Goal: Transaction & Acquisition: Purchase product/service

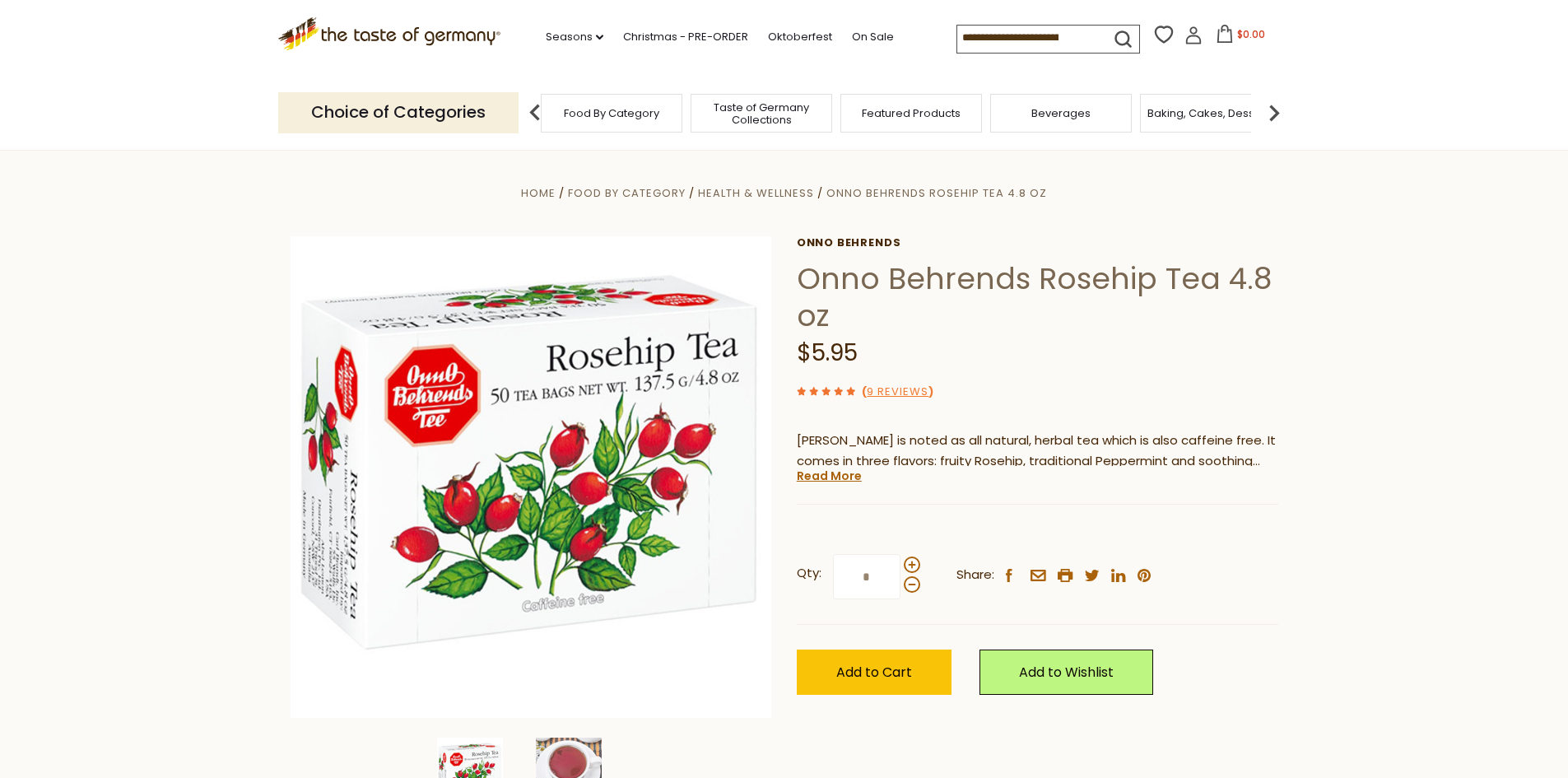
click at [644, 115] on span "Food By Category" at bounding box center [611, 113] width 96 height 12
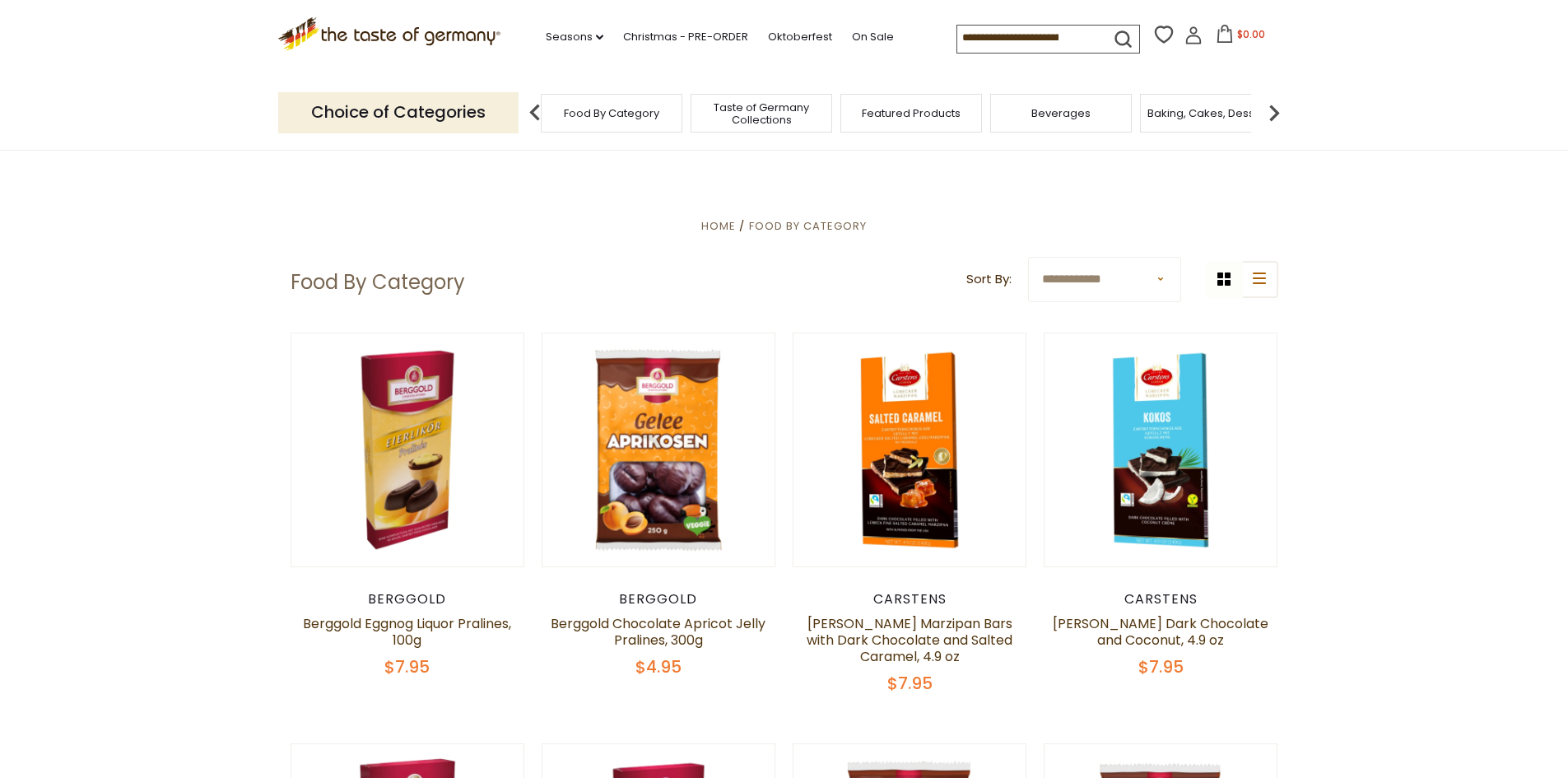
click at [920, 111] on span "Featured Products" at bounding box center [911, 113] width 99 height 12
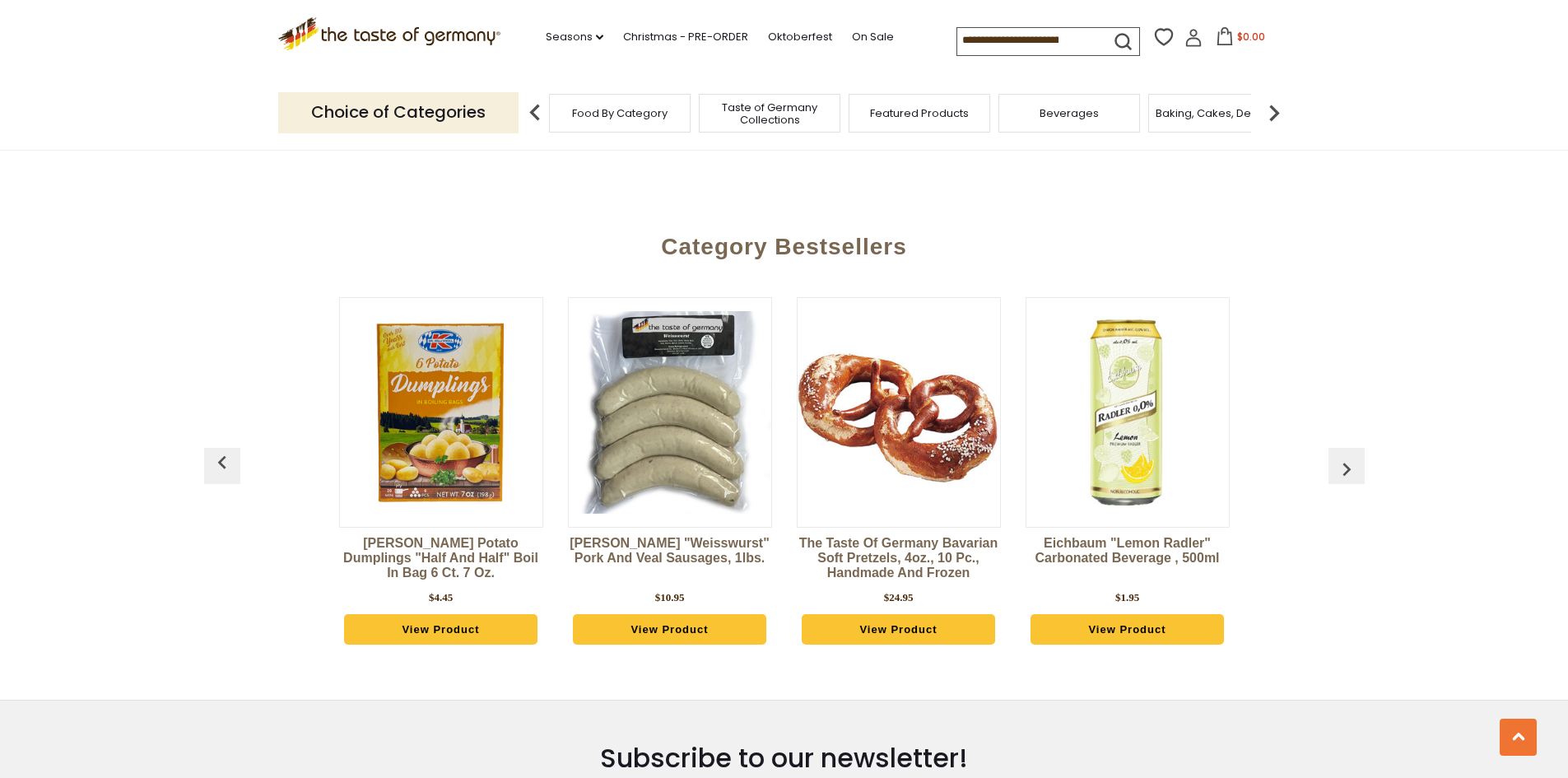
scroll to position [1797, 0]
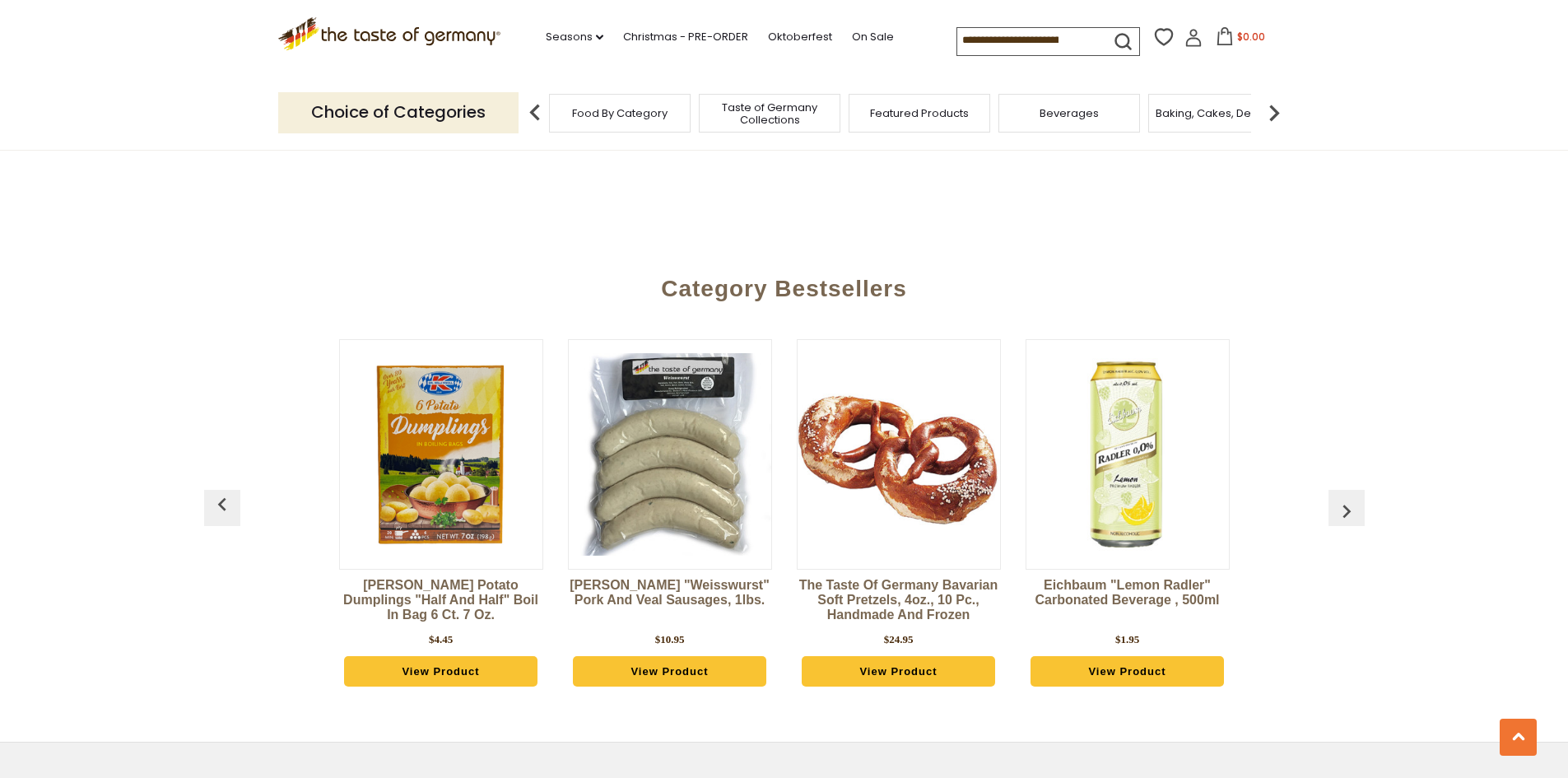
click at [1350, 498] on img "button" at bounding box center [1347, 511] width 27 height 27
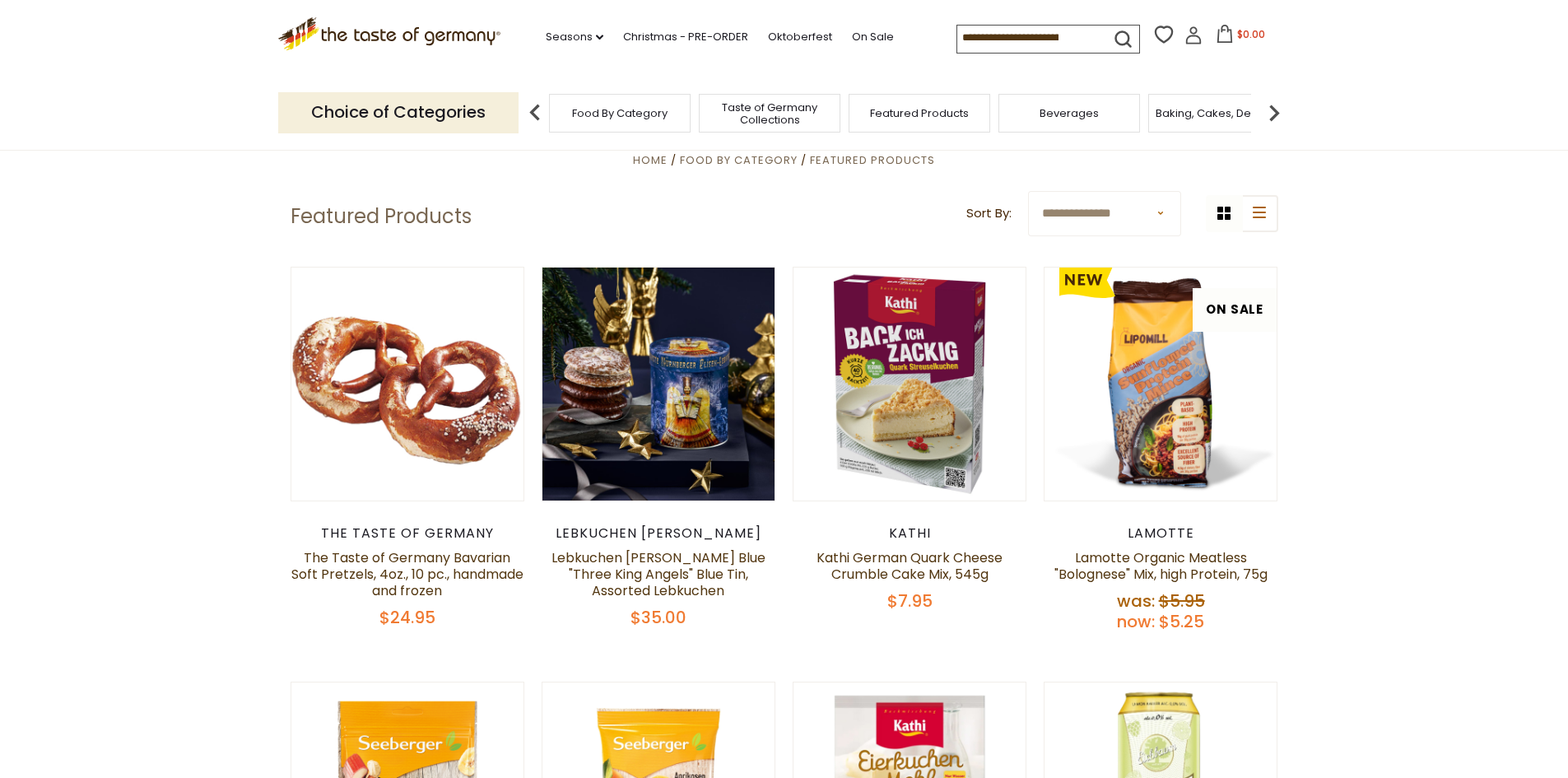
scroll to position [0, 0]
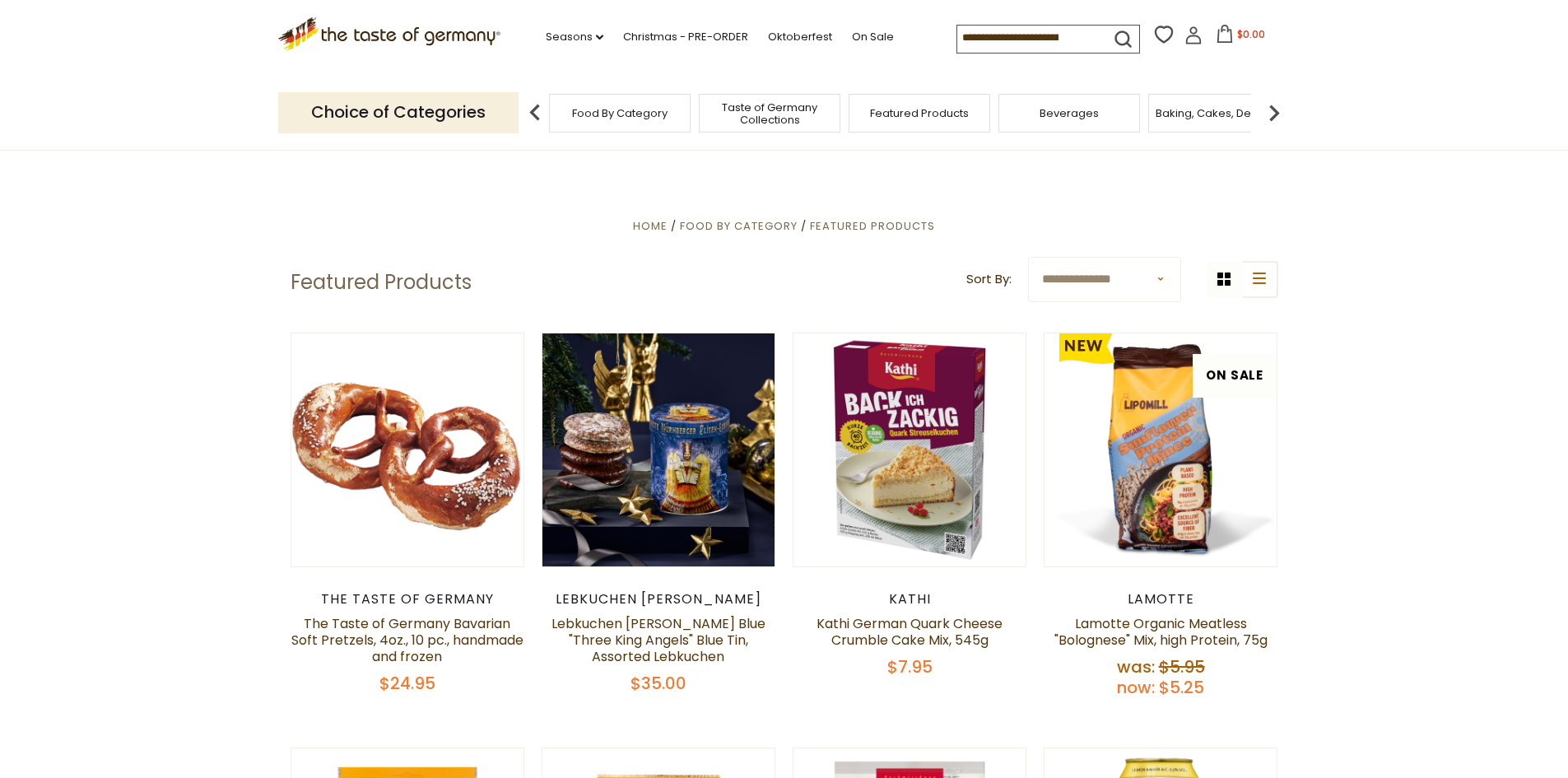
click at [1090, 120] on div "Beverages" at bounding box center [1069, 113] width 141 height 39
click at [1060, 112] on span "Beverages" at bounding box center [1061, 113] width 59 height 12
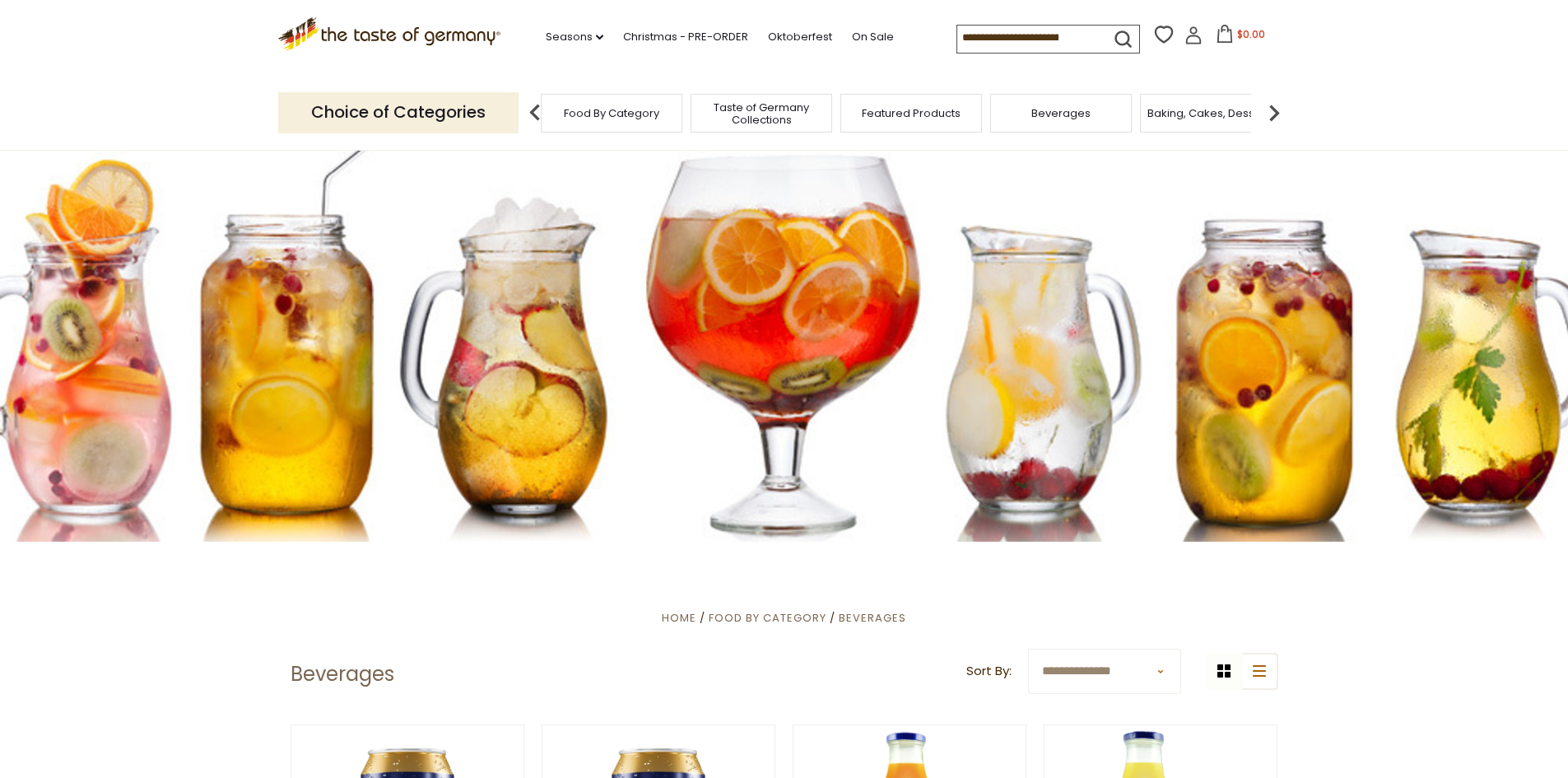
click at [762, 108] on span "Taste of Germany Collections" at bounding box center [761, 114] width 132 height 25
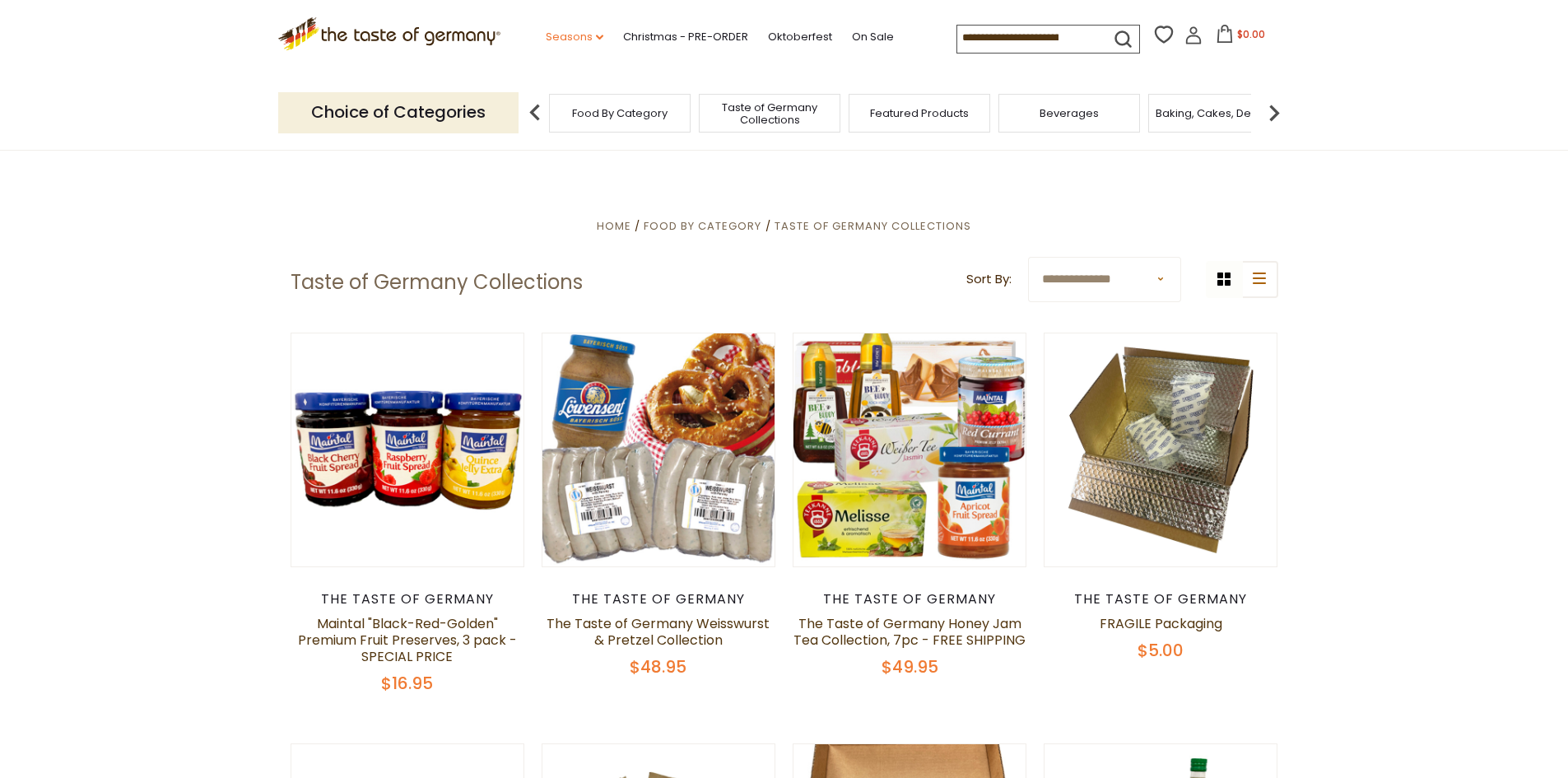
click at [598, 38] on icon "dropdown_arrow" at bounding box center [600, 37] width 8 height 6
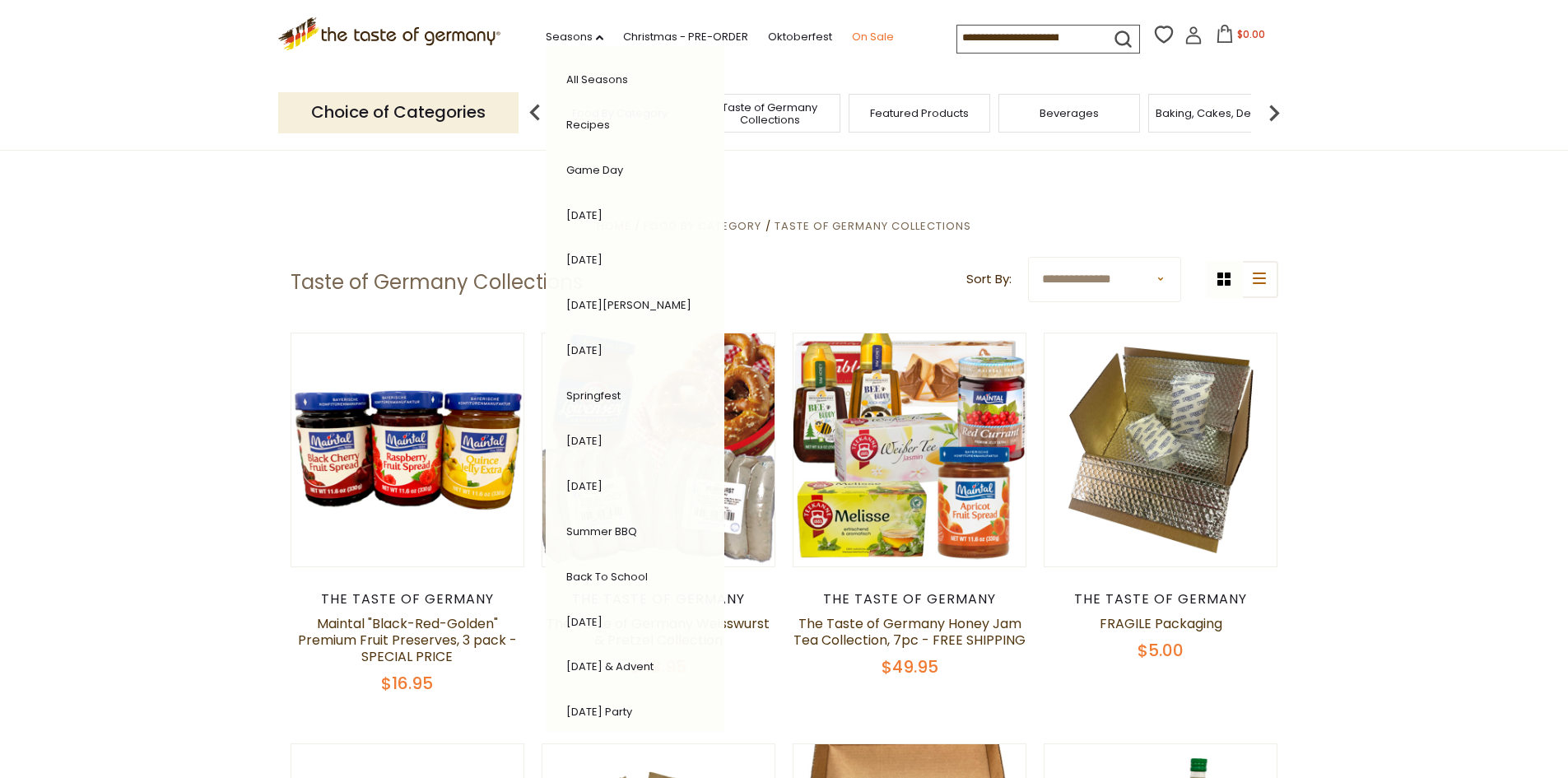
click at [871, 39] on link "On Sale" at bounding box center [873, 36] width 42 height 18
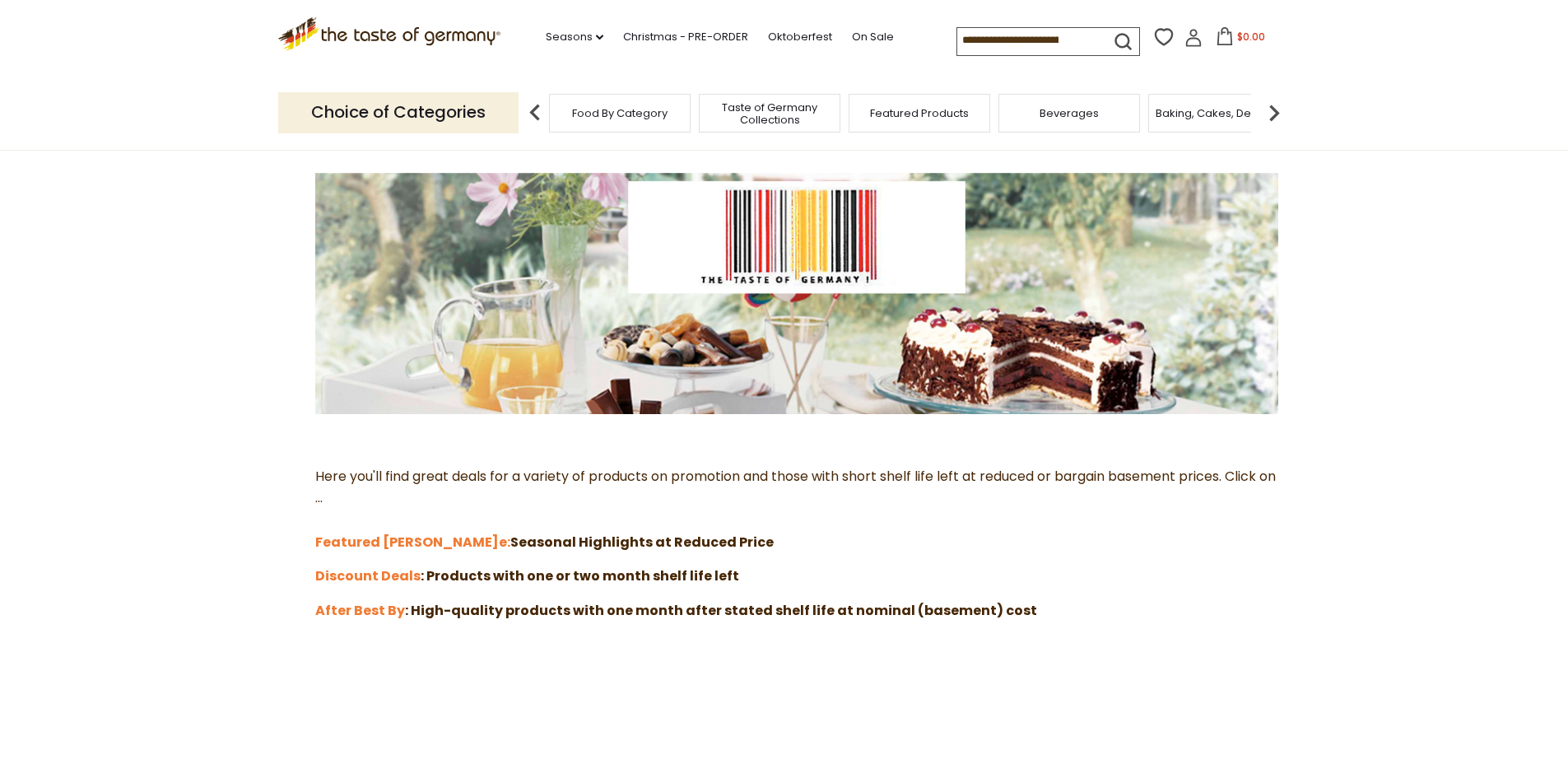
scroll to position [172, 0]
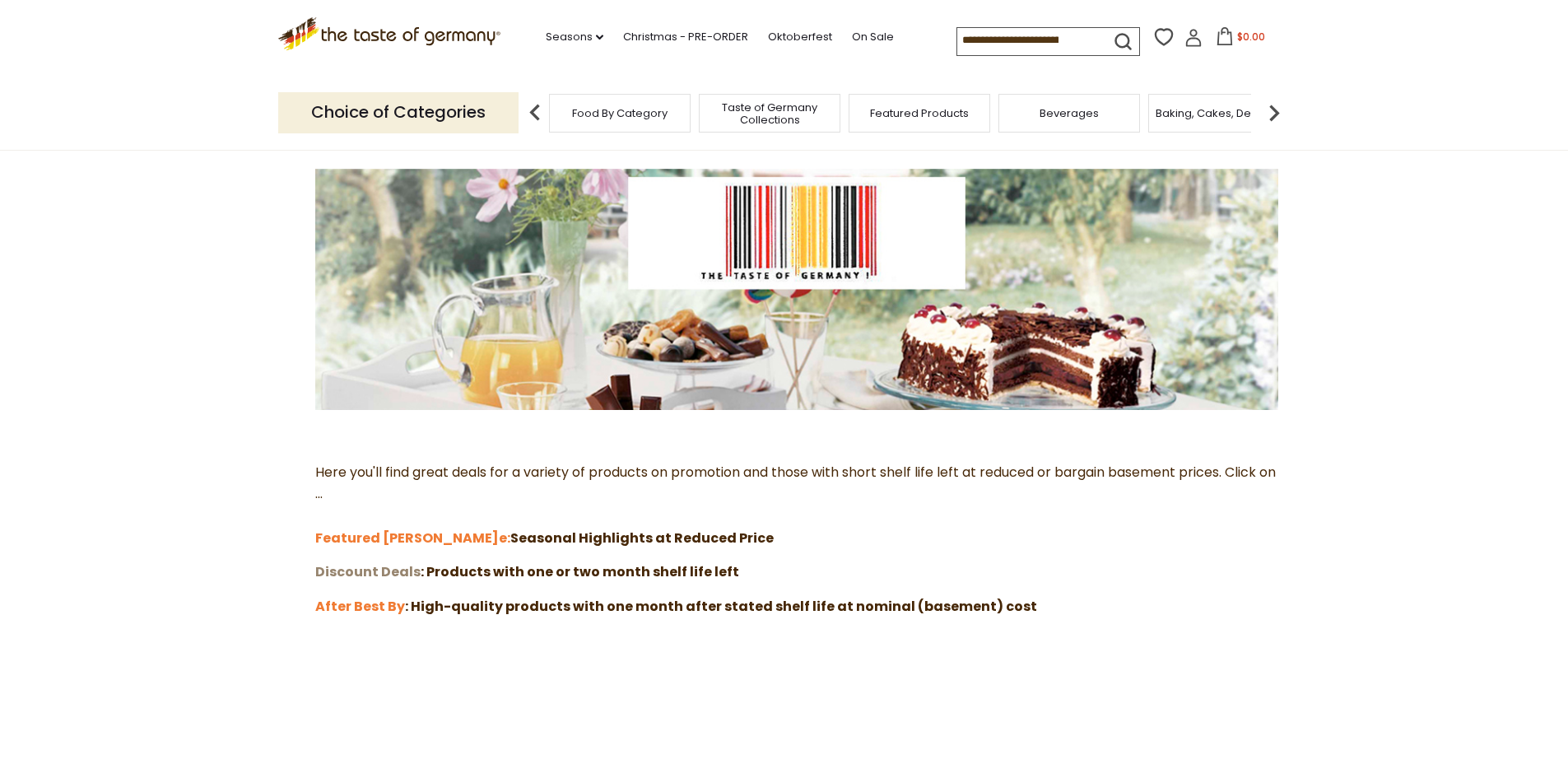
click at [381, 572] on strong "Discount Deals" at bounding box center [367, 571] width 105 height 19
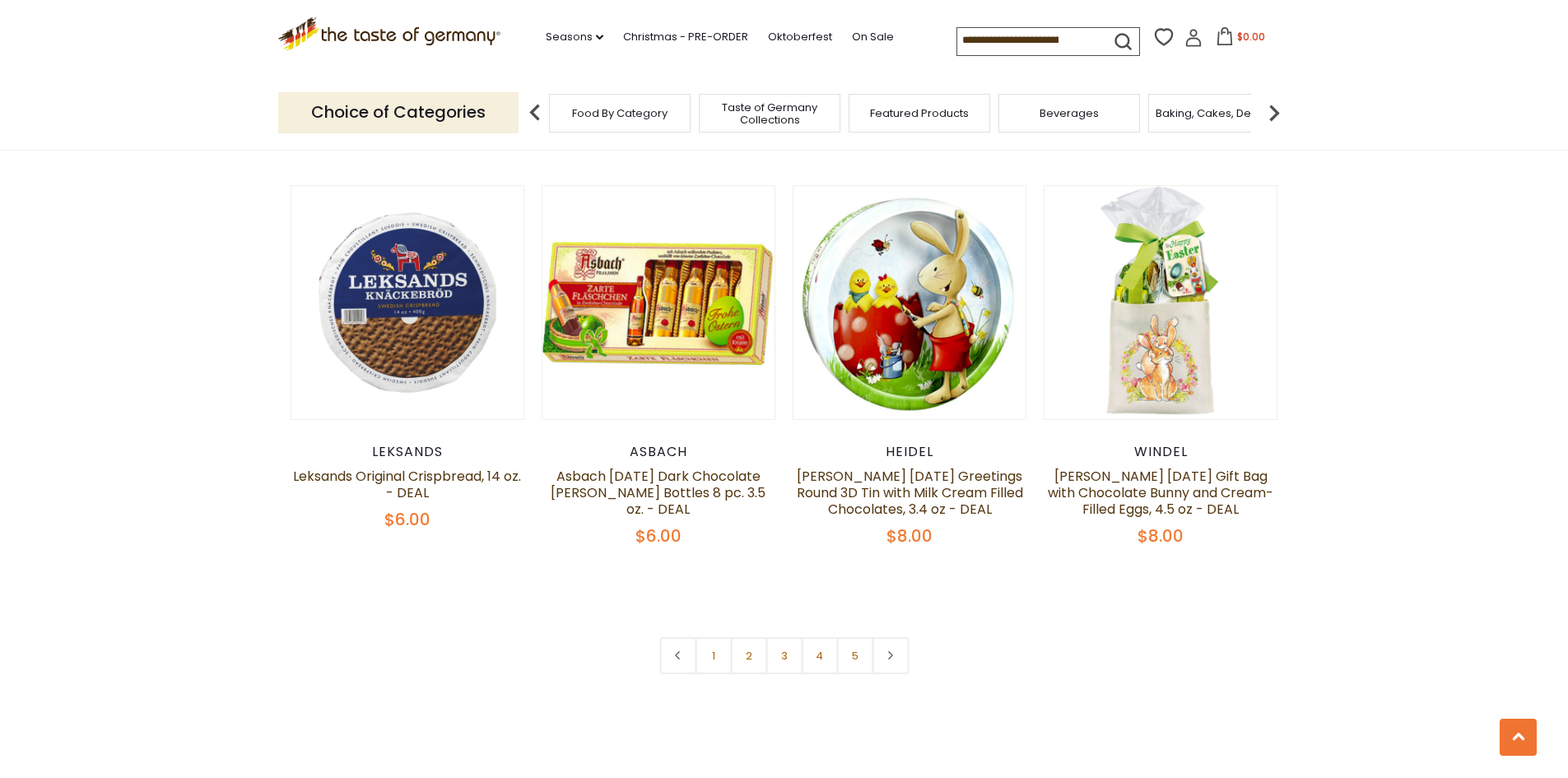
scroll to position [3538, 0]
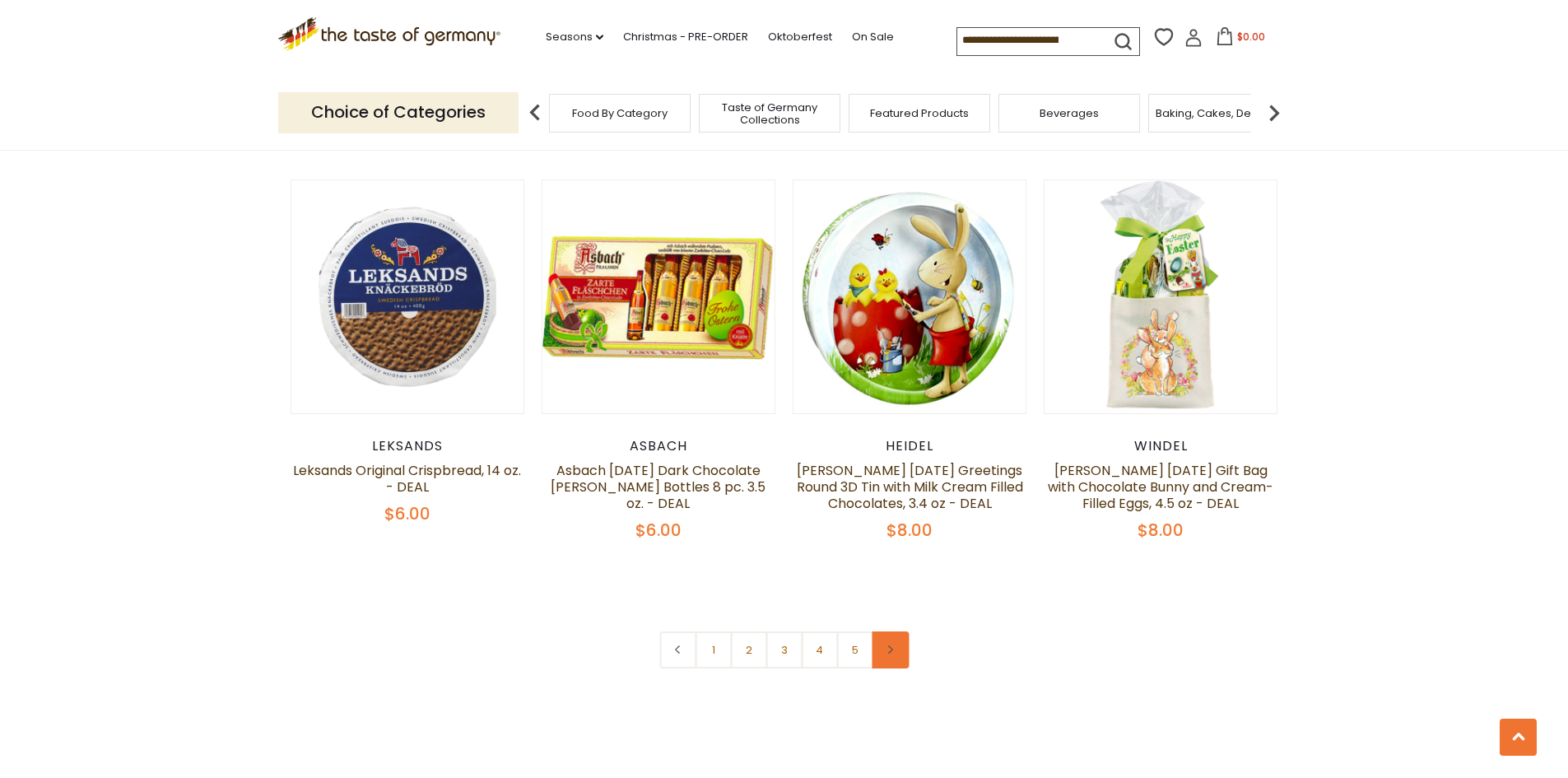
click at [894, 645] on icon at bounding box center [890, 649] width 9 height 9
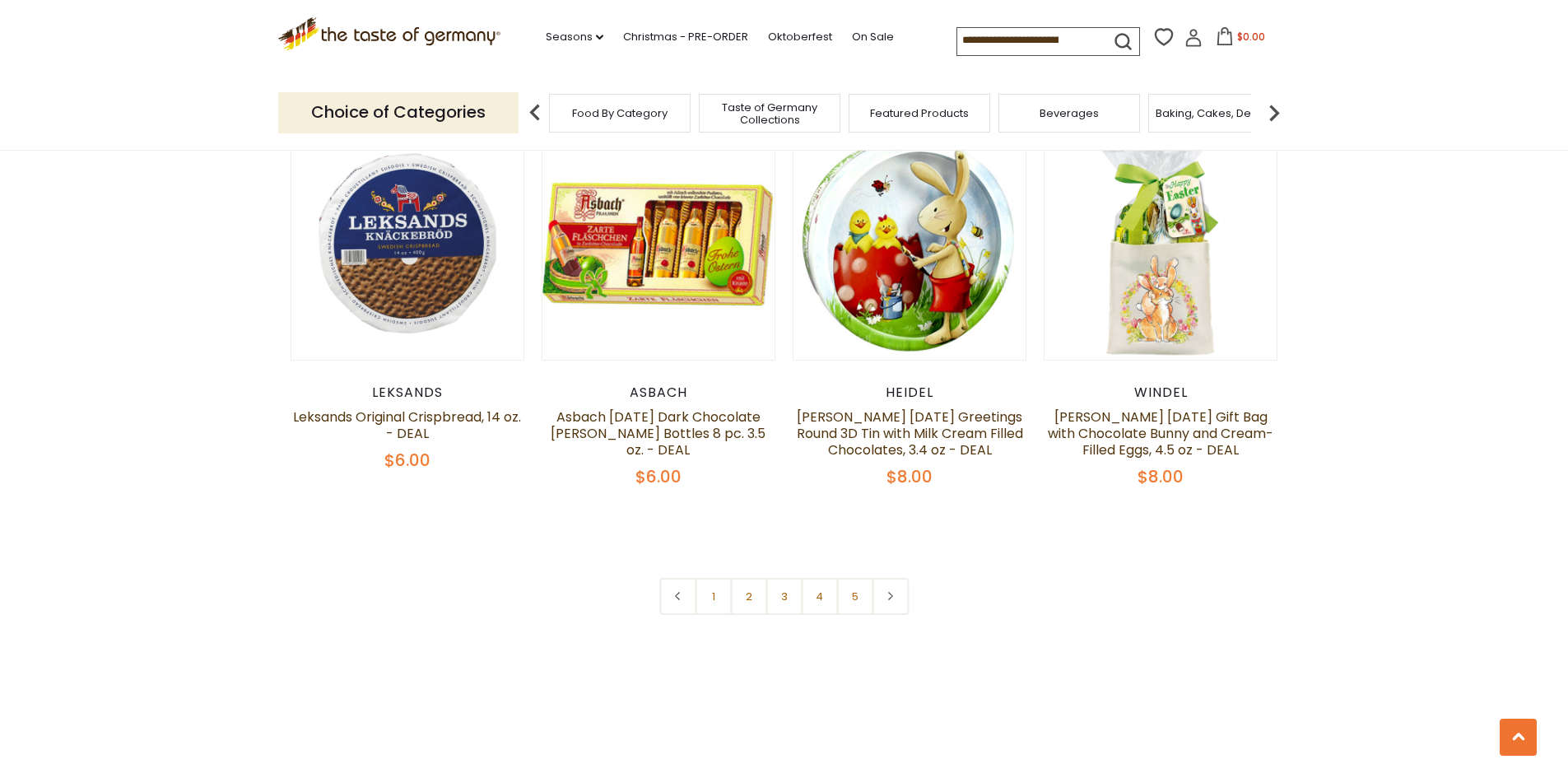
scroll to position [3598, 0]
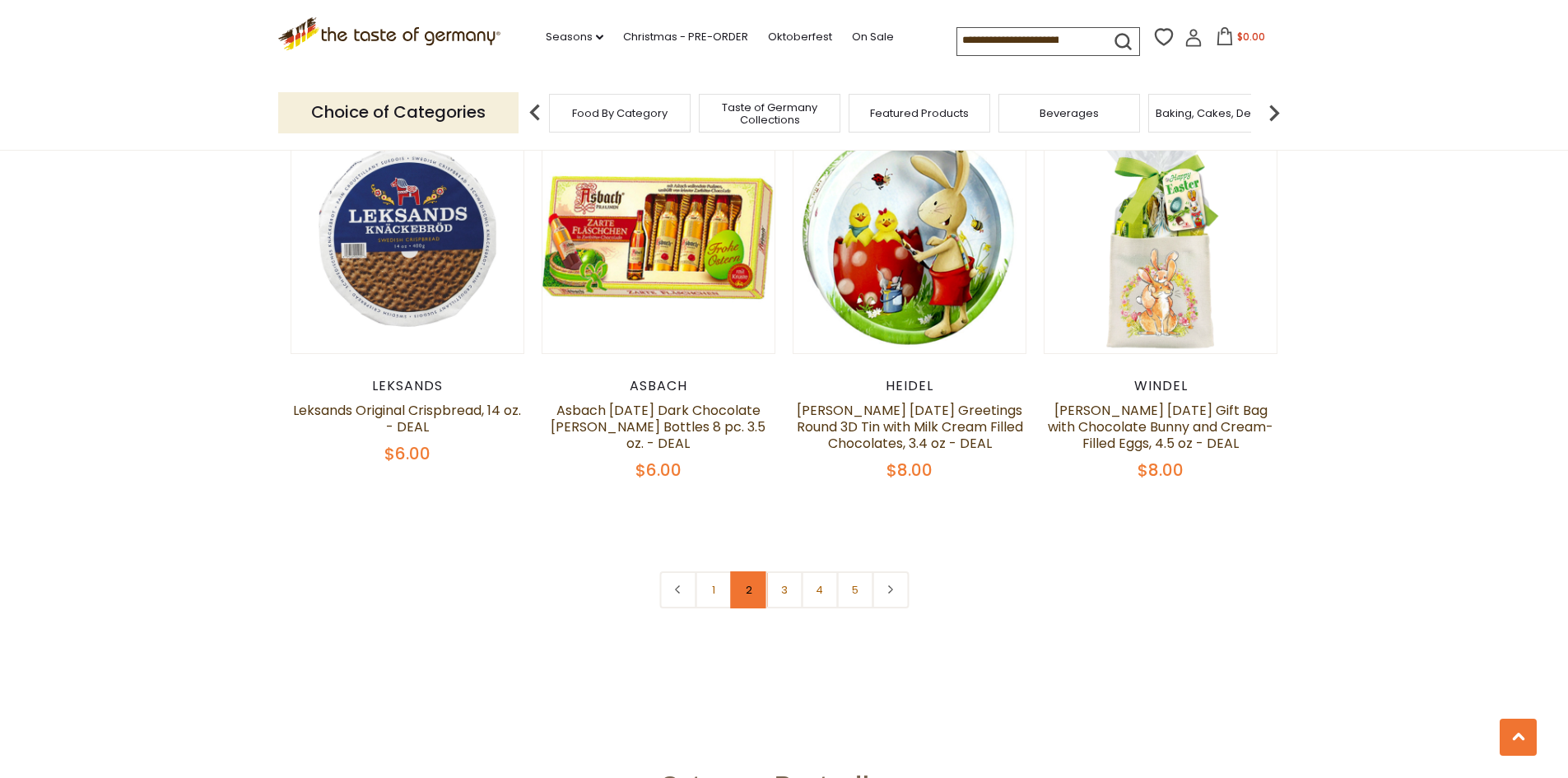
click at [755, 571] on link "2" at bounding box center [748, 589] width 37 height 37
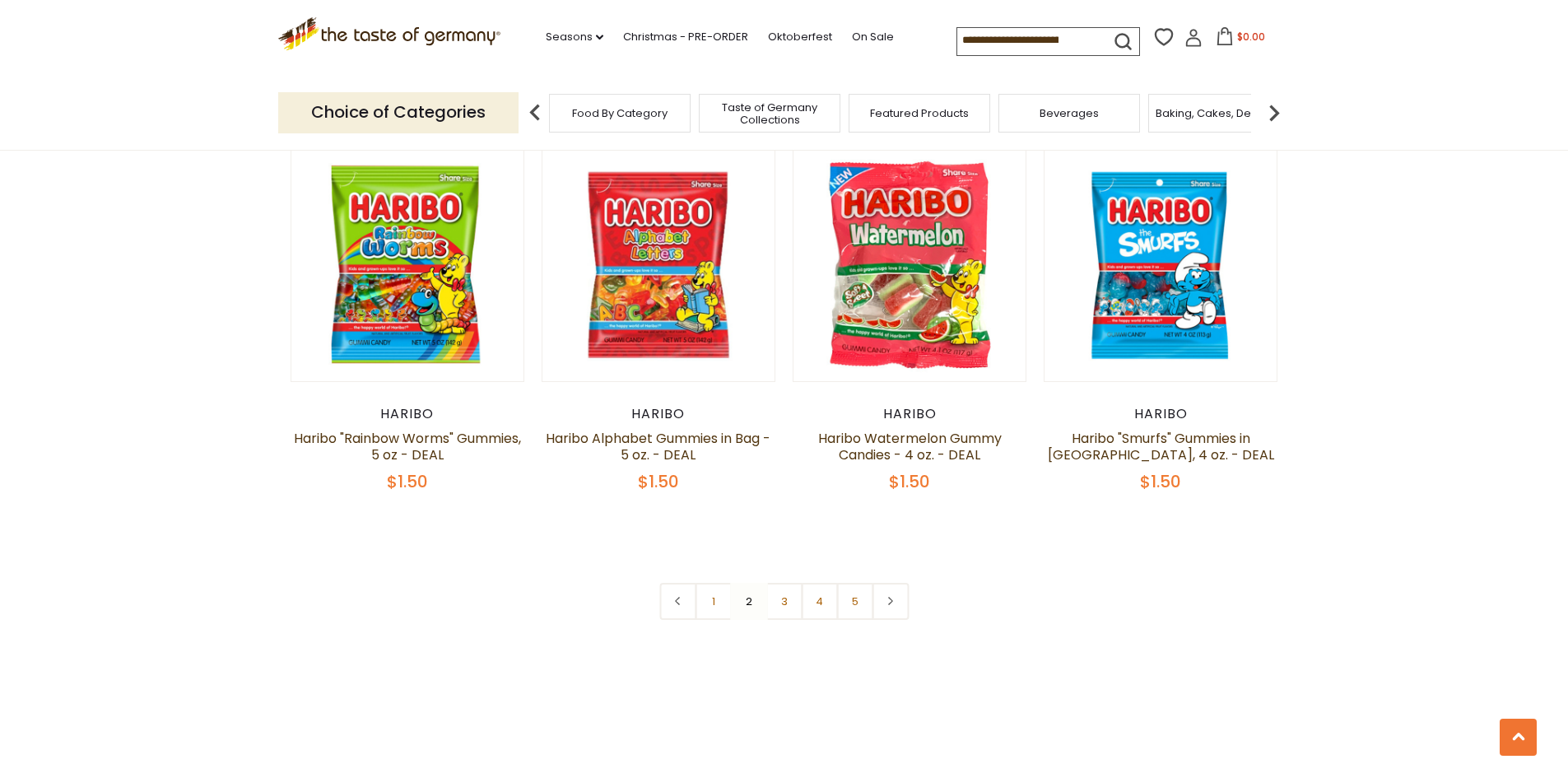
scroll to position [3576, 0]
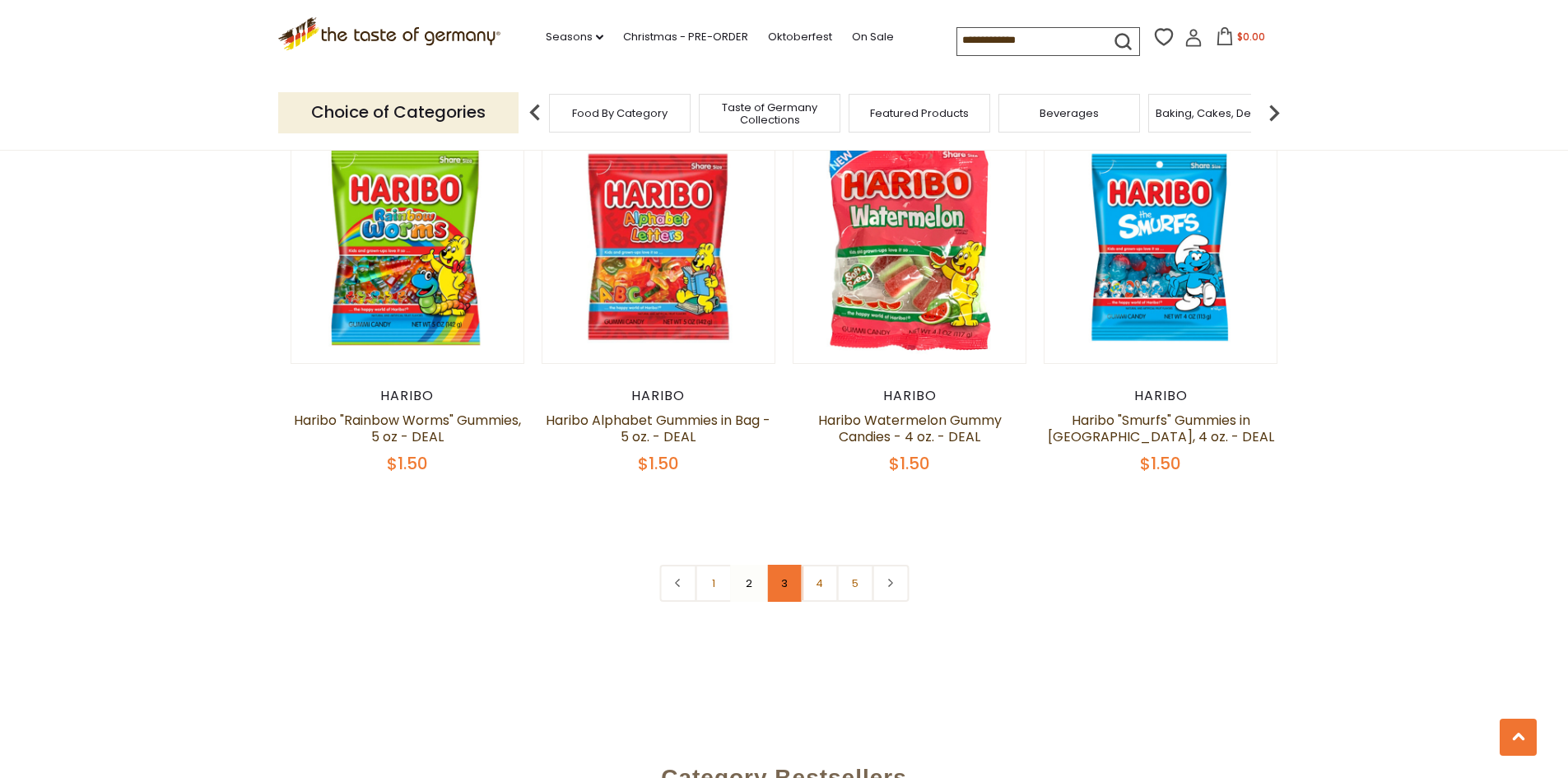
click at [791, 565] on link "3" at bounding box center [784, 583] width 37 height 37
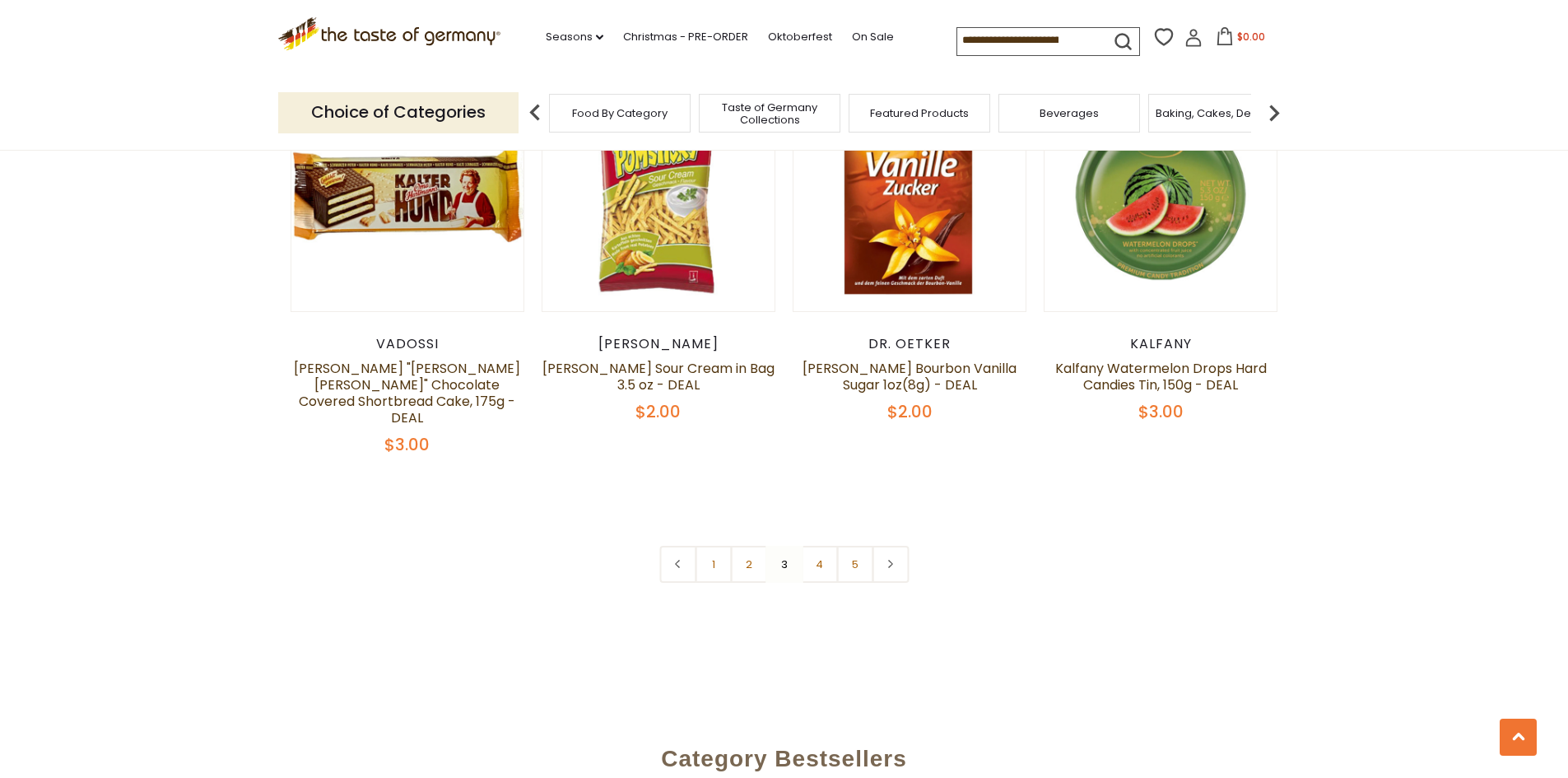
scroll to position [3716, 0]
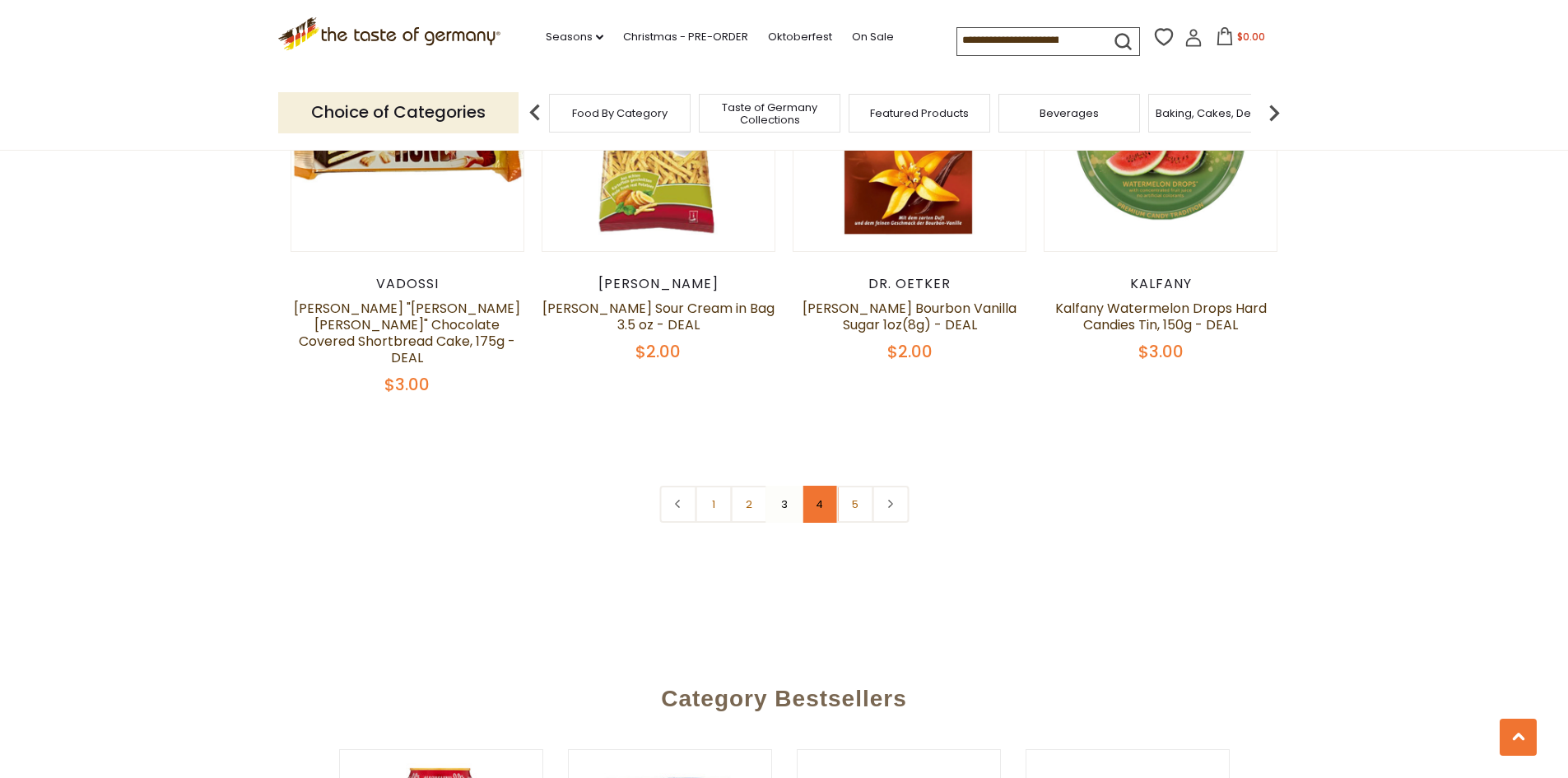
click at [828, 486] on link "4" at bounding box center [819, 504] width 37 height 37
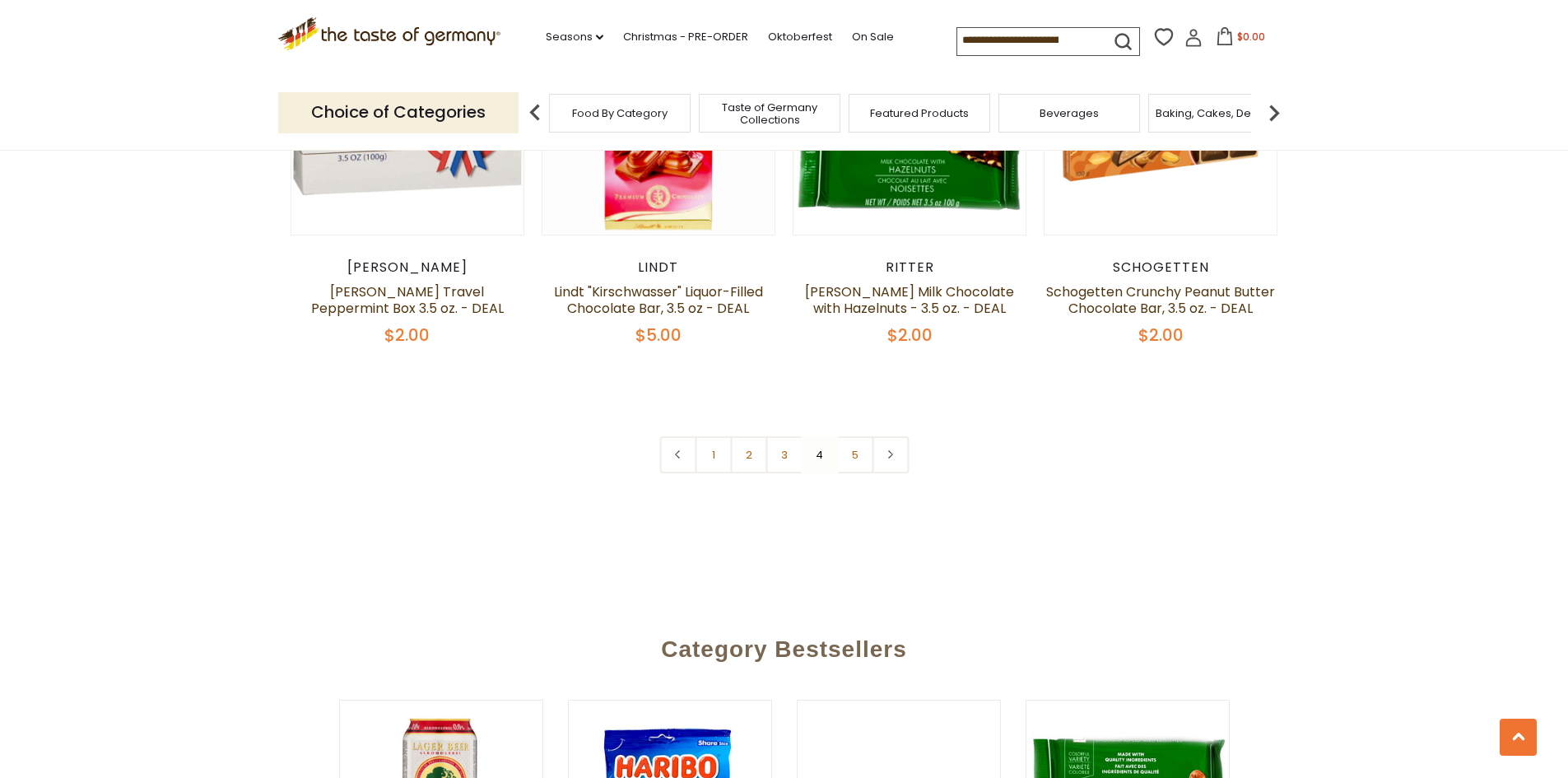
scroll to position [3839, 0]
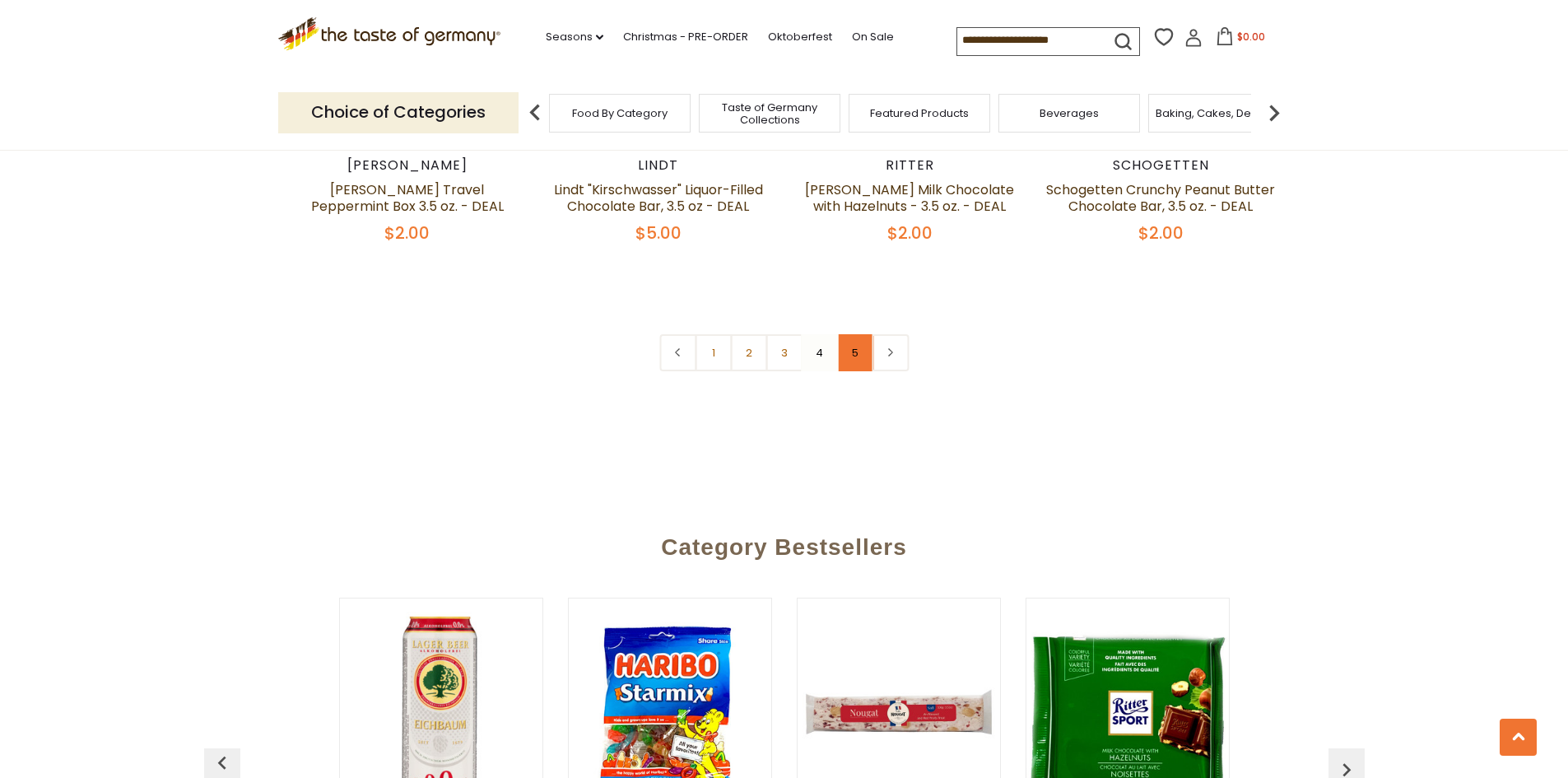
click at [859, 334] on link "5" at bounding box center [854, 352] width 37 height 37
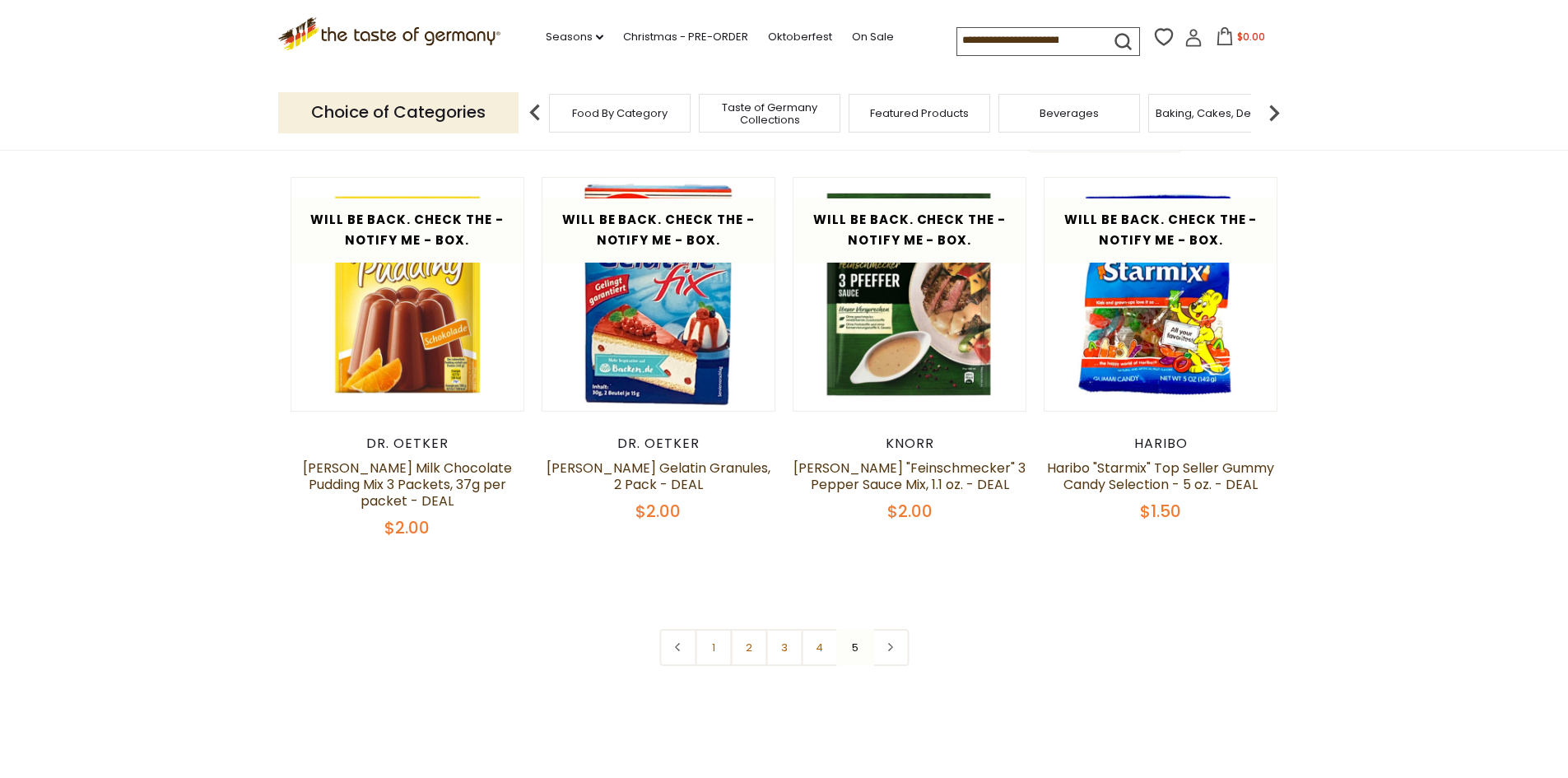
scroll to position [0, 0]
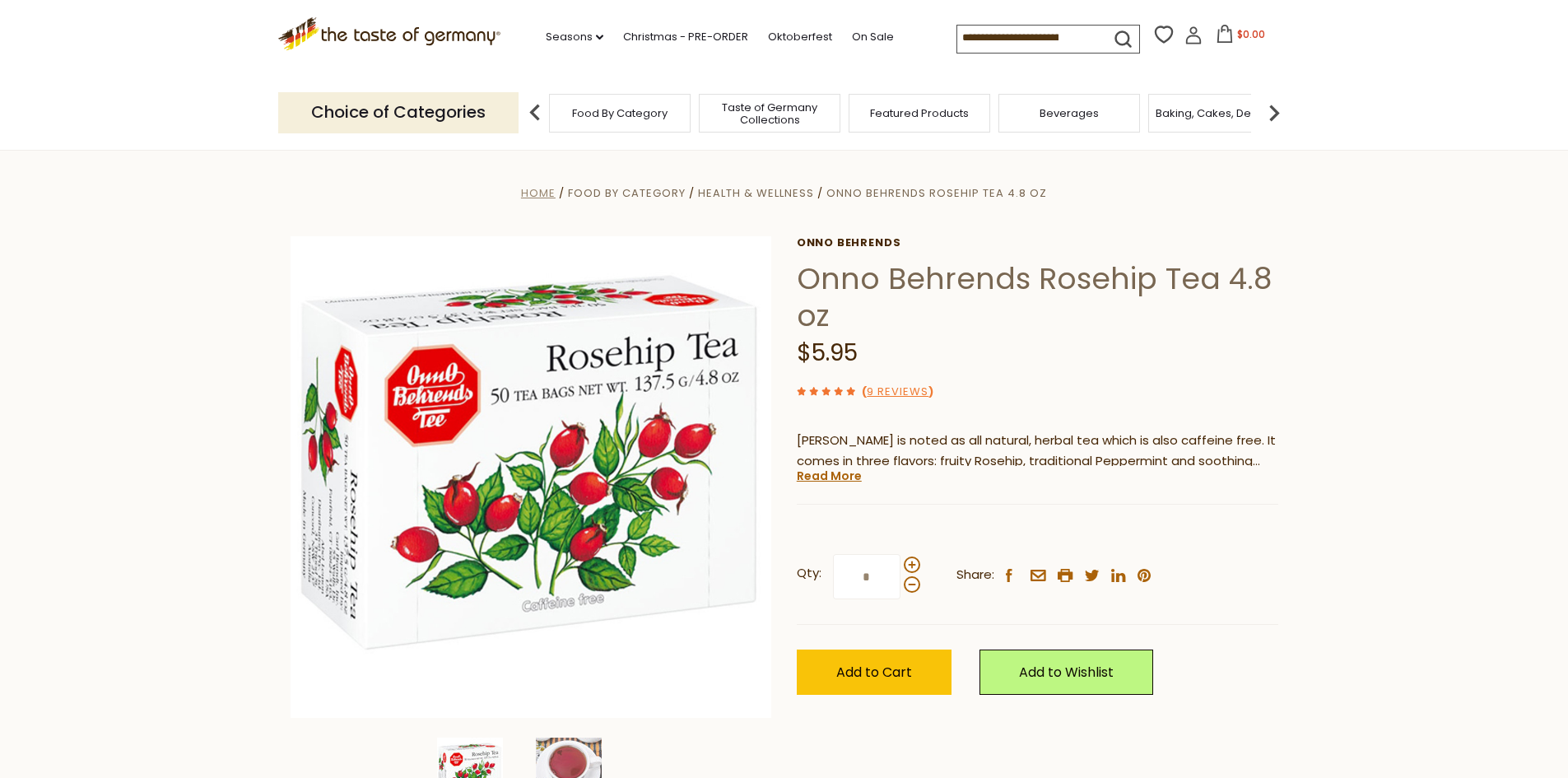
click at [545, 194] on span "Home" at bounding box center [538, 193] width 34 height 15
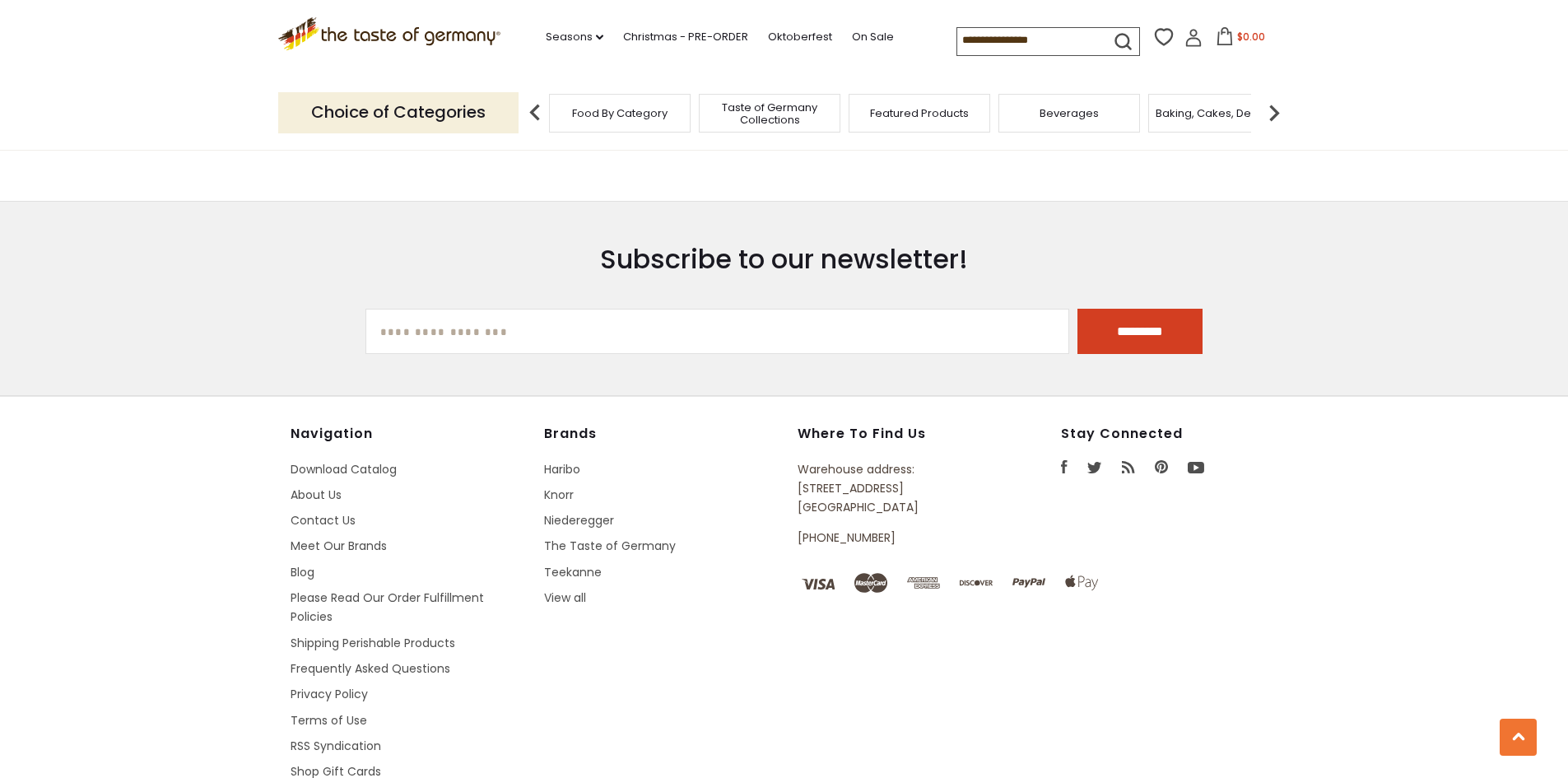
scroll to position [2941, 0]
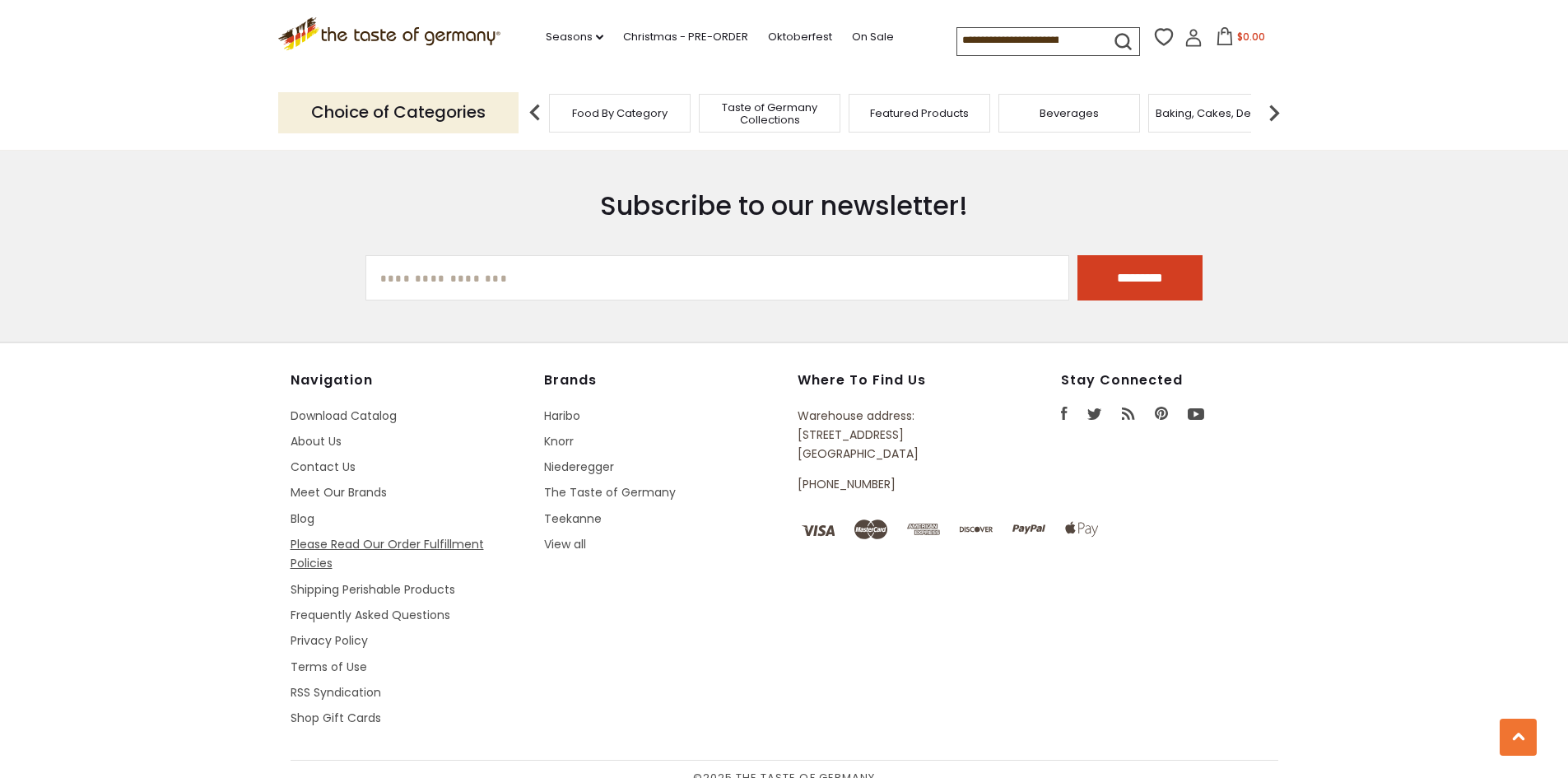
click at [411, 536] on link "Please Read Our Order Fulfillment Policies" at bounding box center [387, 553] width 194 height 35
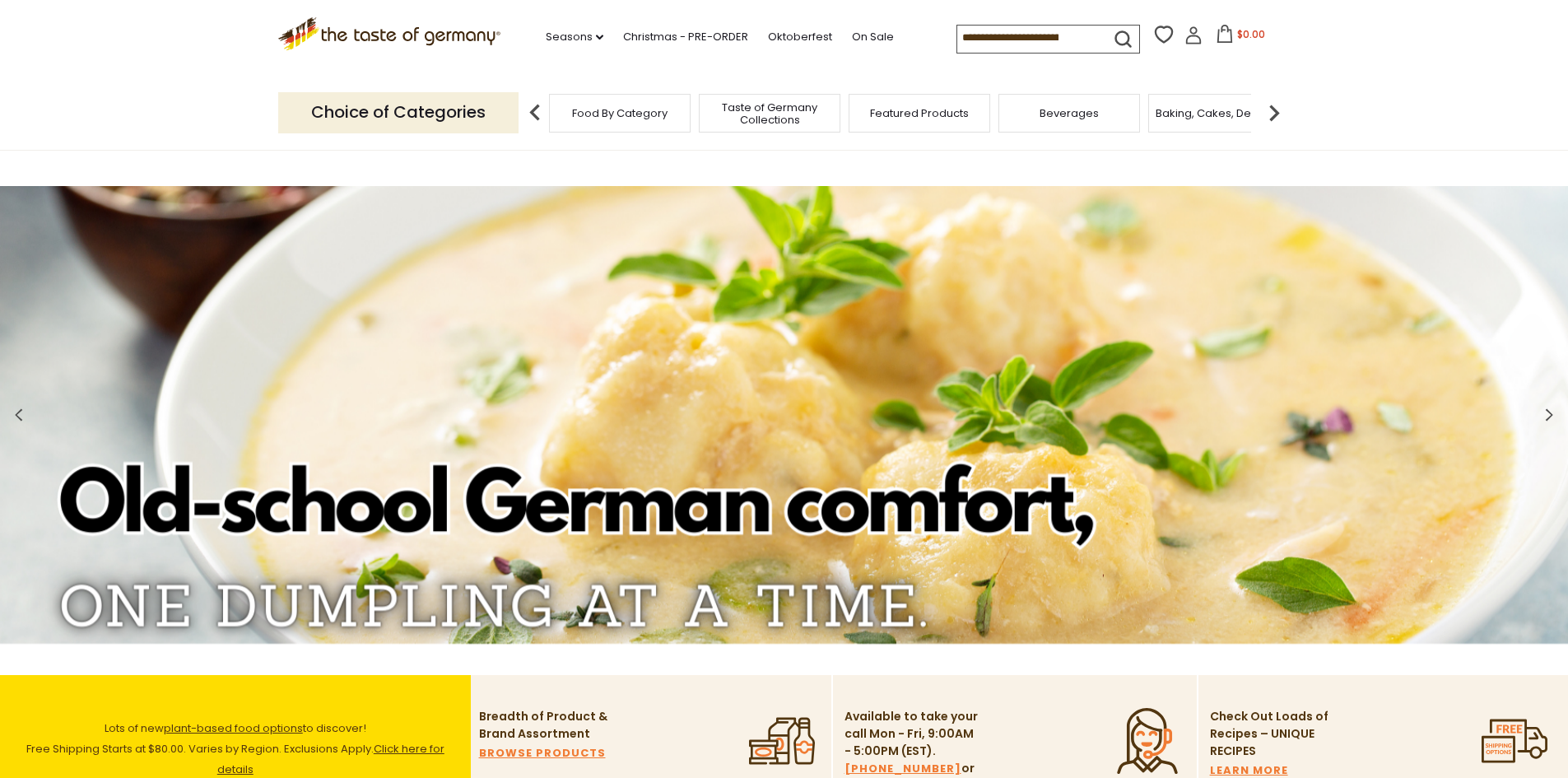
click at [972, 39] on input at bounding box center [1027, 37] width 140 height 23
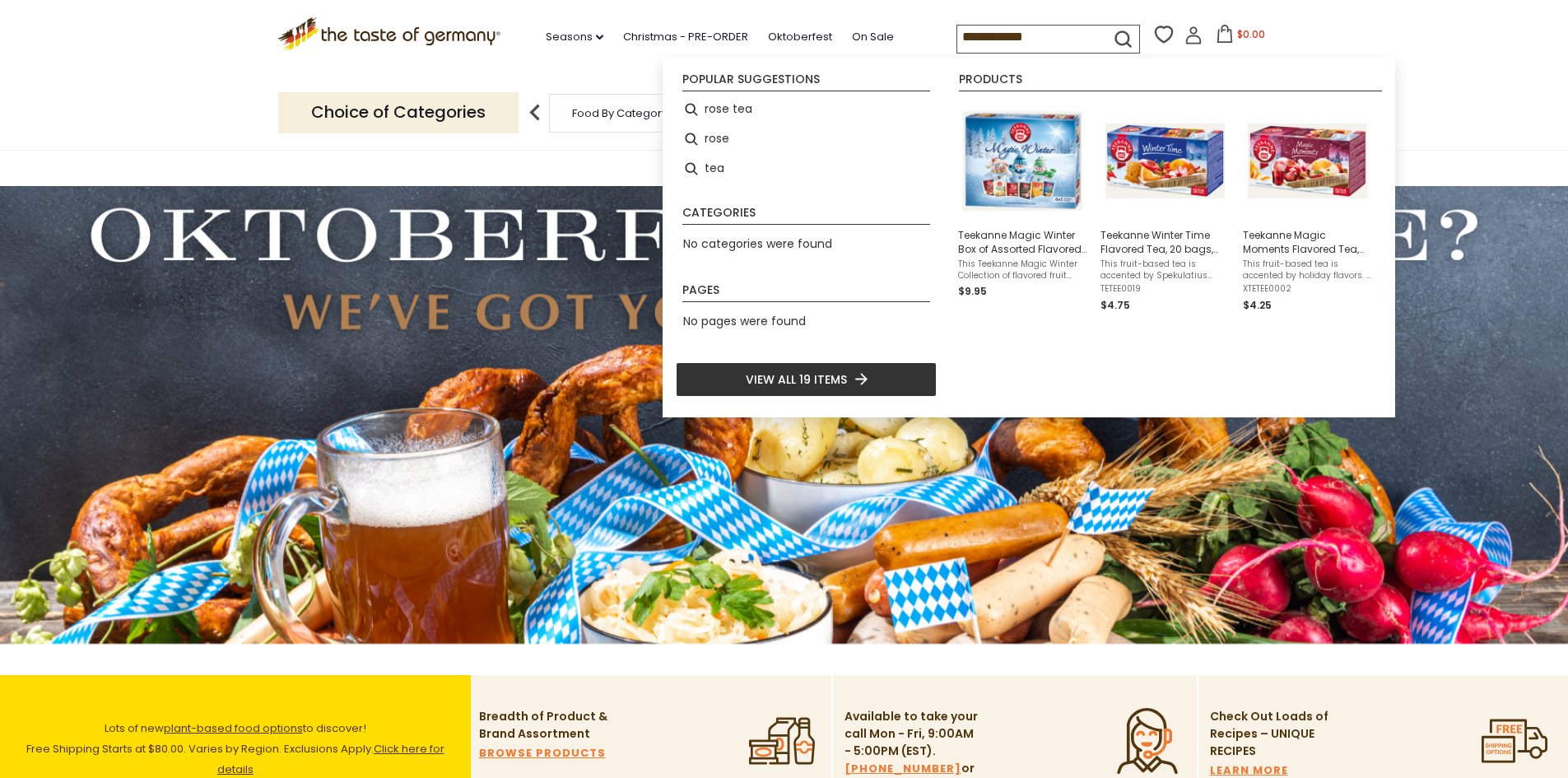
type input "**********"
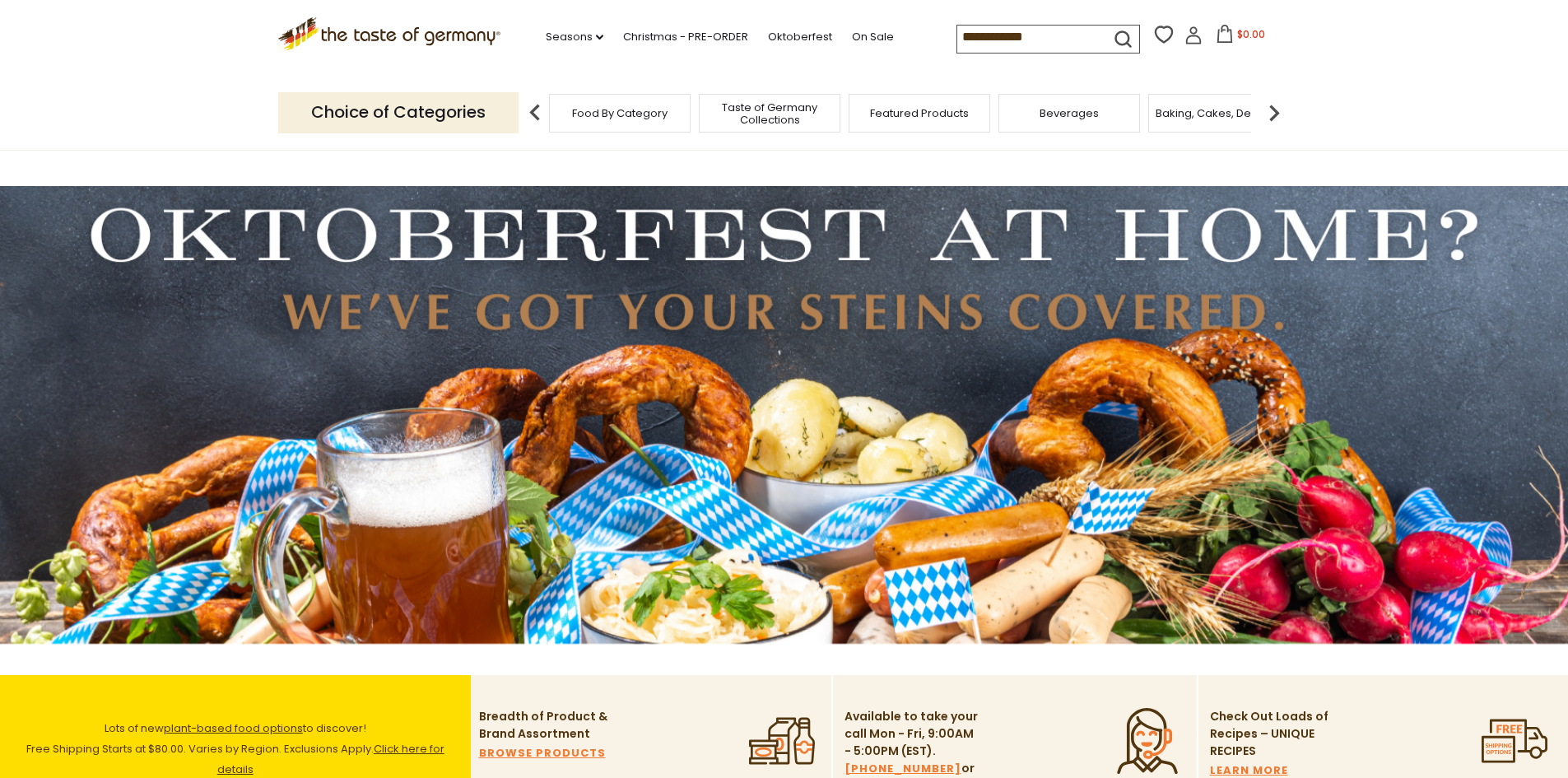
click at [1121, 31] on icon "submit" at bounding box center [1123, 39] width 15 height 15
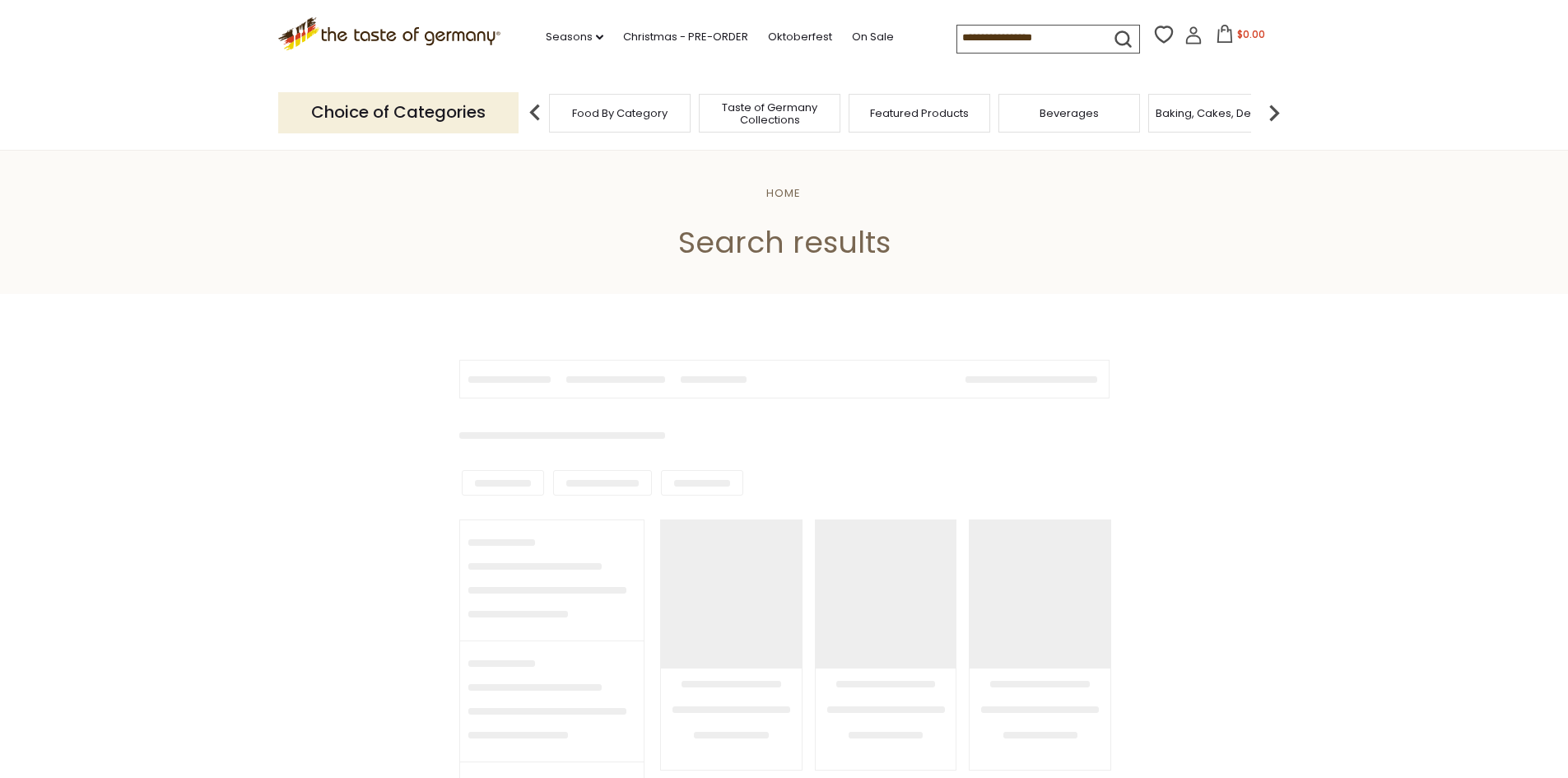
type input "**********"
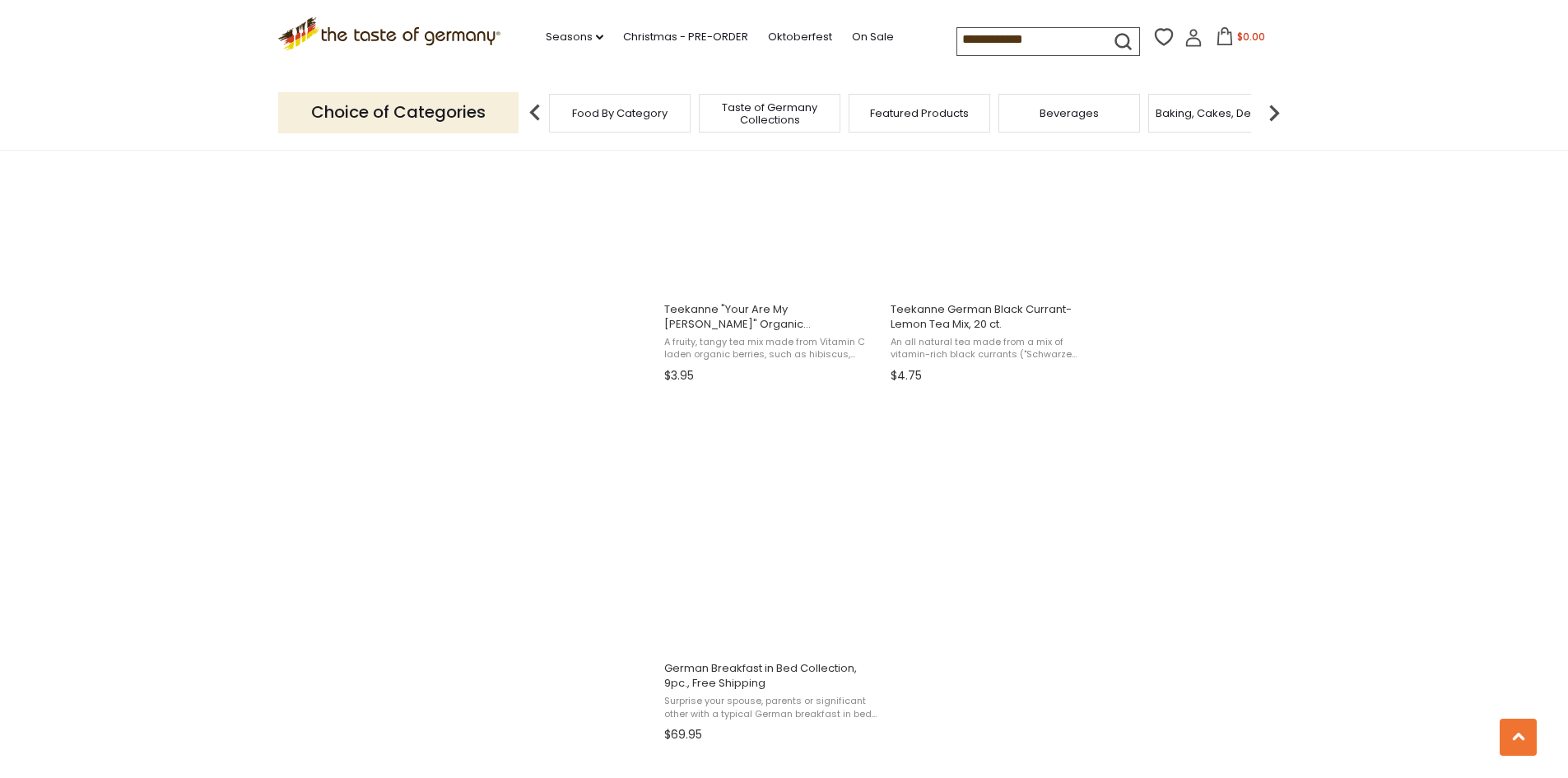
scroll to position [2638, 0]
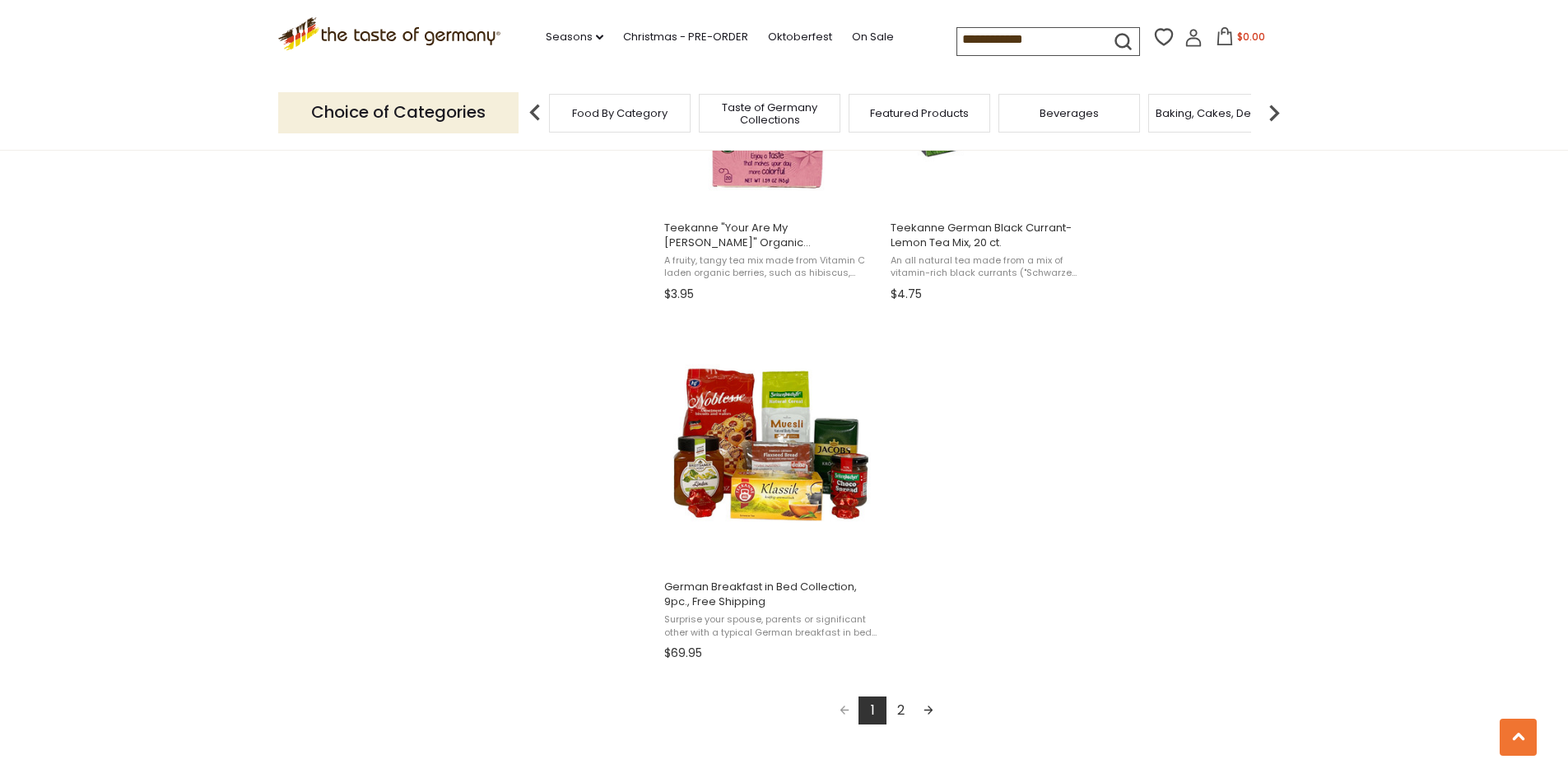
click at [930, 712] on link "Next page" at bounding box center [928, 710] width 28 height 28
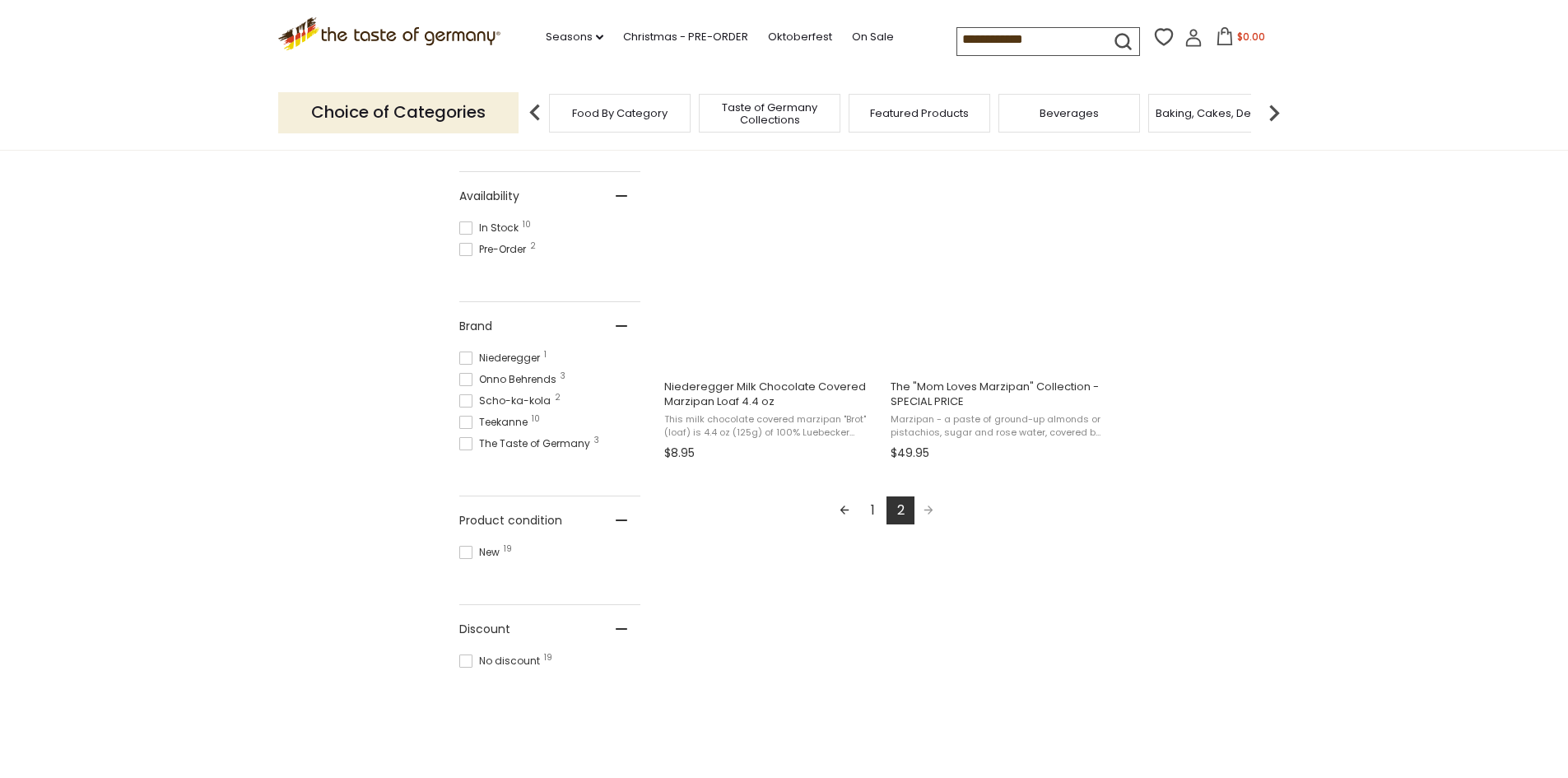
scroll to position [732, 0]
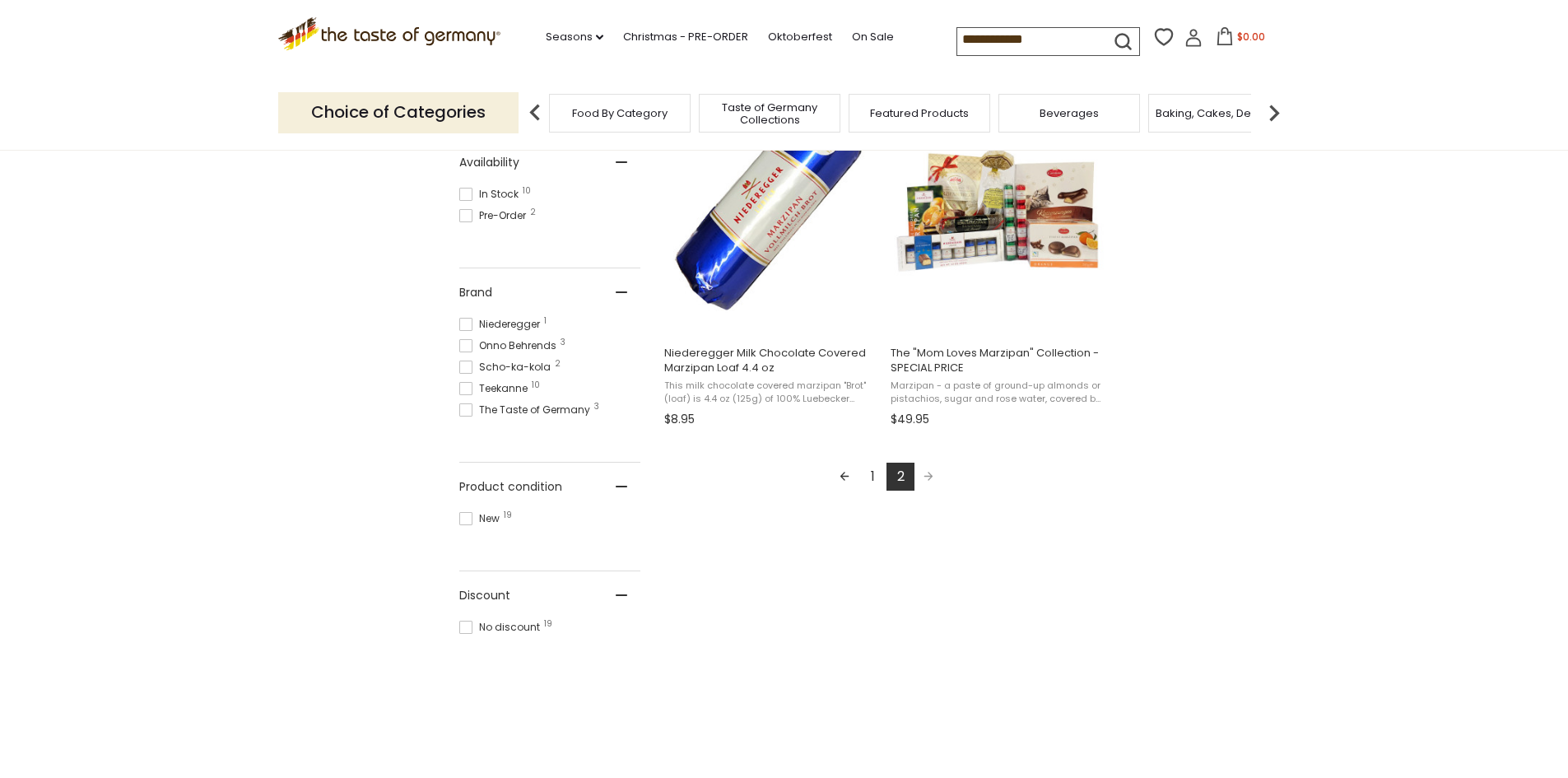
click at [871, 474] on link "1" at bounding box center [872, 475] width 28 height 28
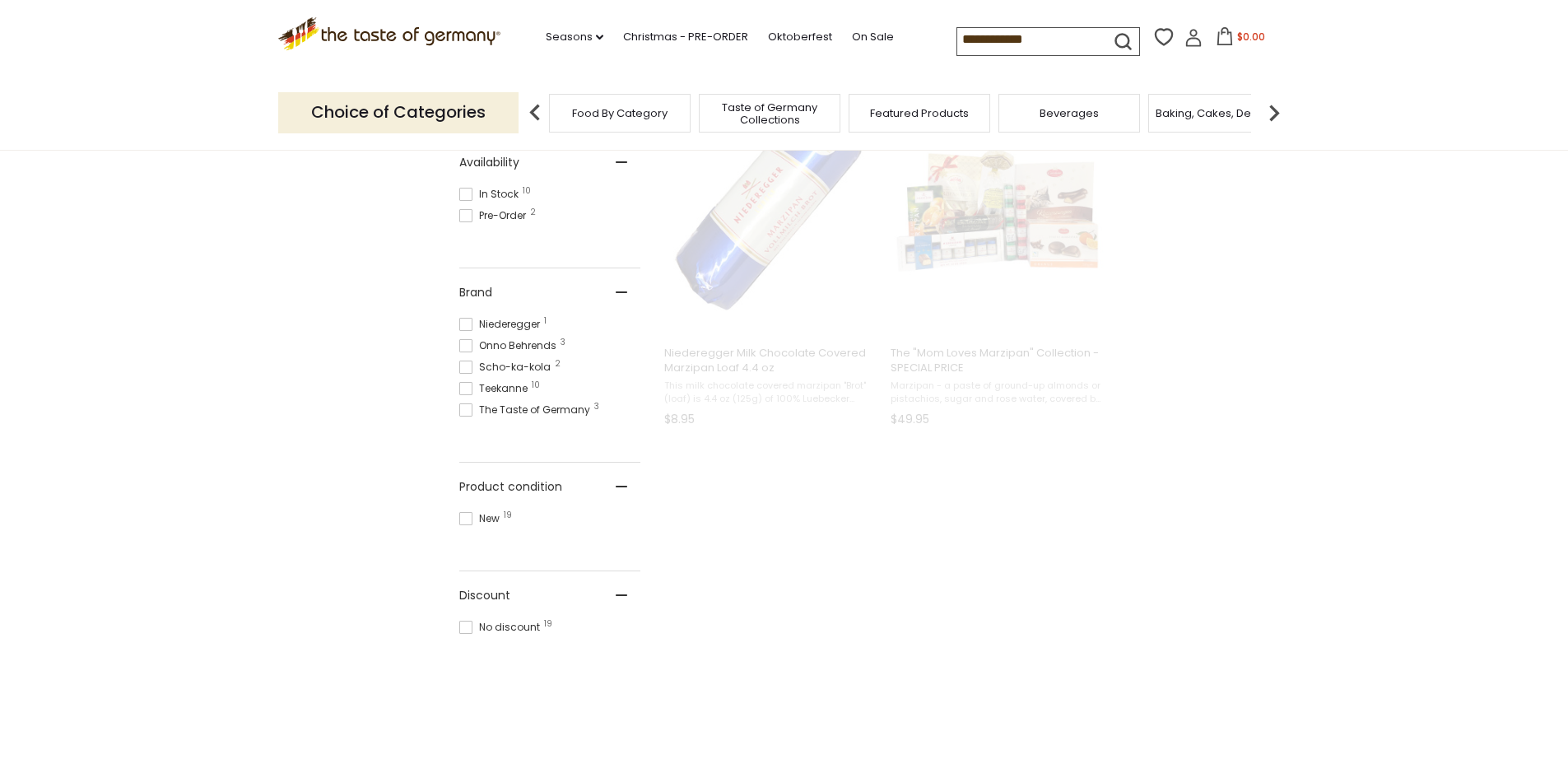
scroll to position [351, 0]
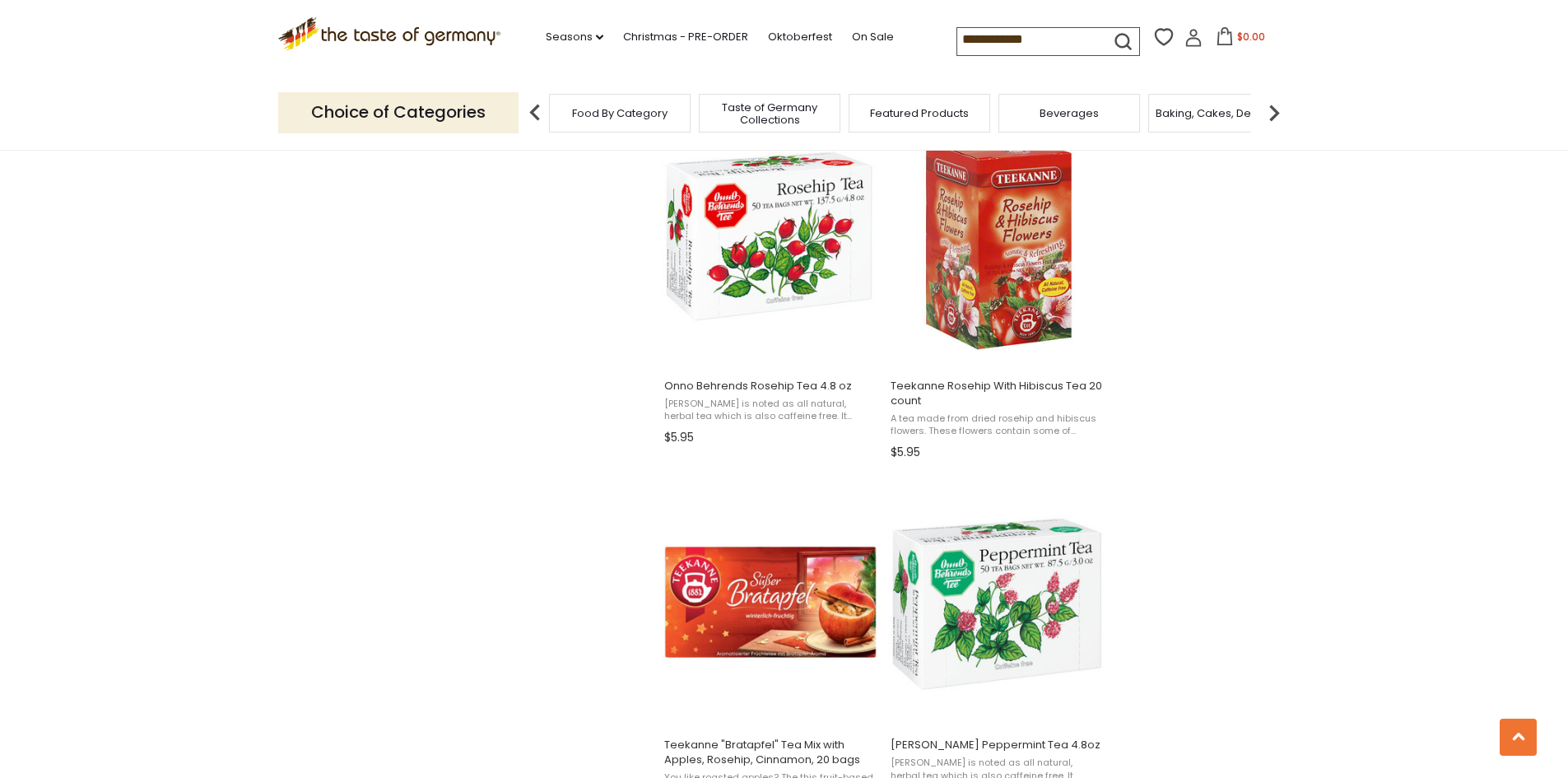
scroll to position [1498, 0]
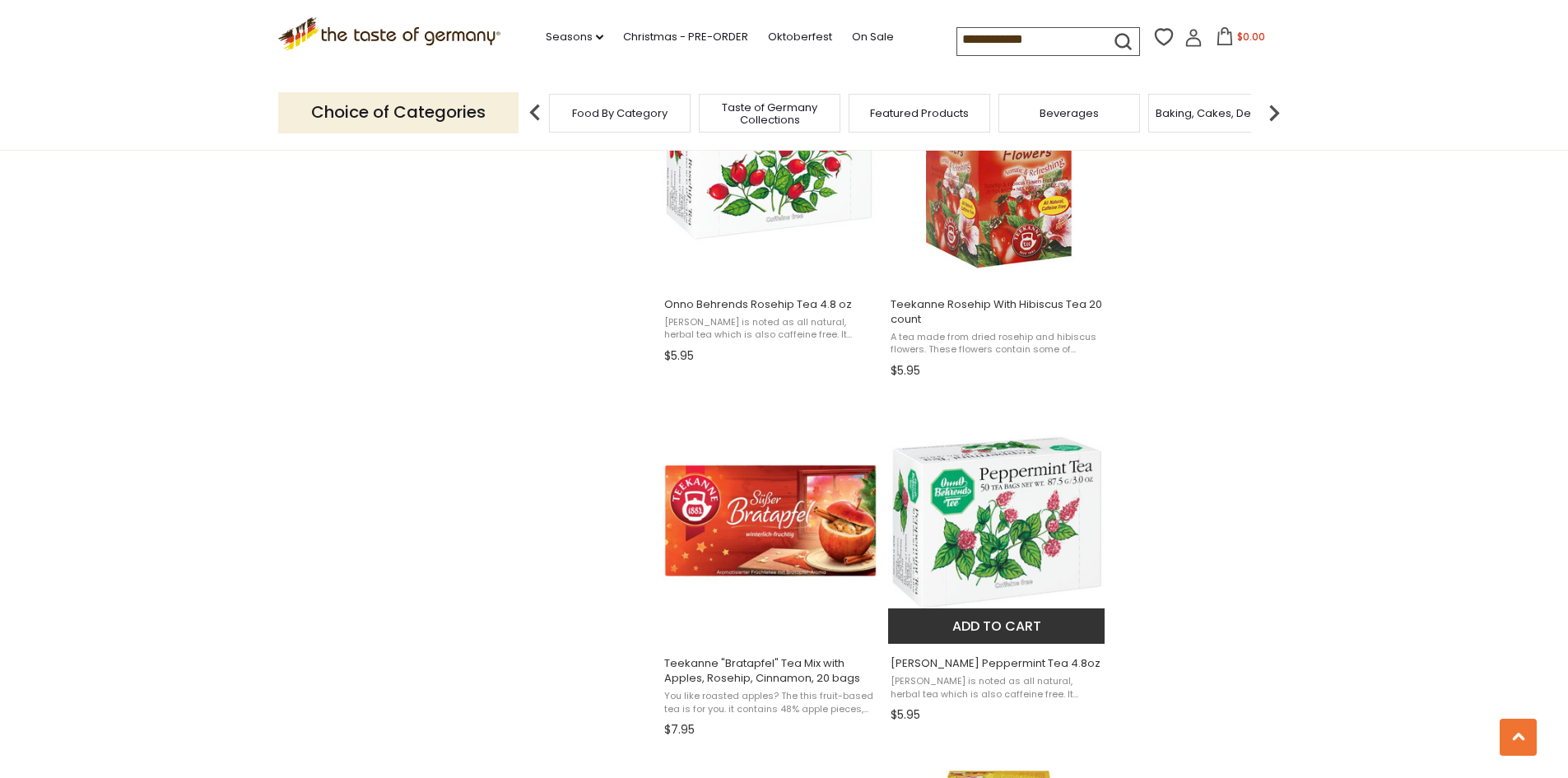
click at [1011, 678] on span "[PERSON_NAME] is noted as all natural, herbal tea which is also caffeine free. …" at bounding box center [997, 687] width 214 height 26
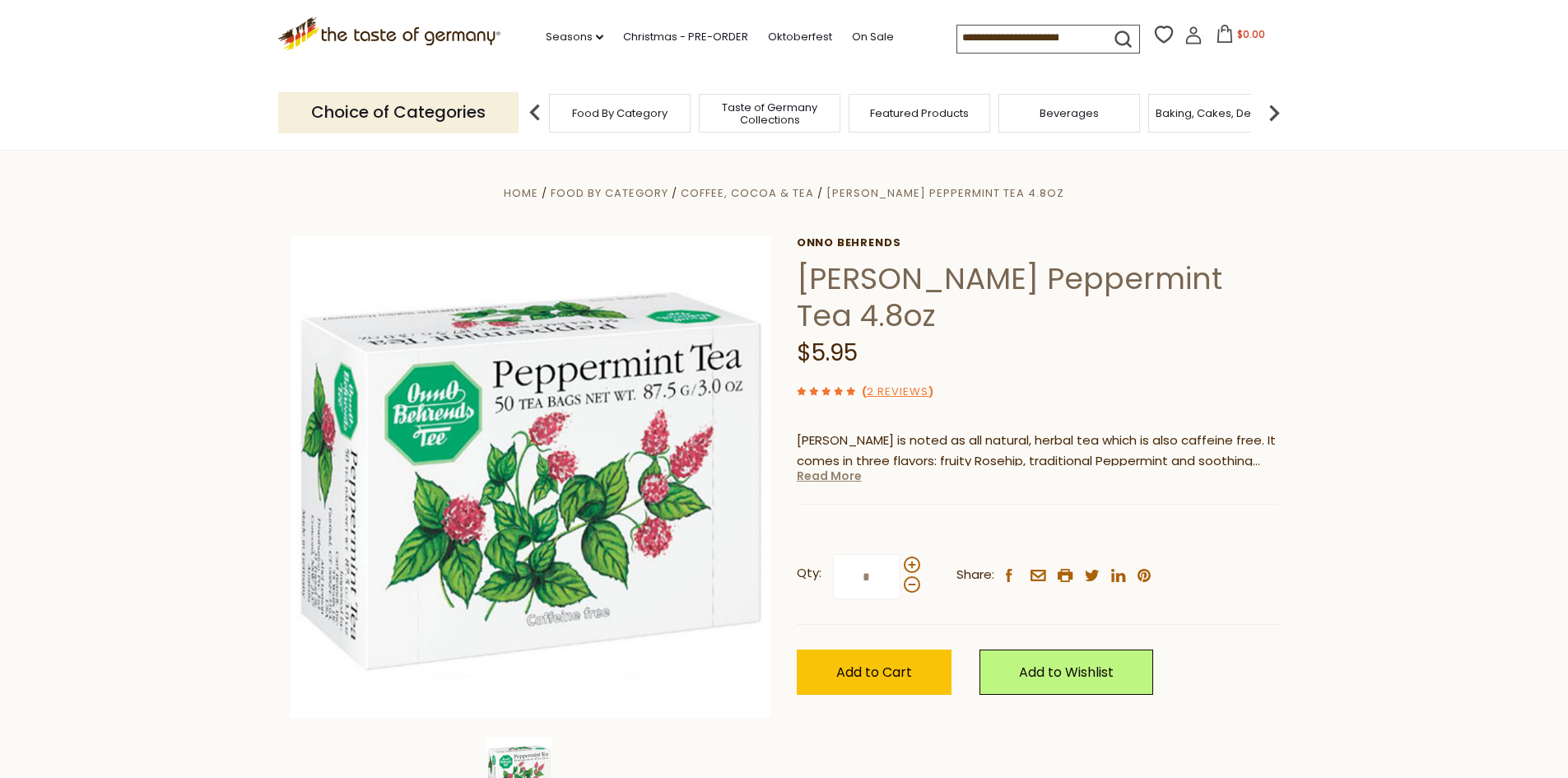
click at [843, 474] on link "Read More" at bounding box center [830, 475] width 65 height 16
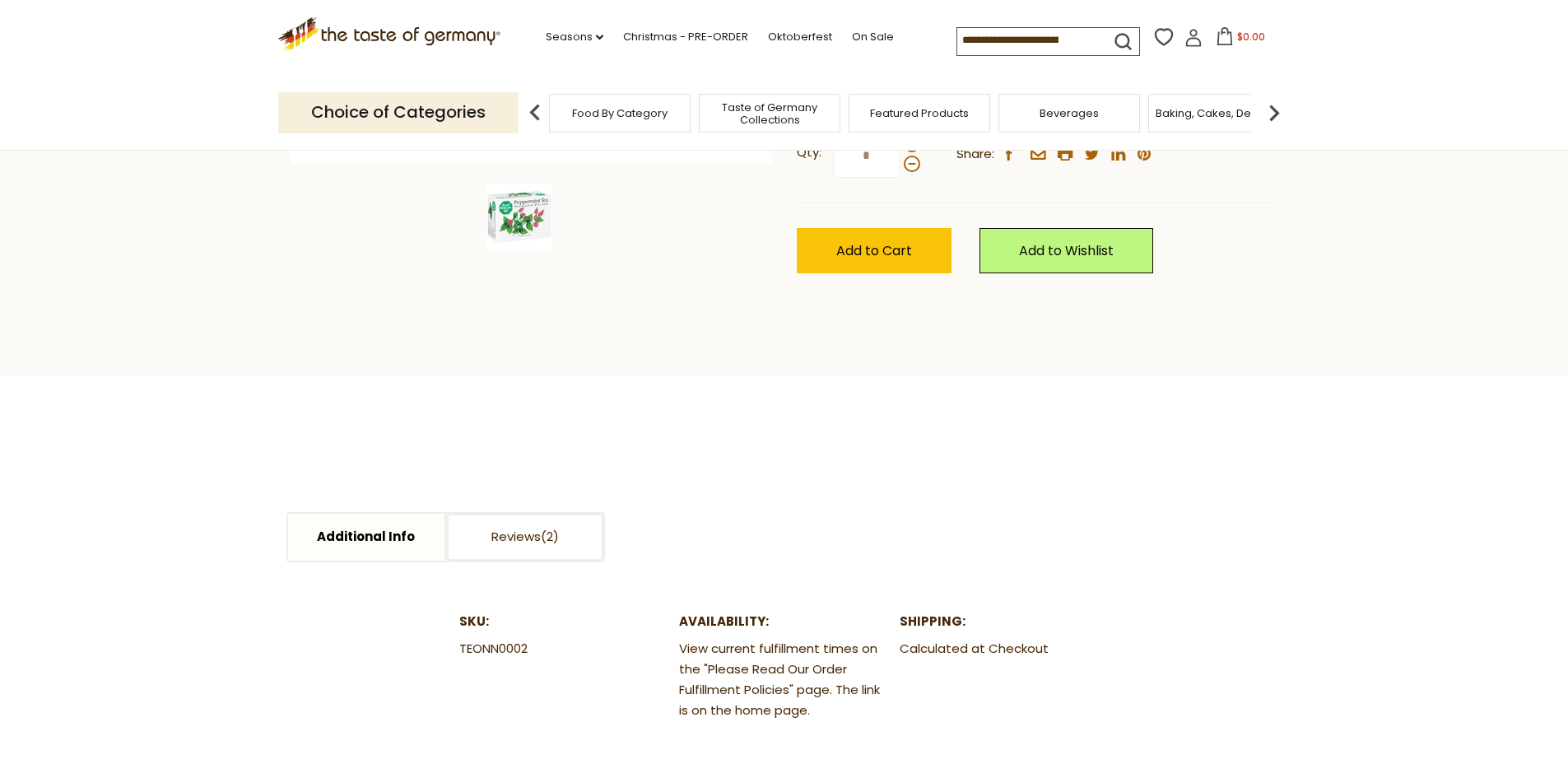
scroll to position [581, 0]
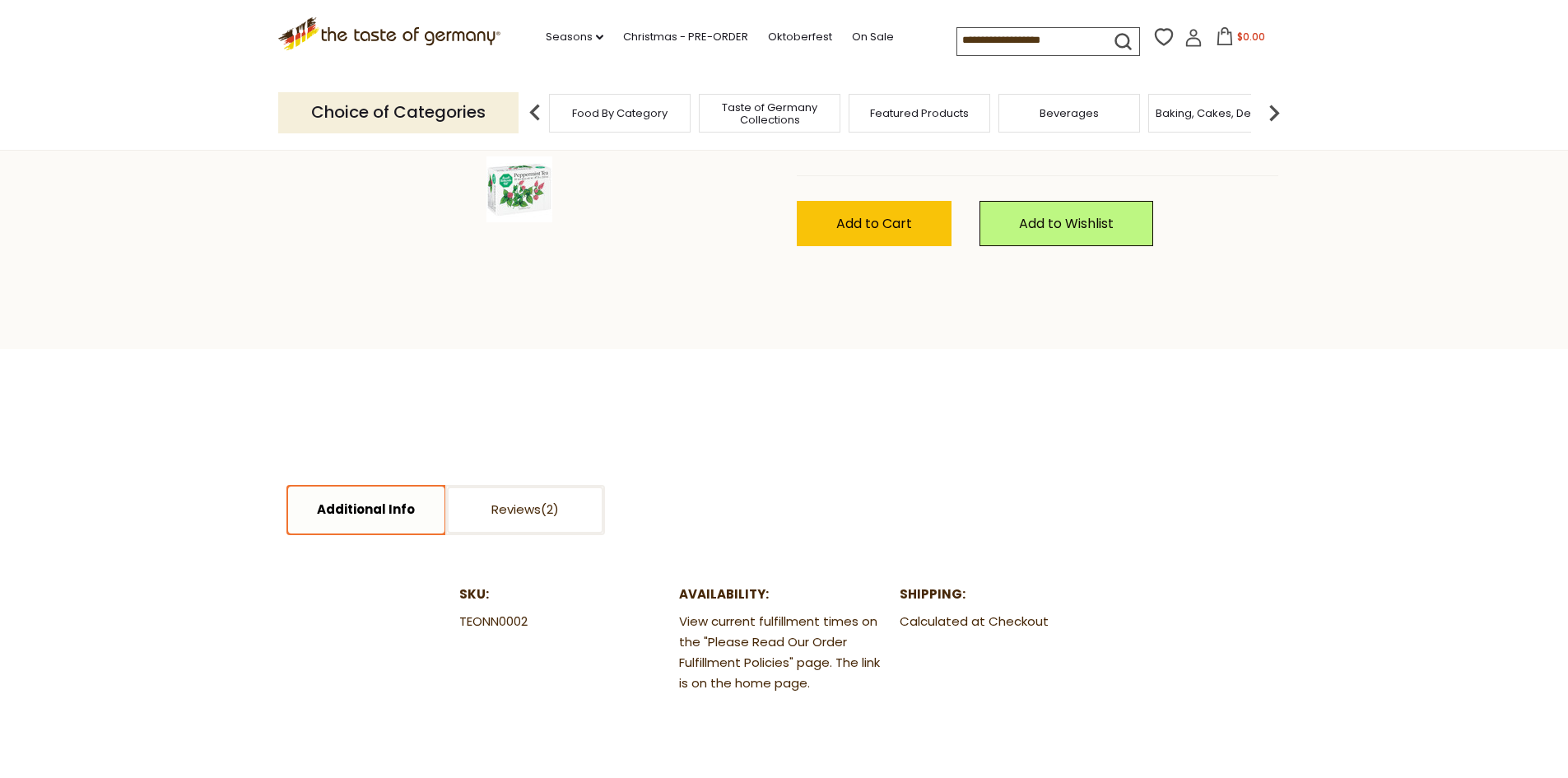
click at [369, 517] on link "Additional Info" at bounding box center [366, 509] width 157 height 46
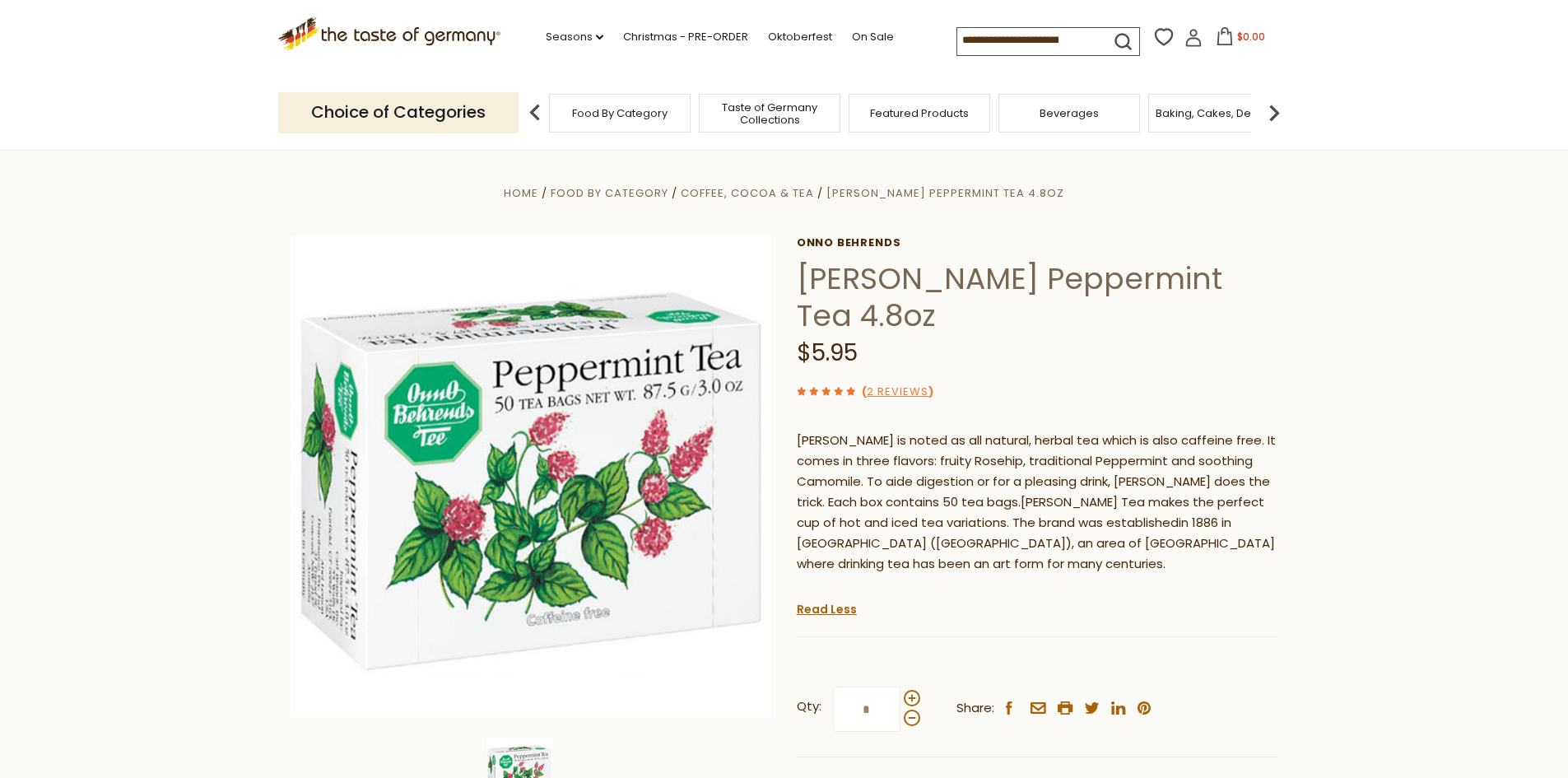
scroll to position [89, 0]
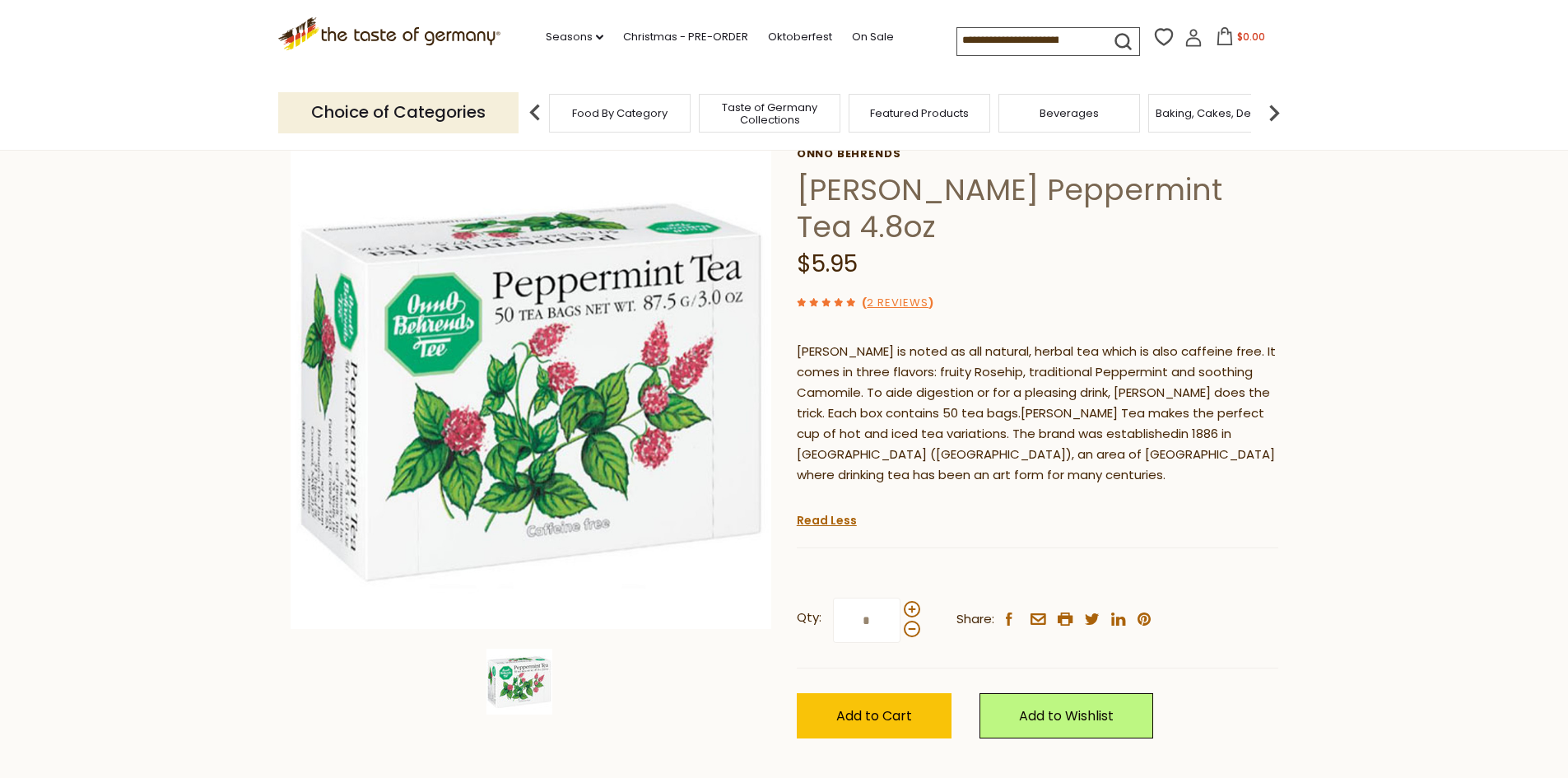
click at [531, 688] on img at bounding box center [519, 680] width 65 height 65
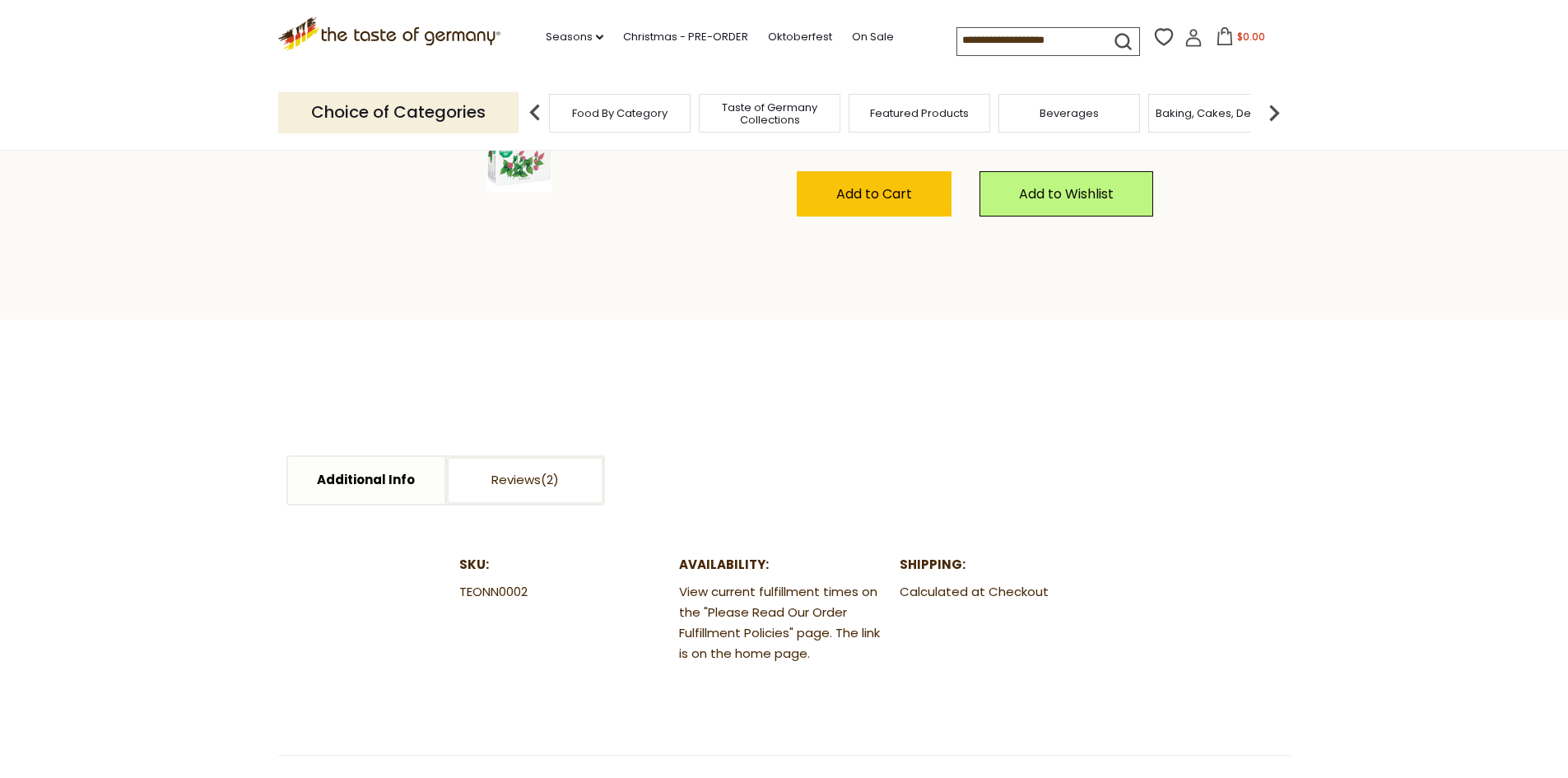
scroll to position [637, 0]
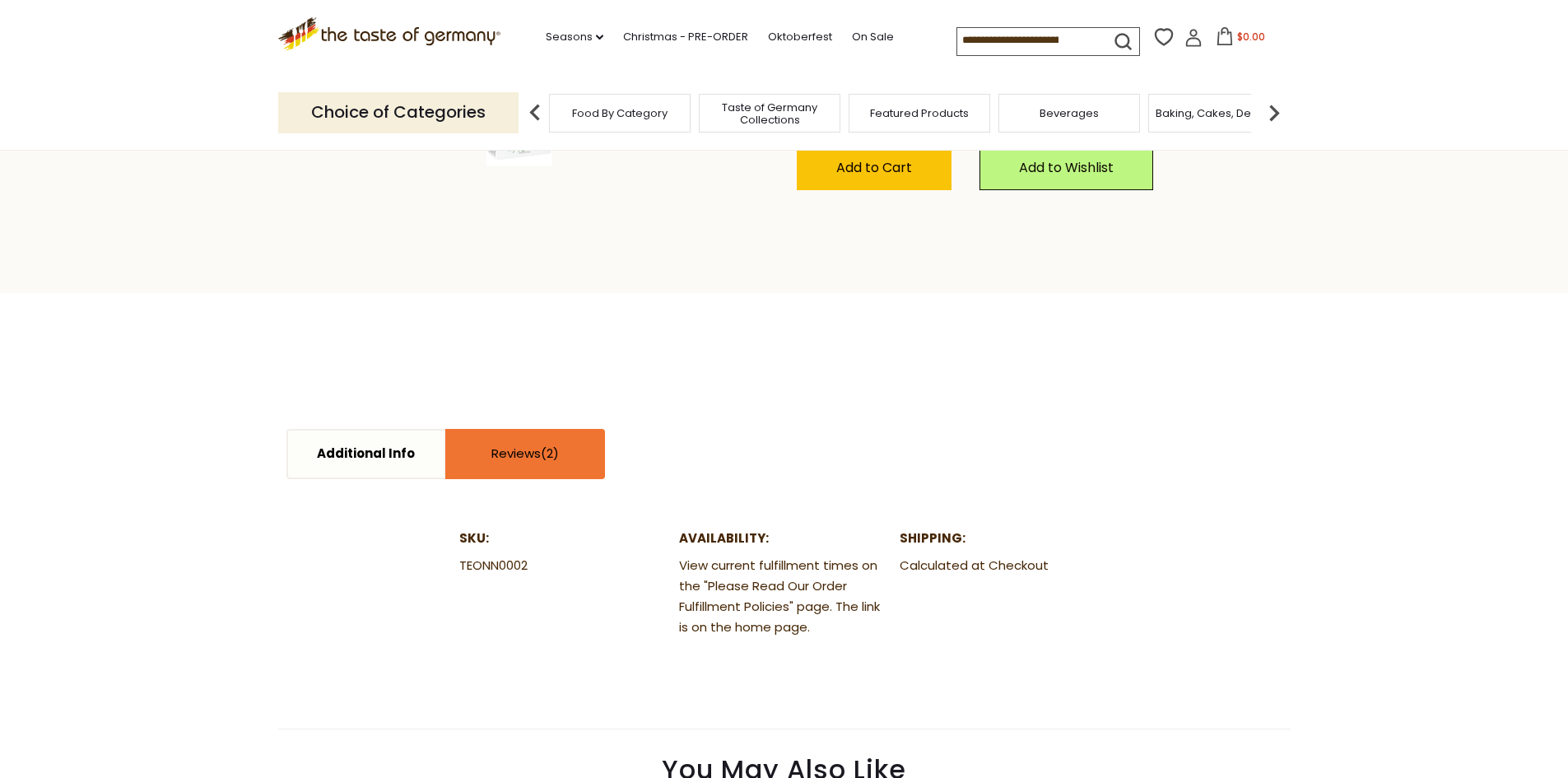
click at [522, 444] on link "Reviews" at bounding box center [525, 454] width 157 height 46
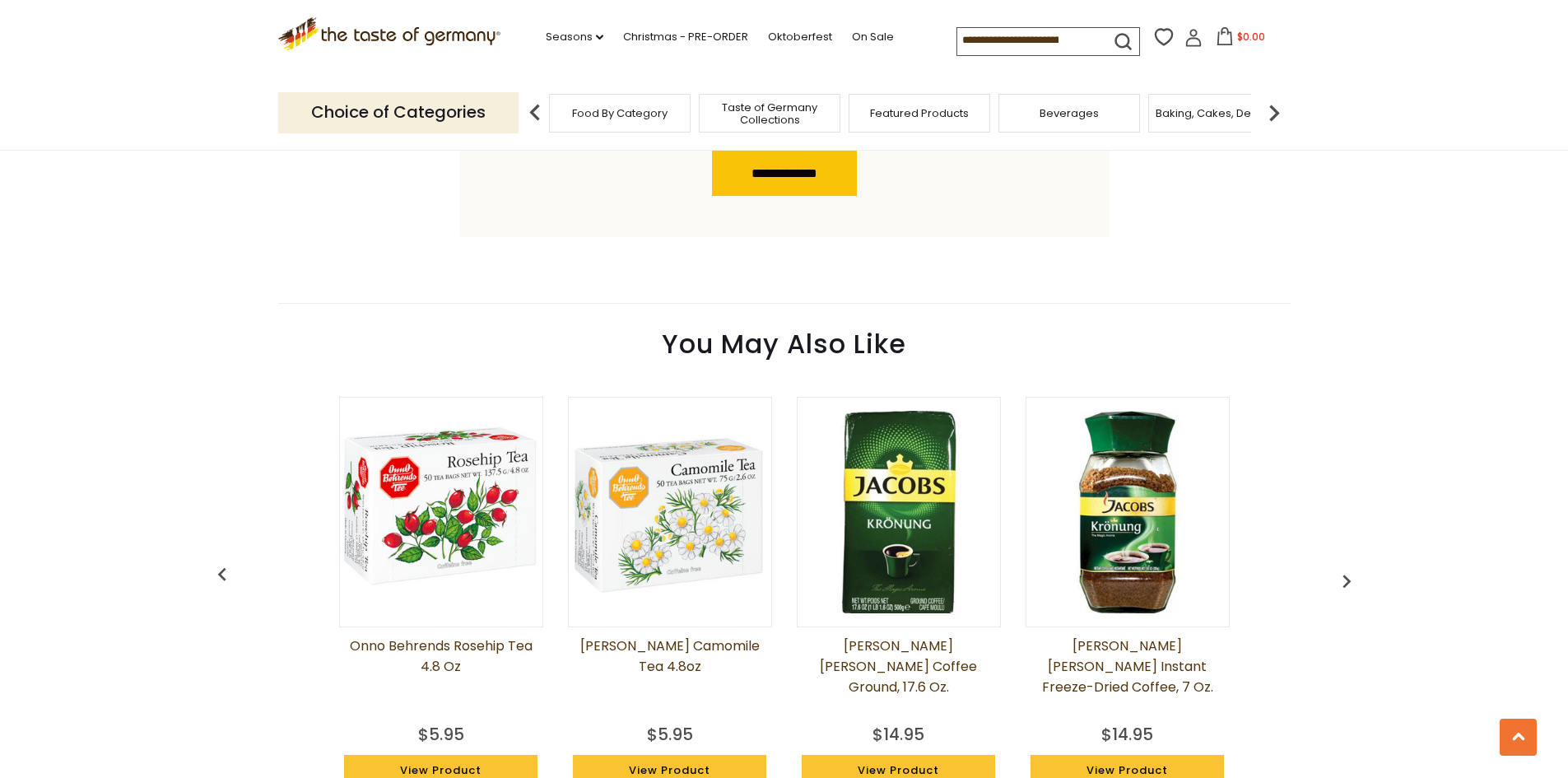
scroll to position [1999, 0]
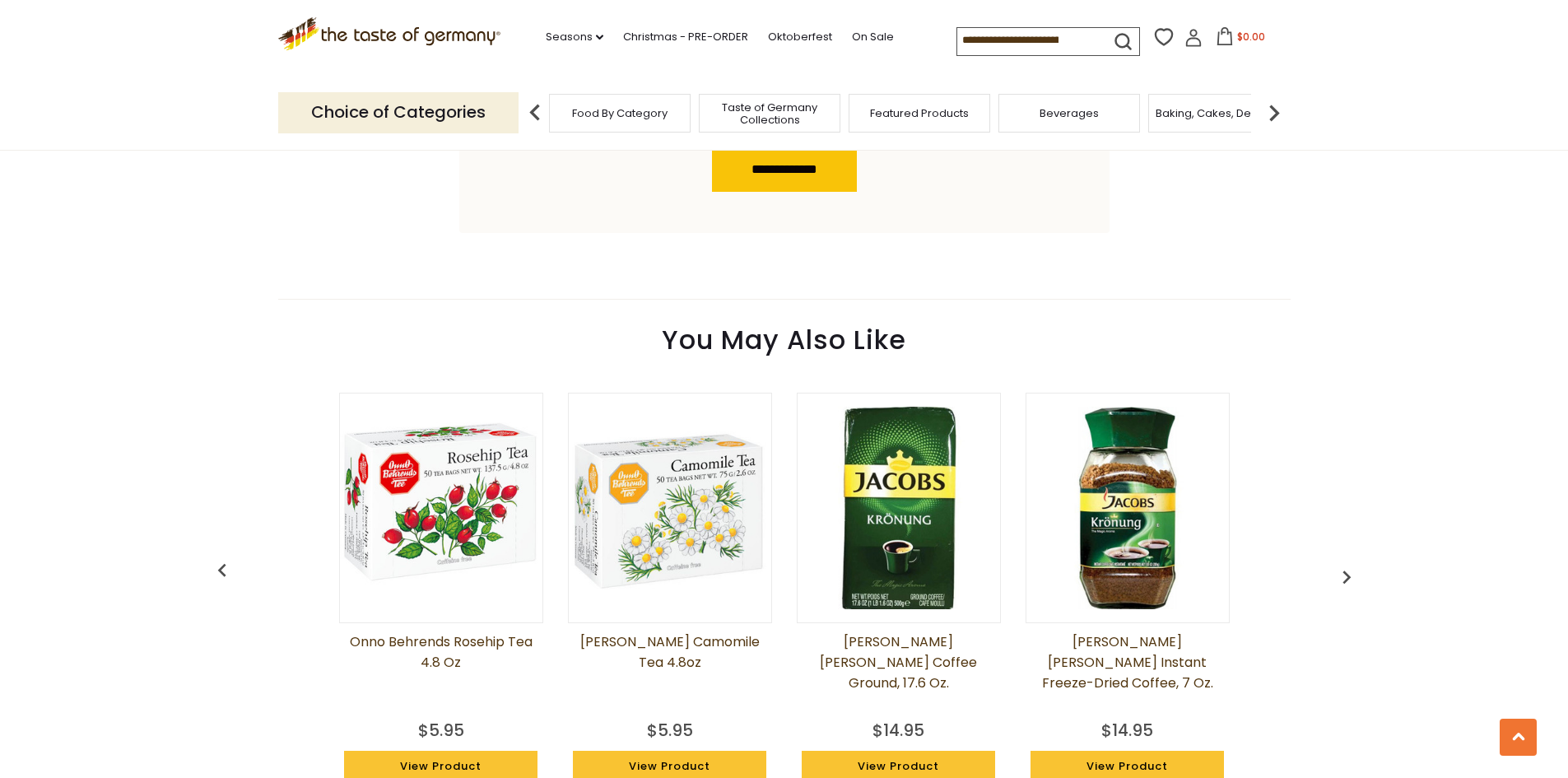
click at [719, 639] on link "[PERSON_NAME] Camomile Tea 4.8oz" at bounding box center [669, 672] width 204 height 83
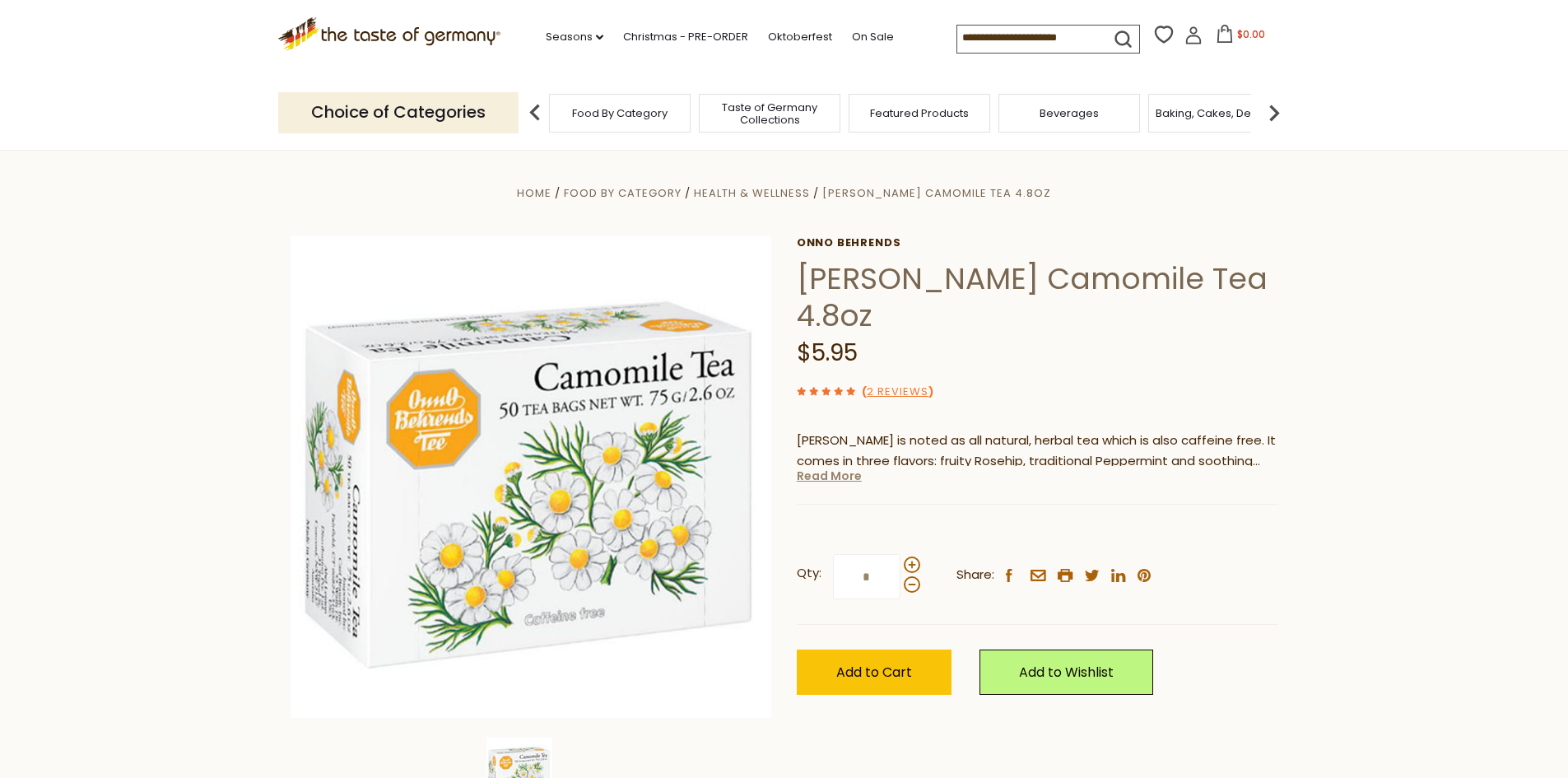
click at [841, 477] on link "Read More" at bounding box center [830, 475] width 65 height 16
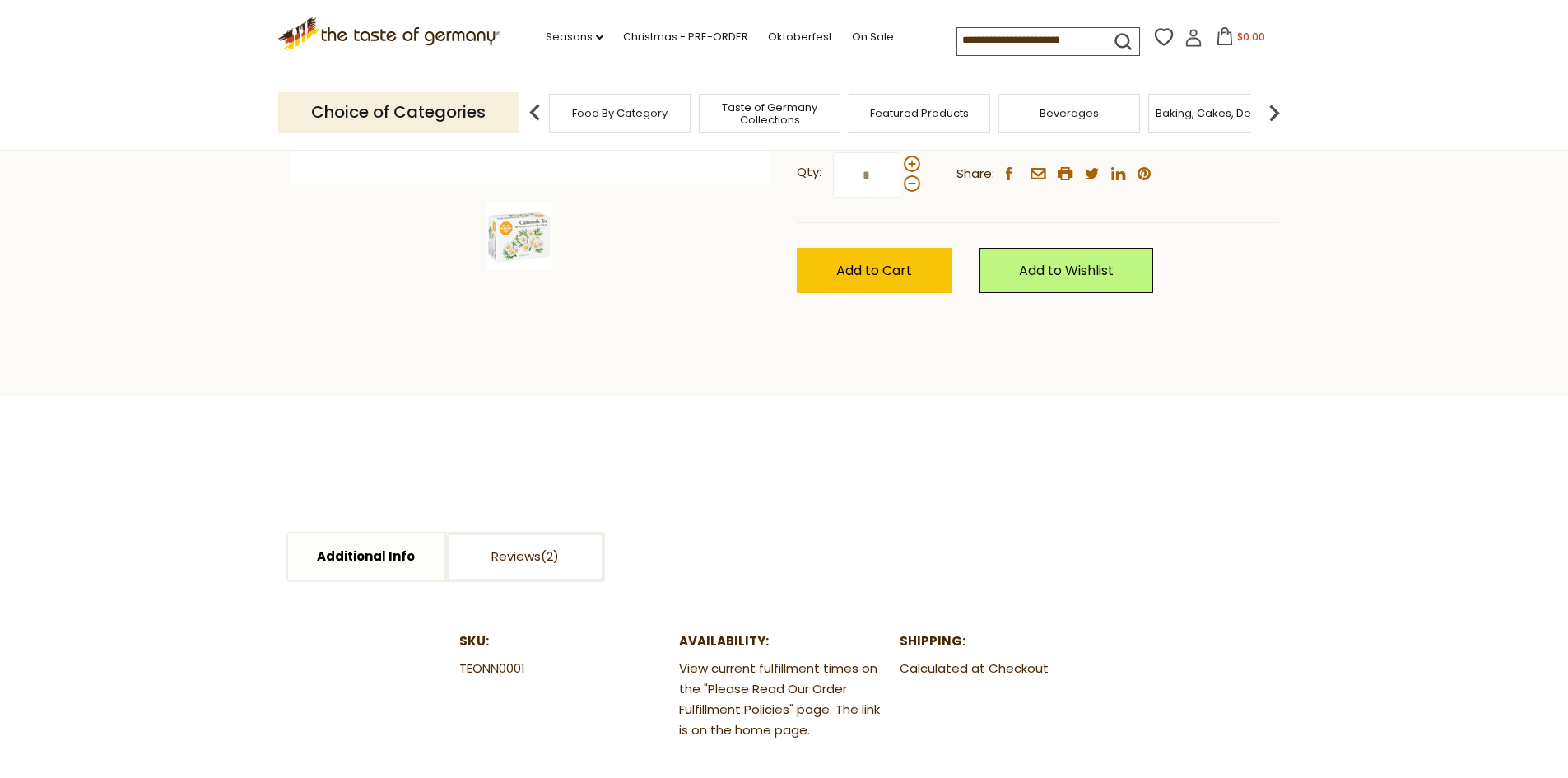
scroll to position [565, 0]
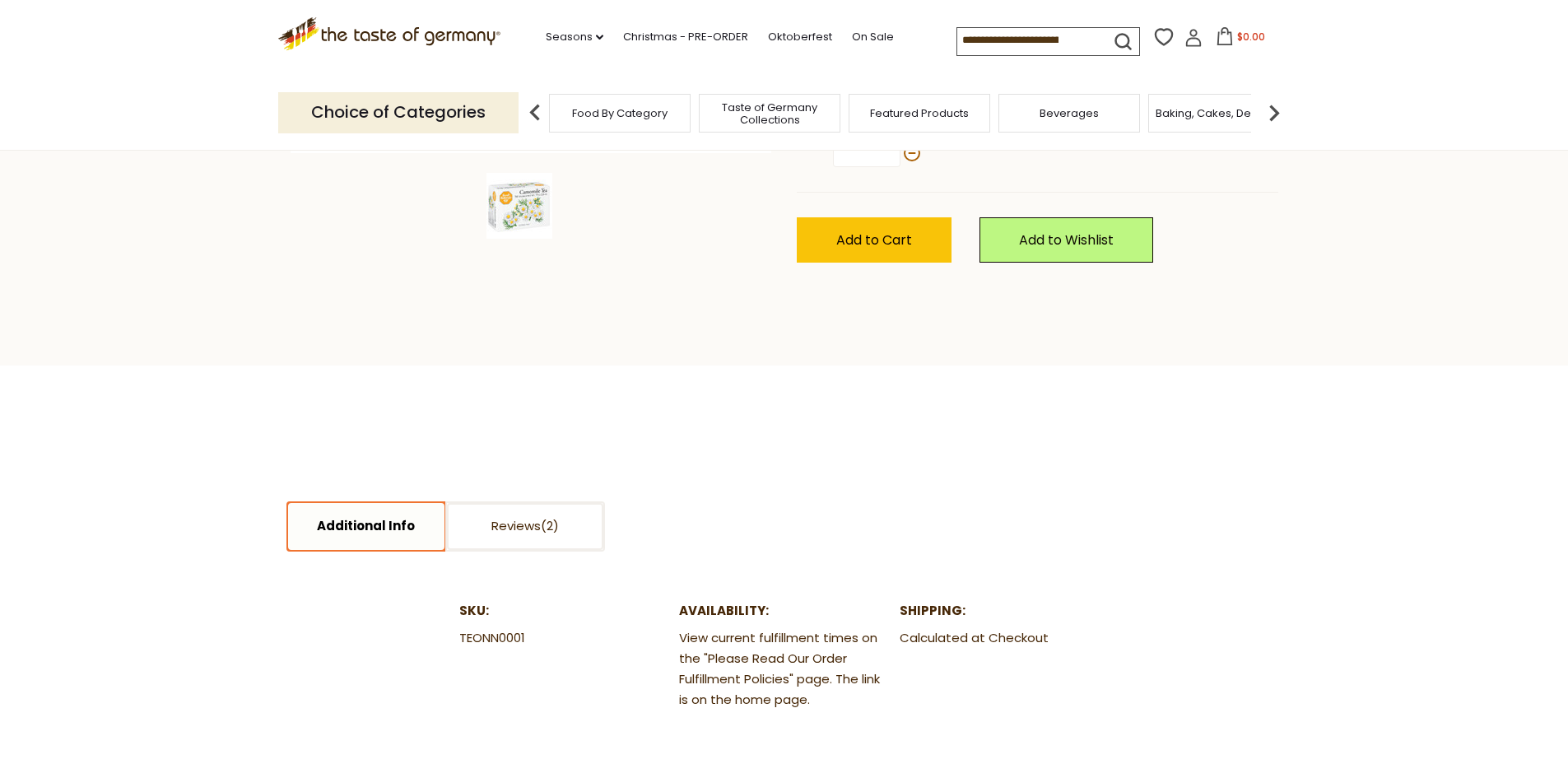
click at [355, 521] on link "Additional Info" at bounding box center [366, 526] width 157 height 46
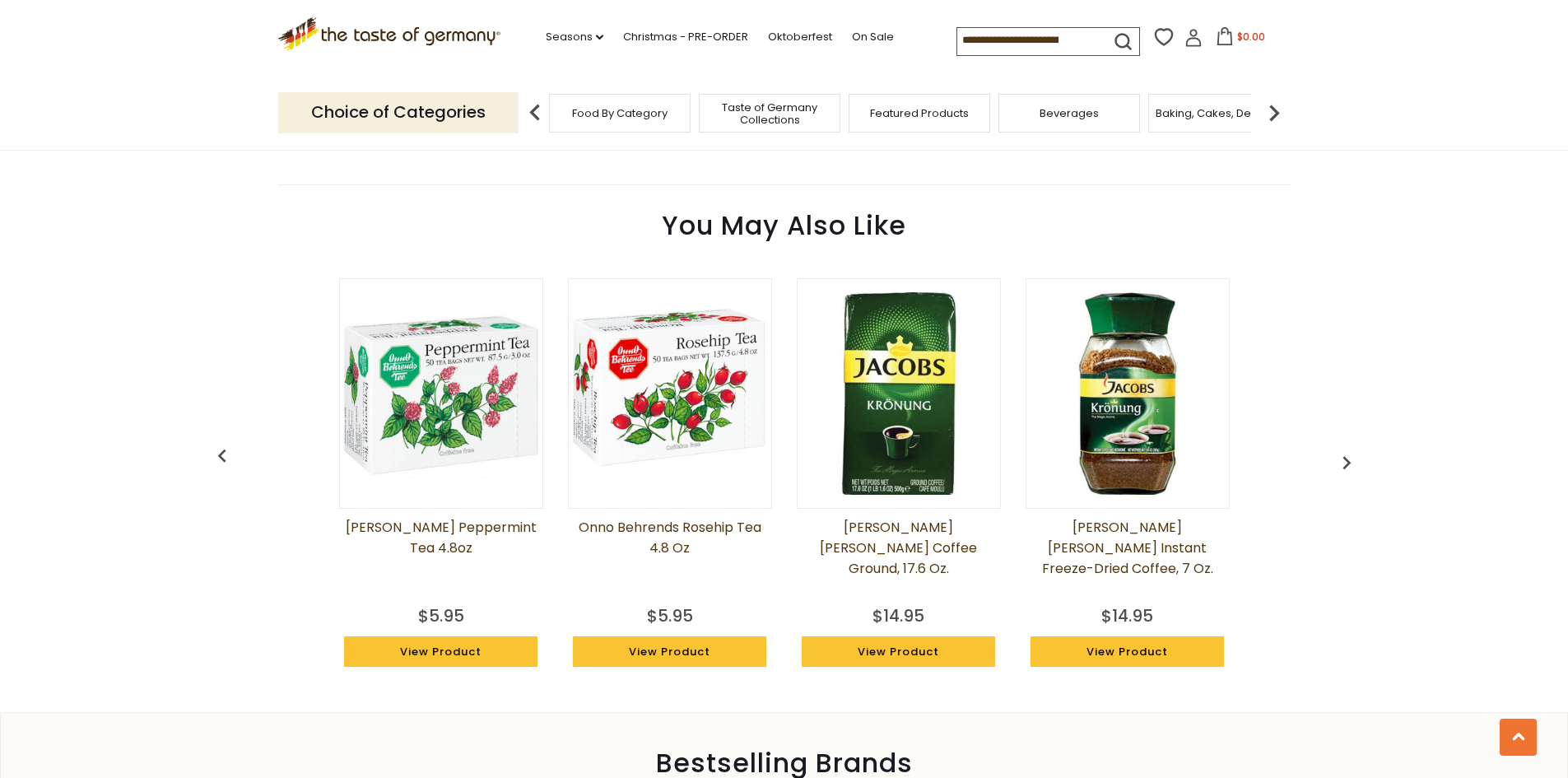
scroll to position [1213, 0]
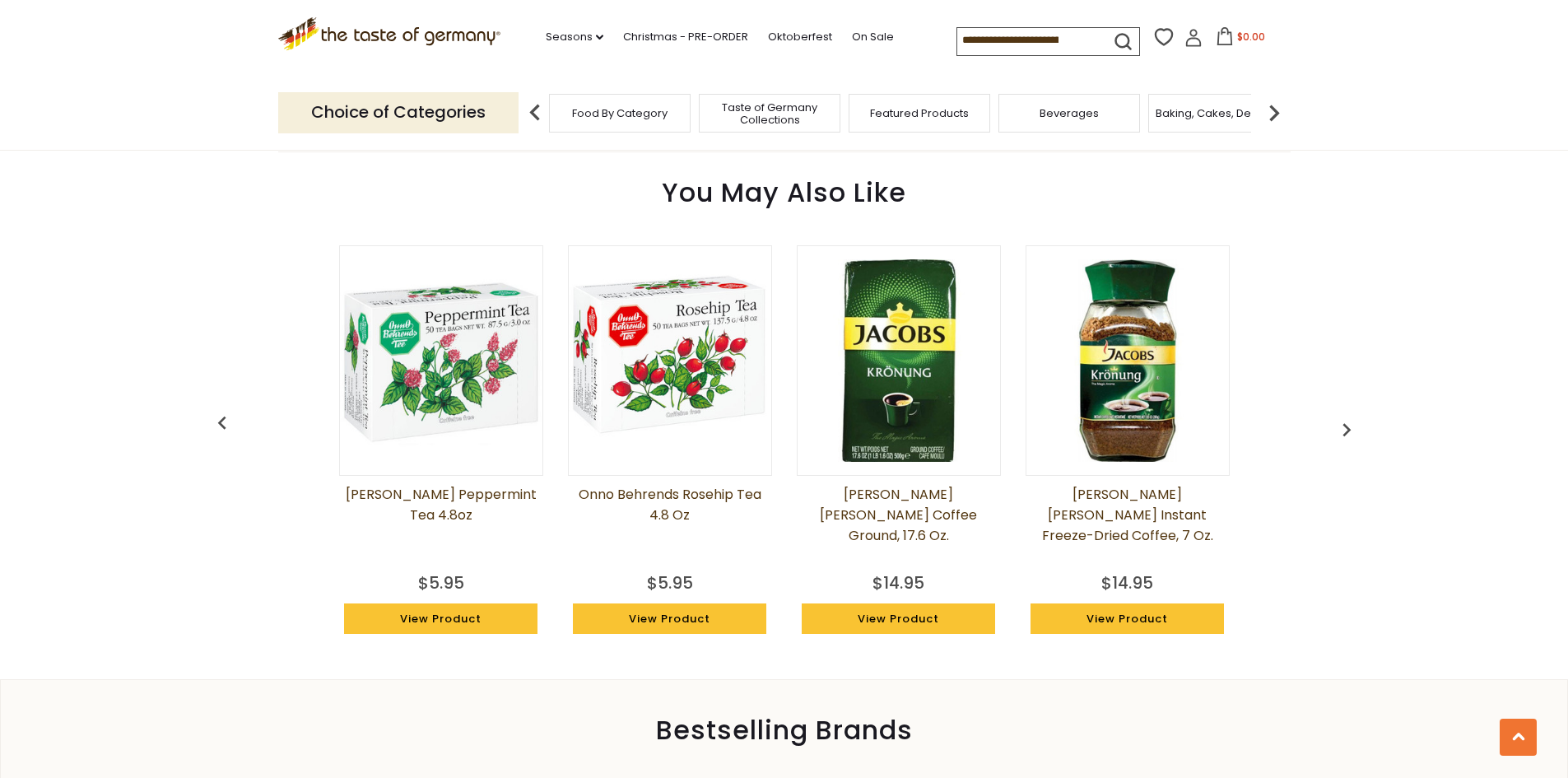
click at [622, 496] on link "Onno Behrends Rosehip Tea 4.8 oz" at bounding box center [669, 525] width 204 height 83
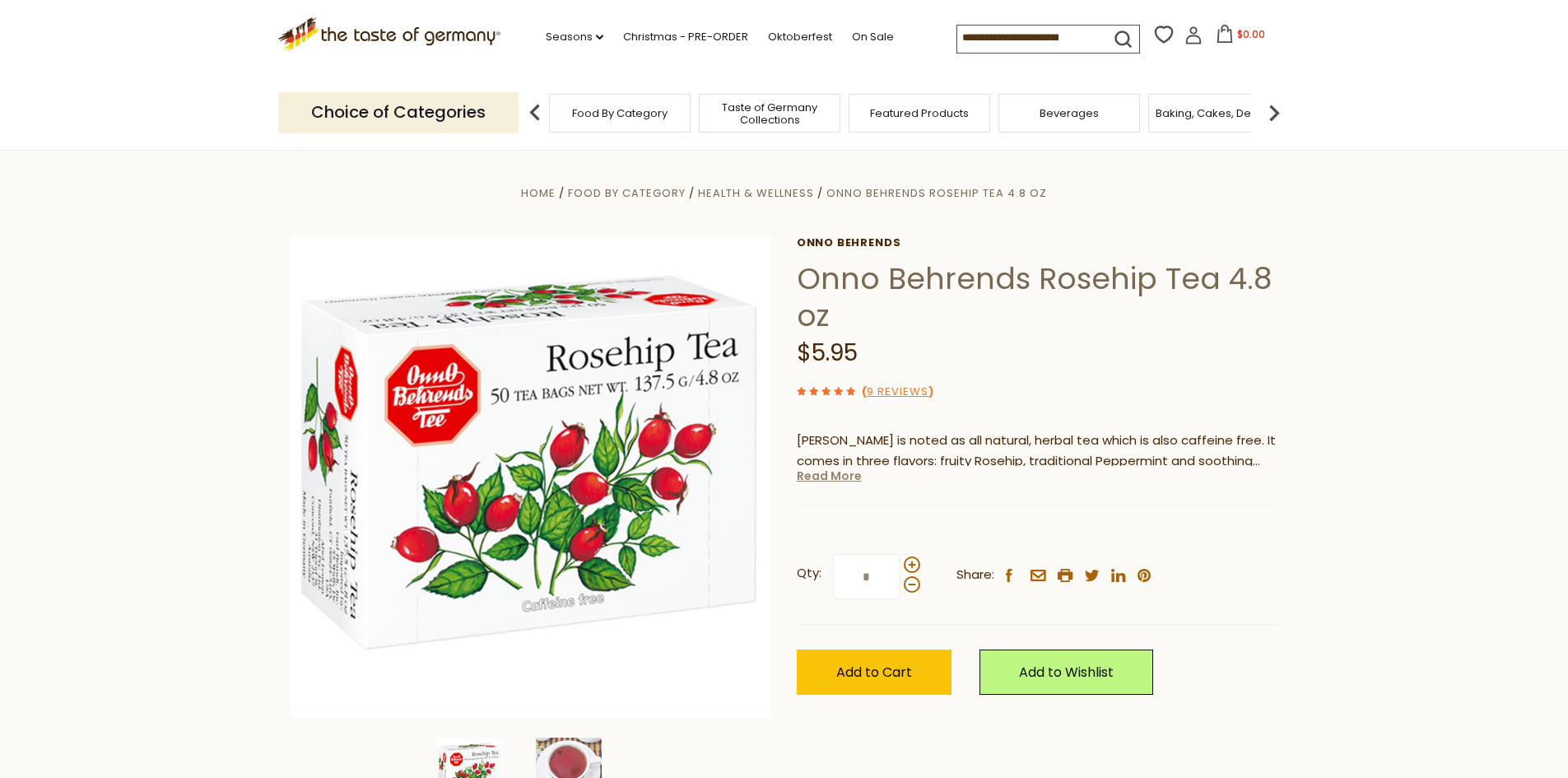
click at [812, 478] on link "Read More" at bounding box center [830, 475] width 65 height 16
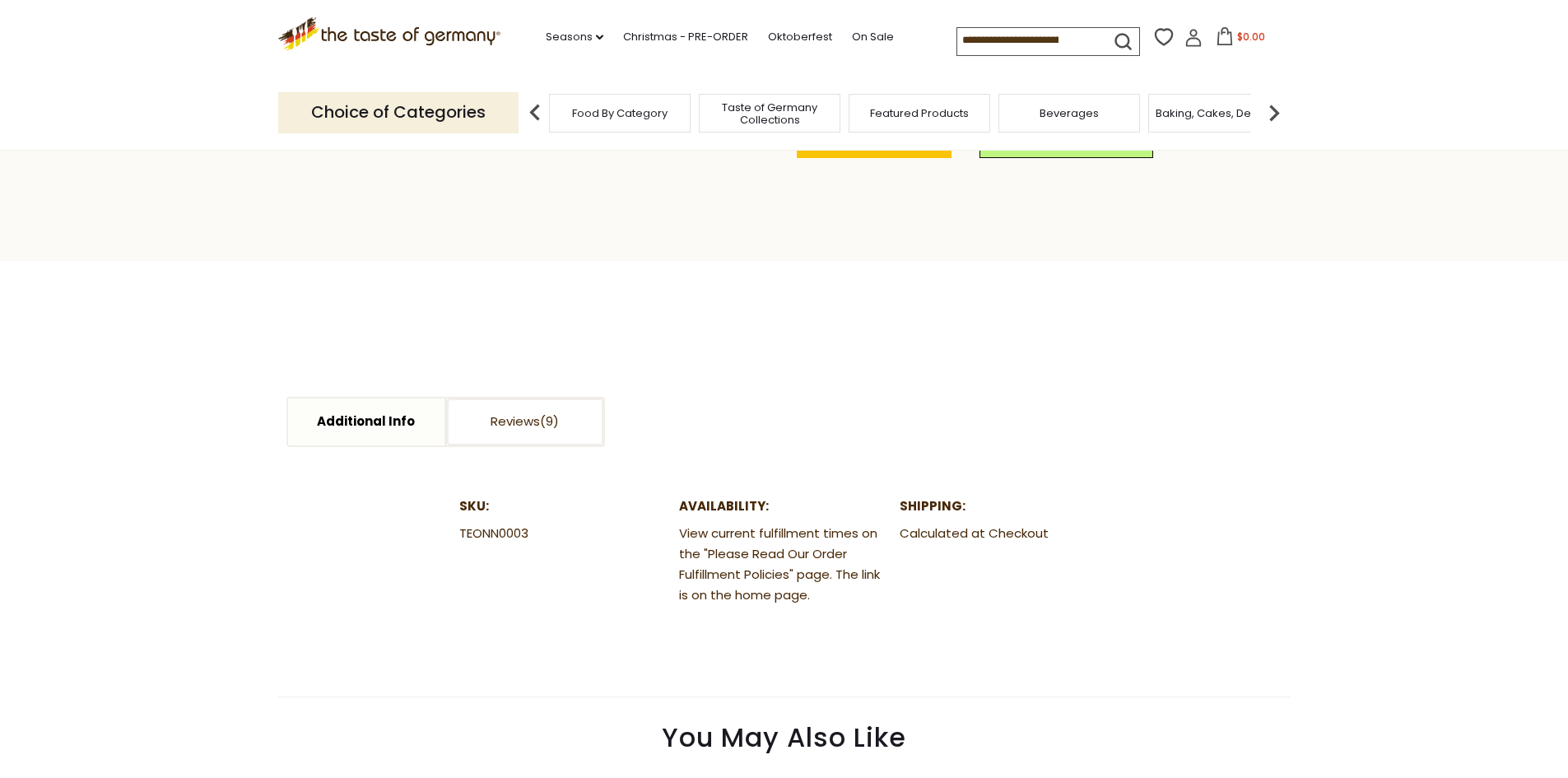
scroll to position [693, 0]
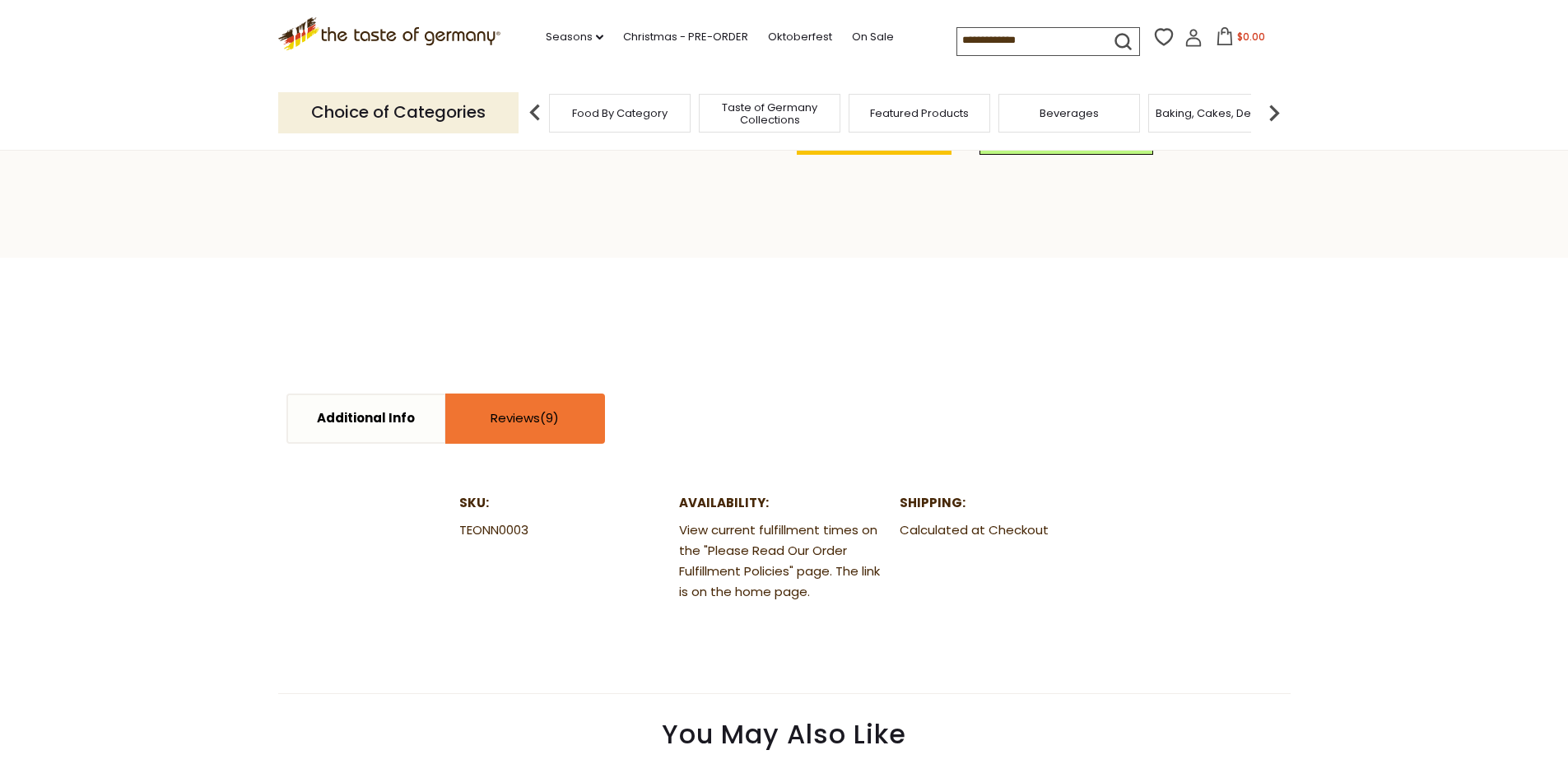
click at [533, 403] on link "Reviews" at bounding box center [525, 417] width 157 height 46
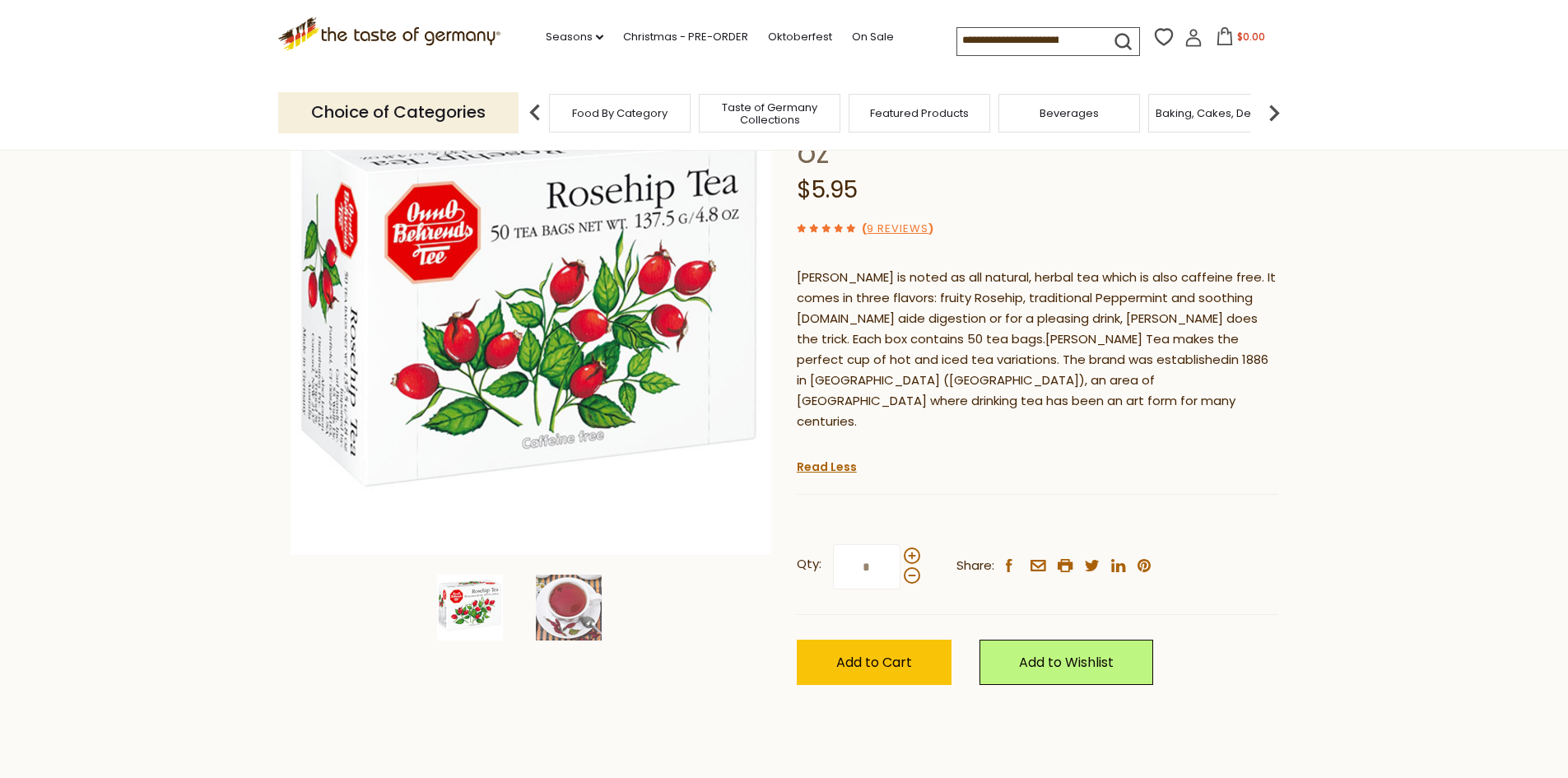
scroll to position [208, 0]
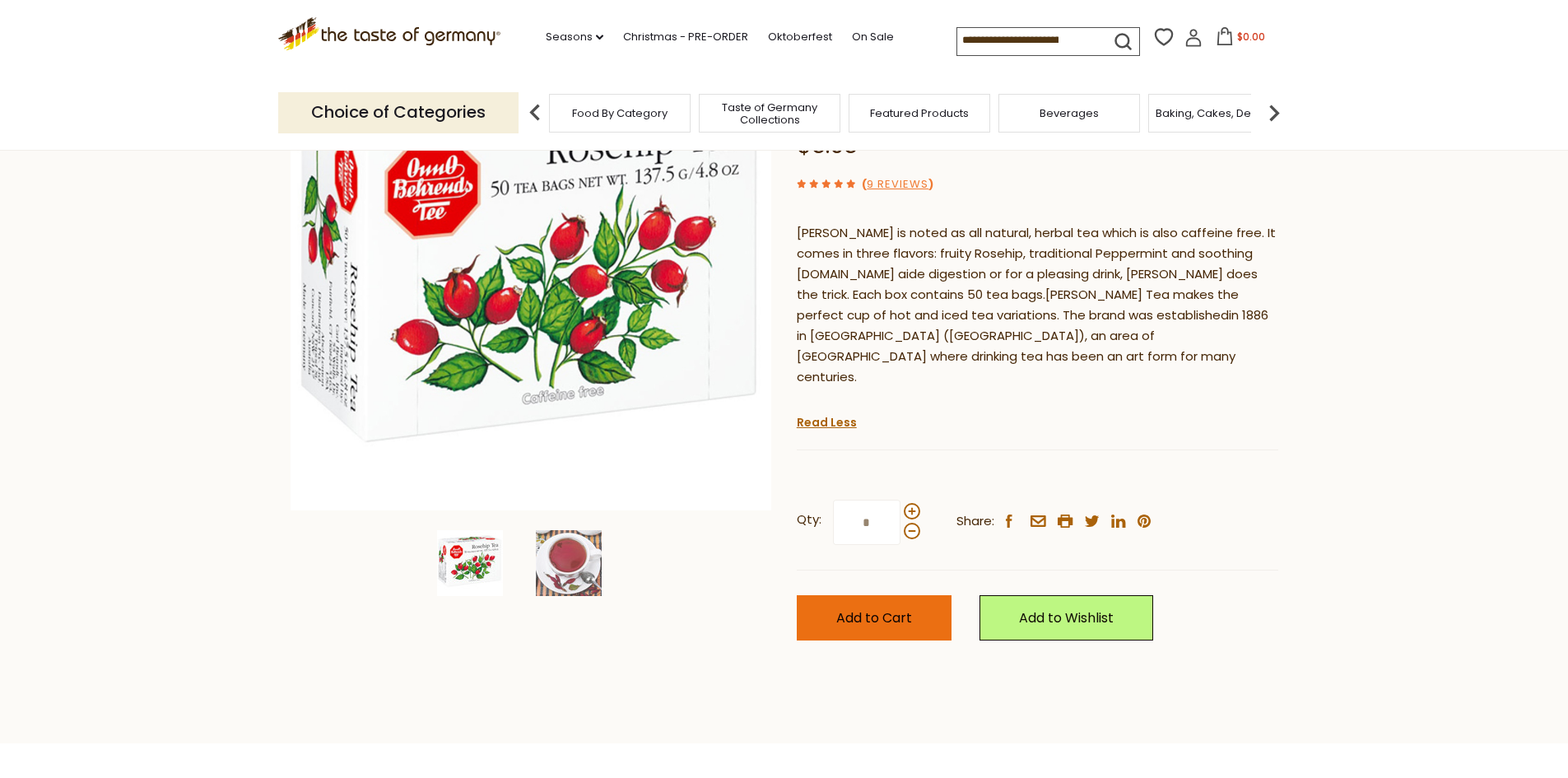
click at [880, 608] on span "Add to Cart" at bounding box center [874, 618] width 76 height 19
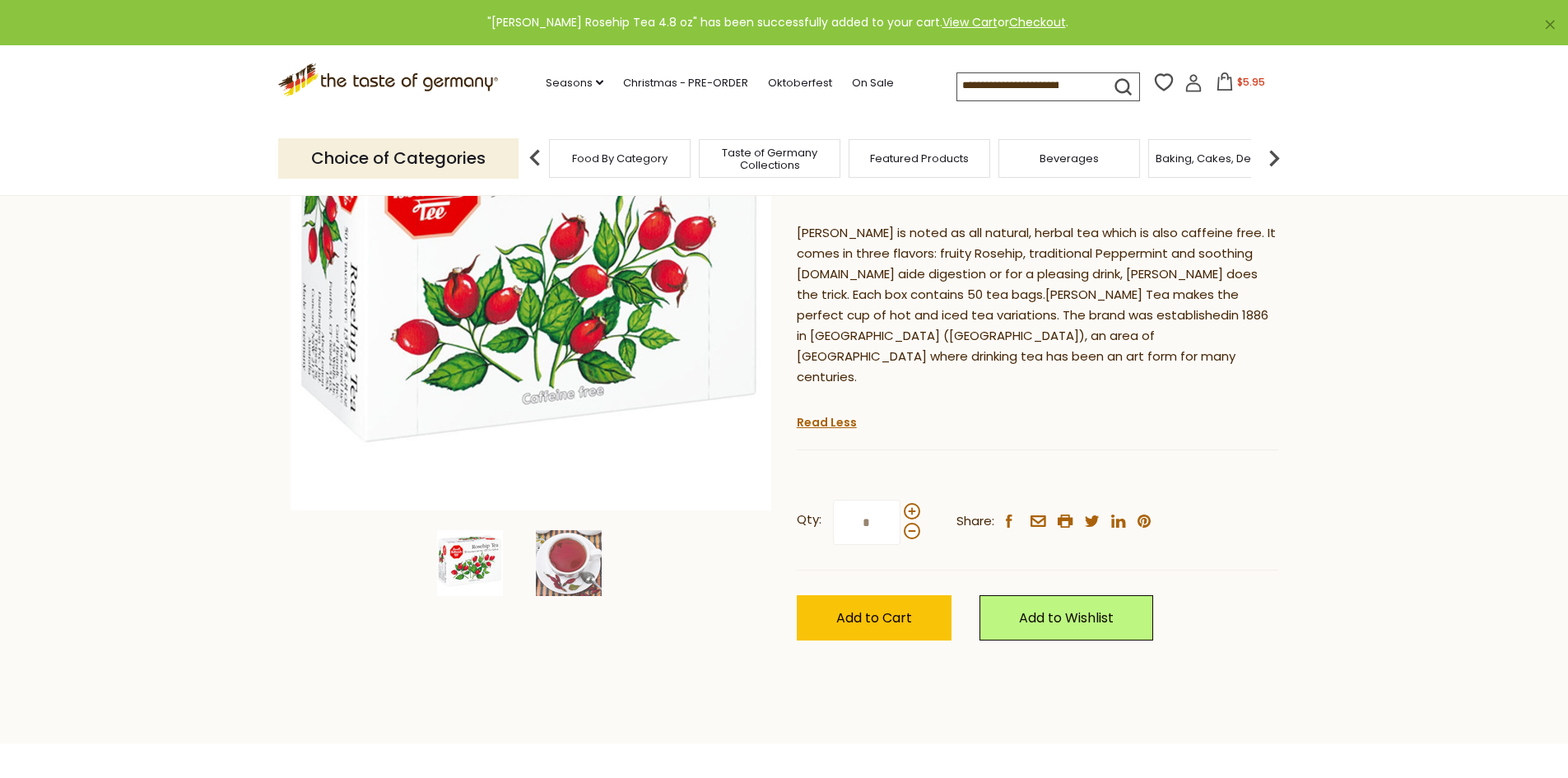
click at [1221, 88] on icon at bounding box center [1224, 81] width 18 height 18
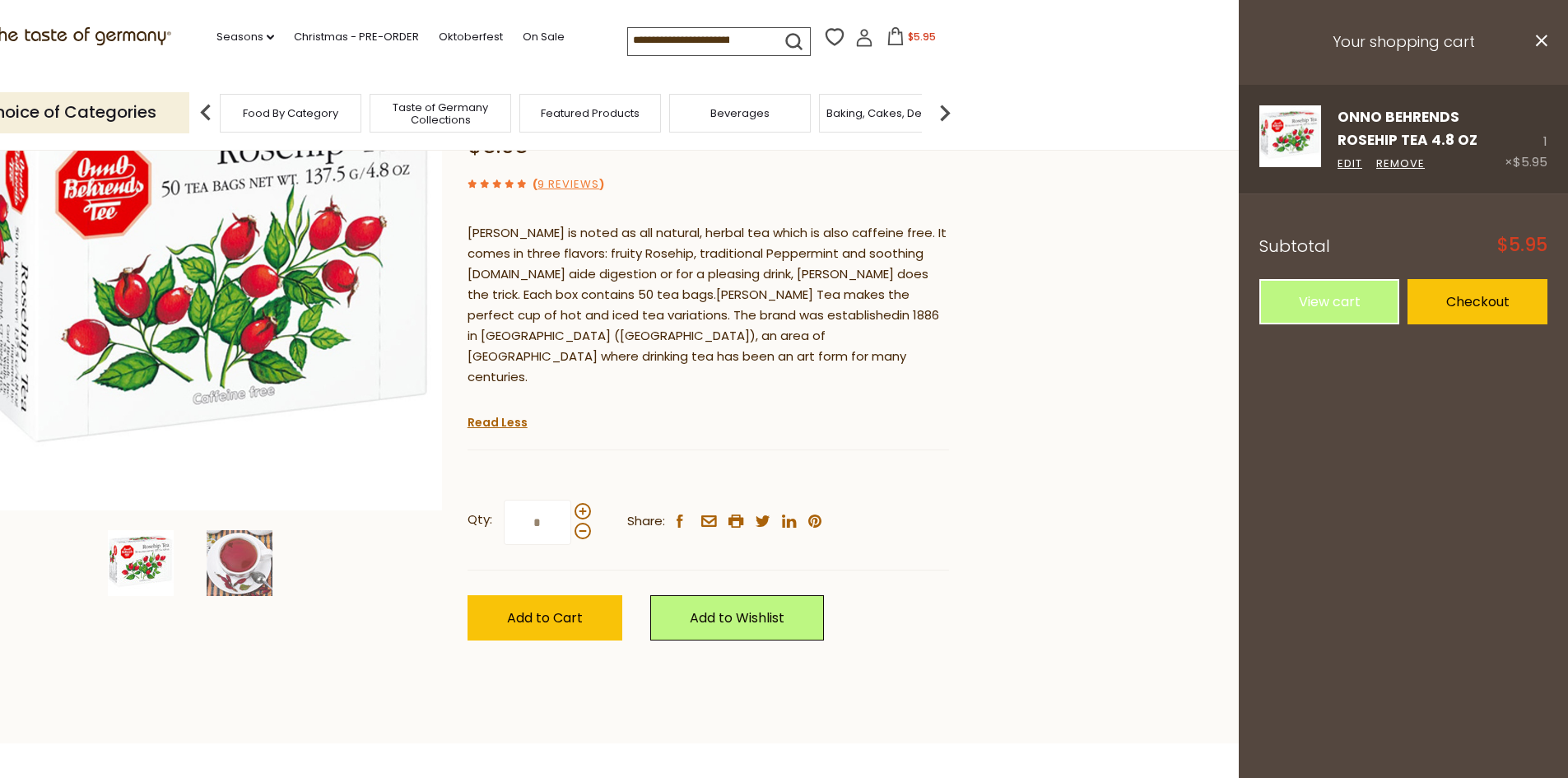
click at [1545, 139] on div "1 × $5.95" at bounding box center [1525, 139] width 43 height 67
click at [1537, 140] on div "1 × $5.95" at bounding box center [1525, 139] width 43 height 67
click at [1351, 164] on link "Edit" at bounding box center [1350, 164] width 25 height 17
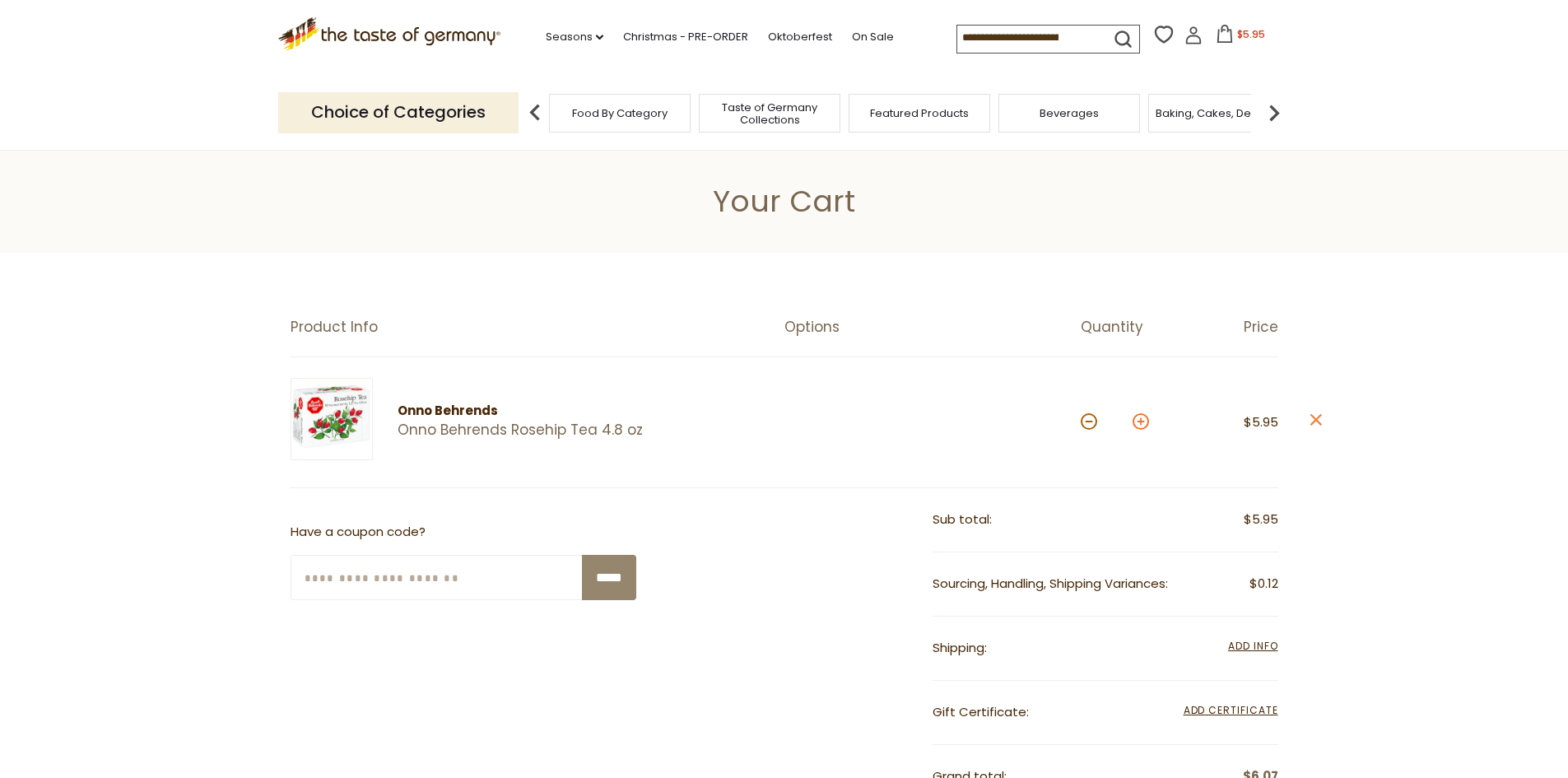
click at [1143, 420] on button at bounding box center [1140, 420] width 16 height 16
type input "*"
click at [1143, 420] on button at bounding box center [1140, 420] width 16 height 16
type input "*"
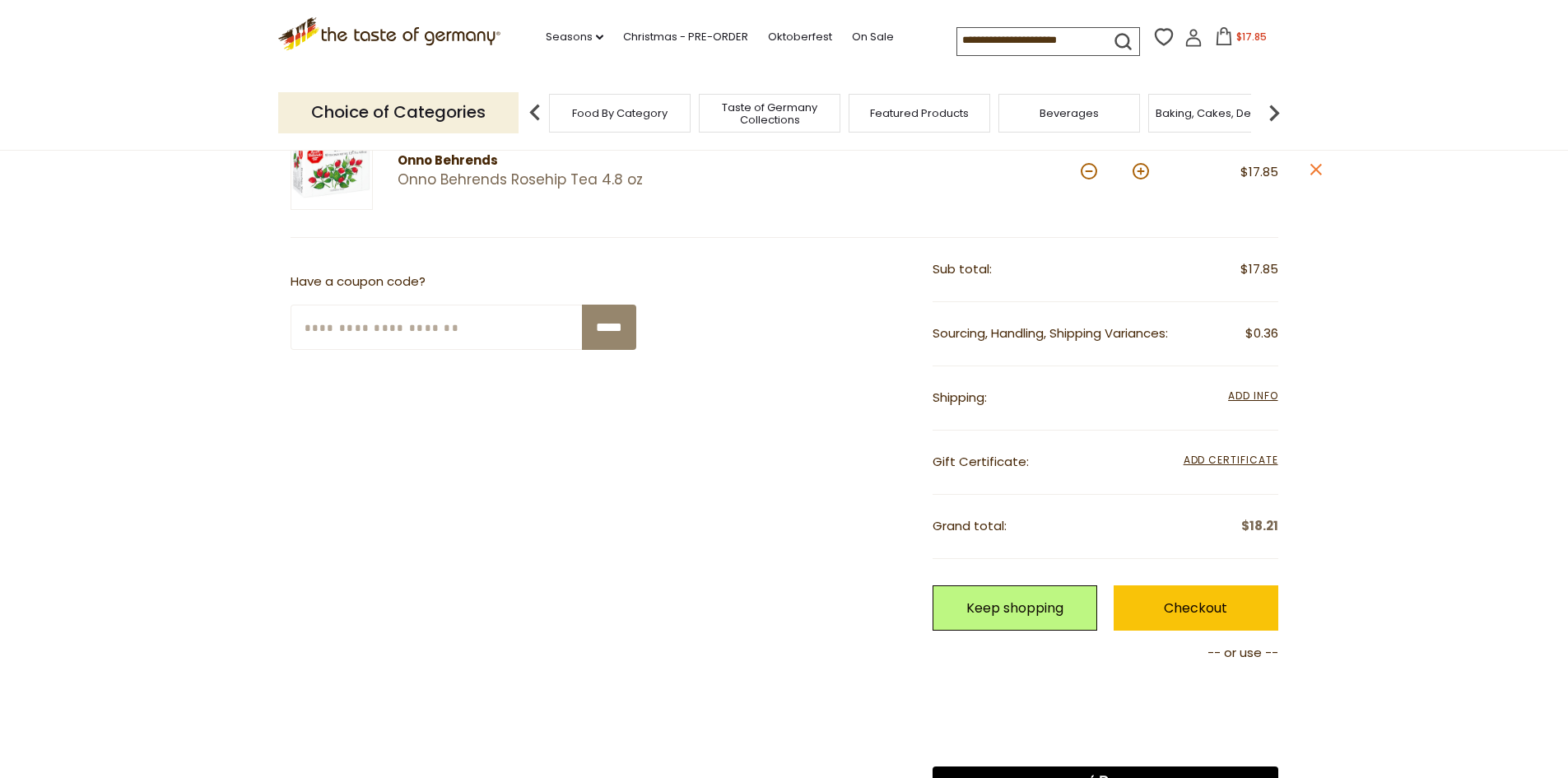
scroll to position [238, 0]
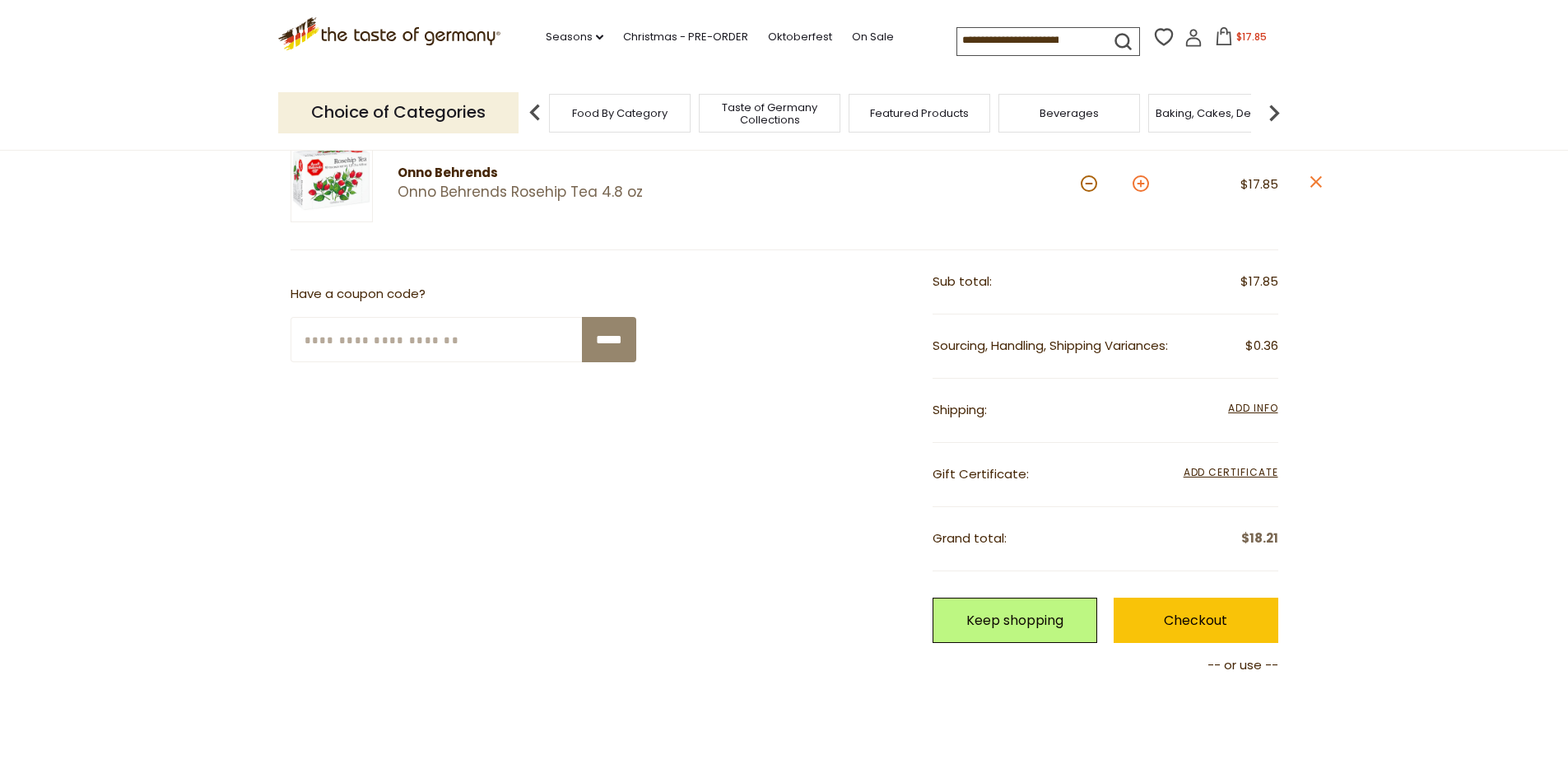
click at [1141, 184] on button at bounding box center [1140, 183] width 16 height 16
type input "*"
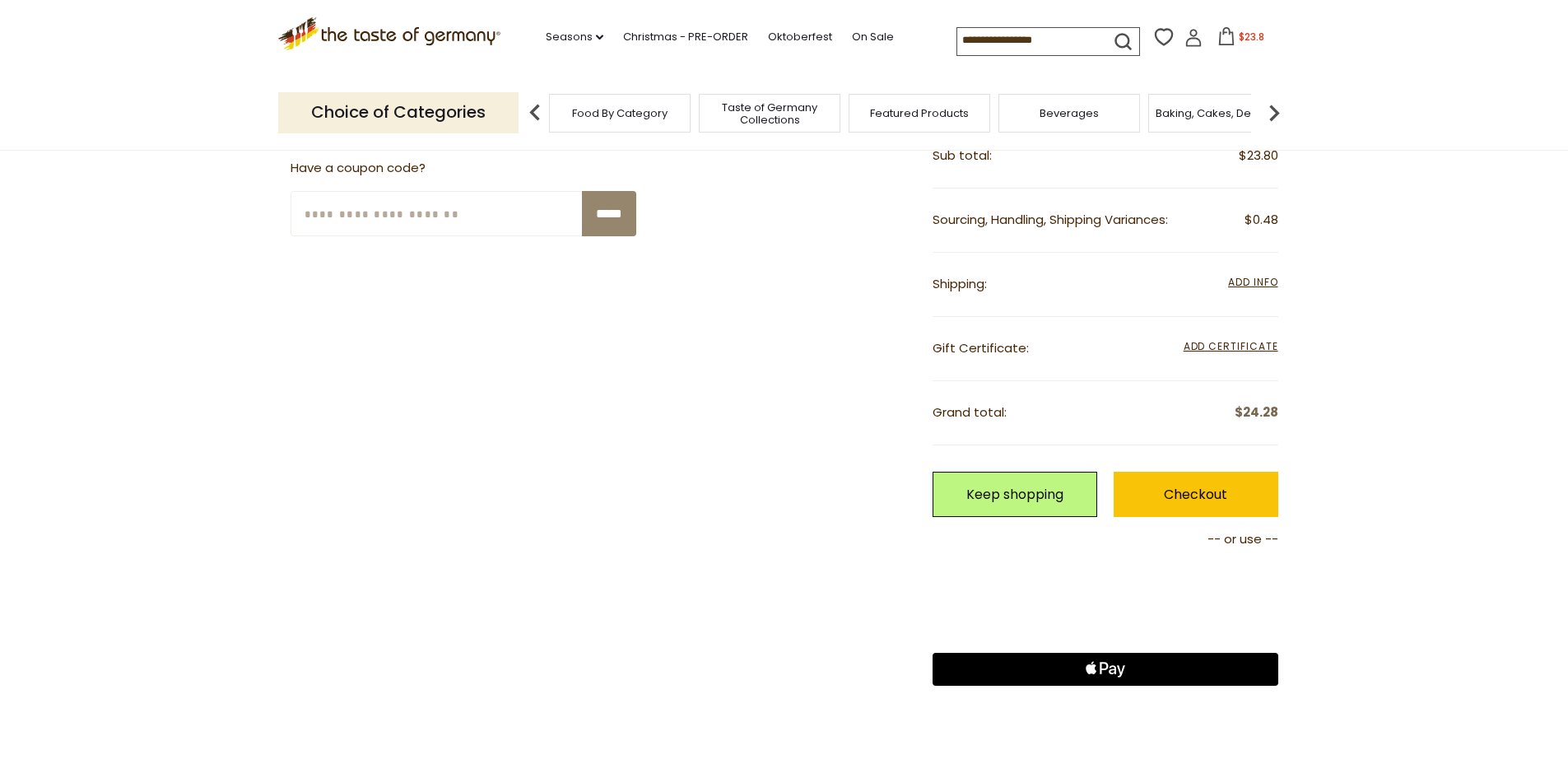
scroll to position [367, 0]
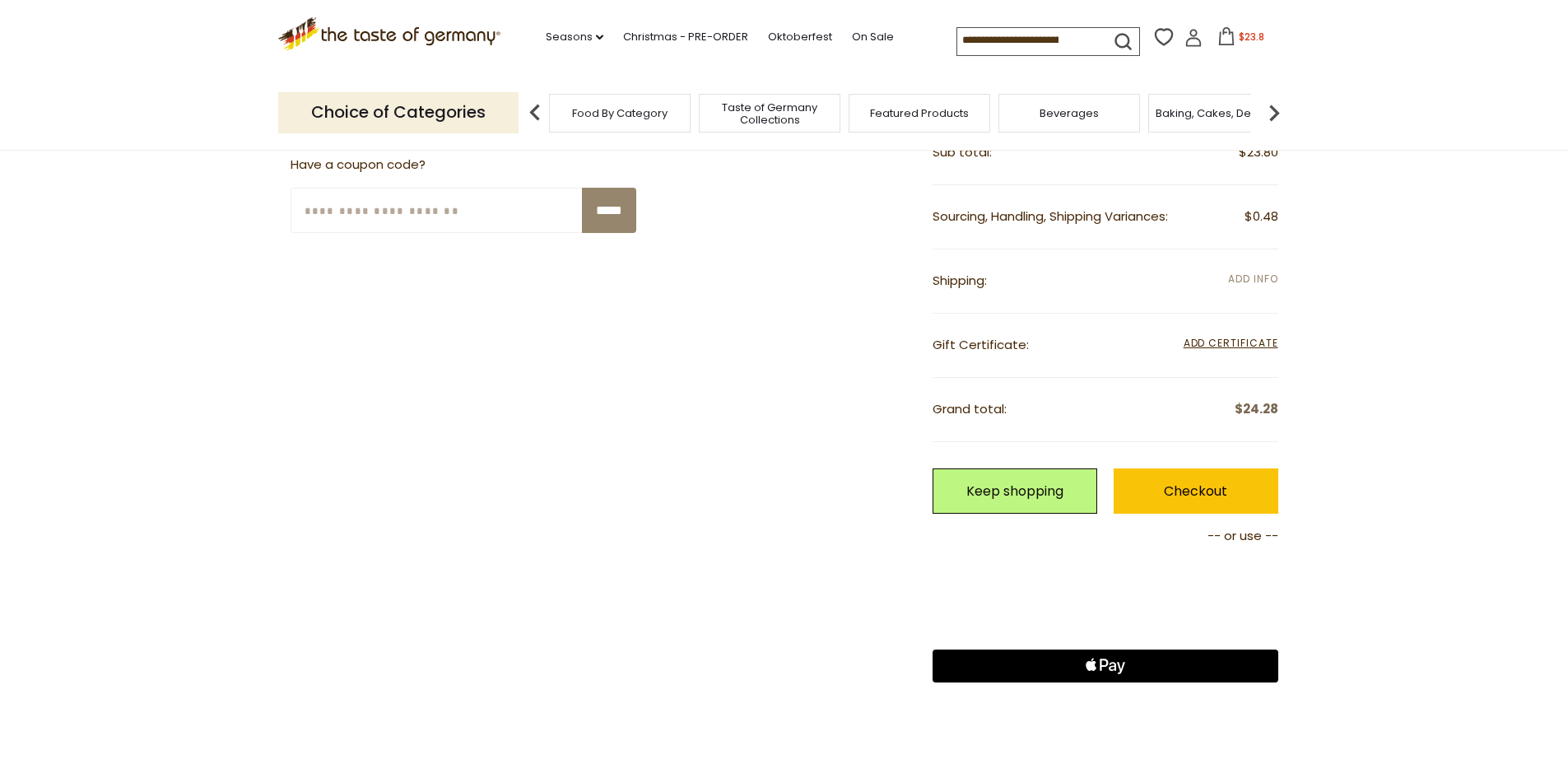
click at [1242, 277] on span "Add Info" at bounding box center [1253, 278] width 49 height 14
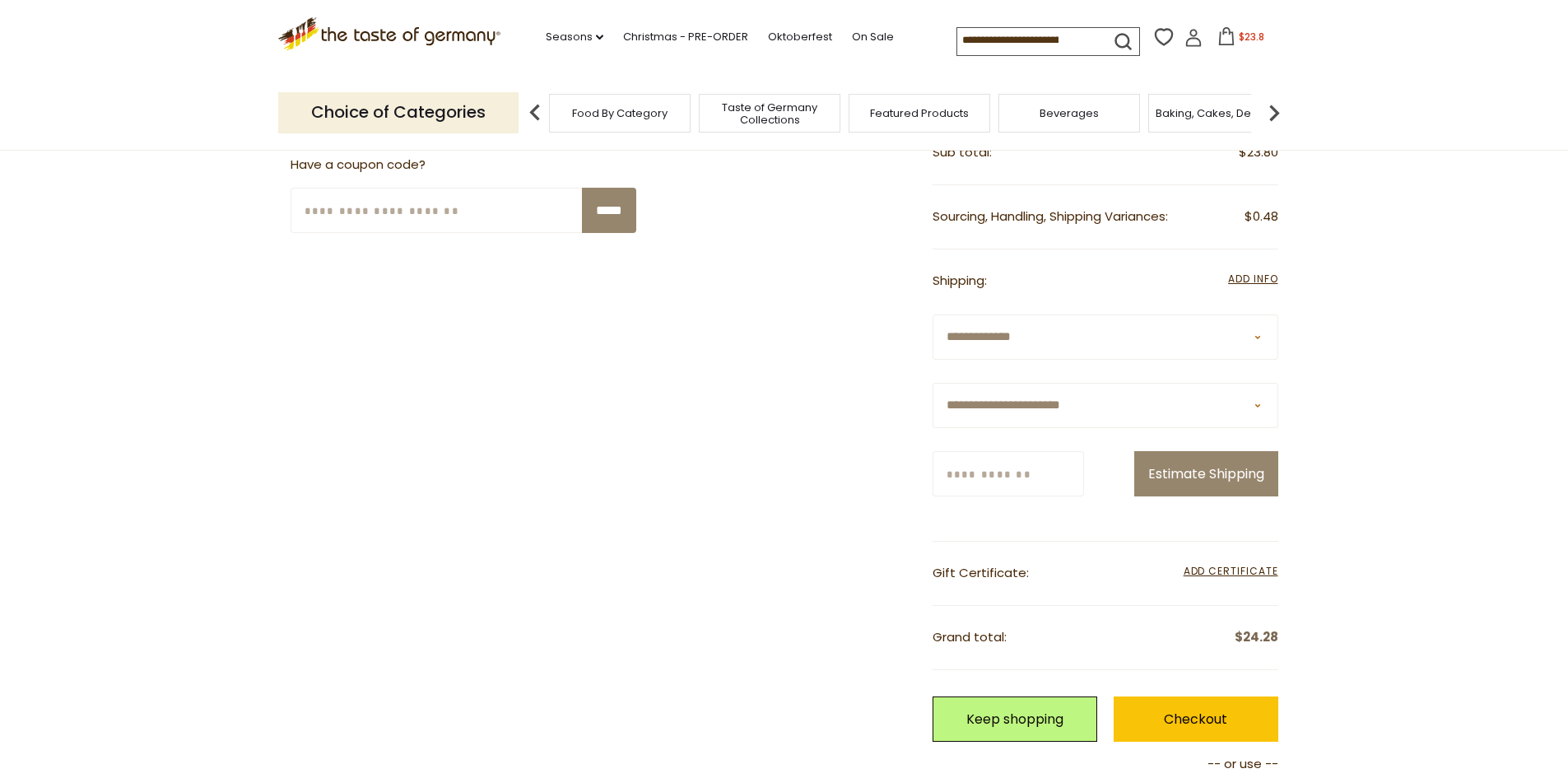
click at [1260, 339] on select "**********" at bounding box center [1106, 337] width 345 height 46
click at [1381, 357] on section "**********" at bounding box center [784, 435] width 1568 height 1101
click at [1259, 404] on select "**********" at bounding box center [1106, 405] width 345 height 46
select select "**"
click at [933, 382] on select "**********" at bounding box center [1106, 405] width 345 height 46
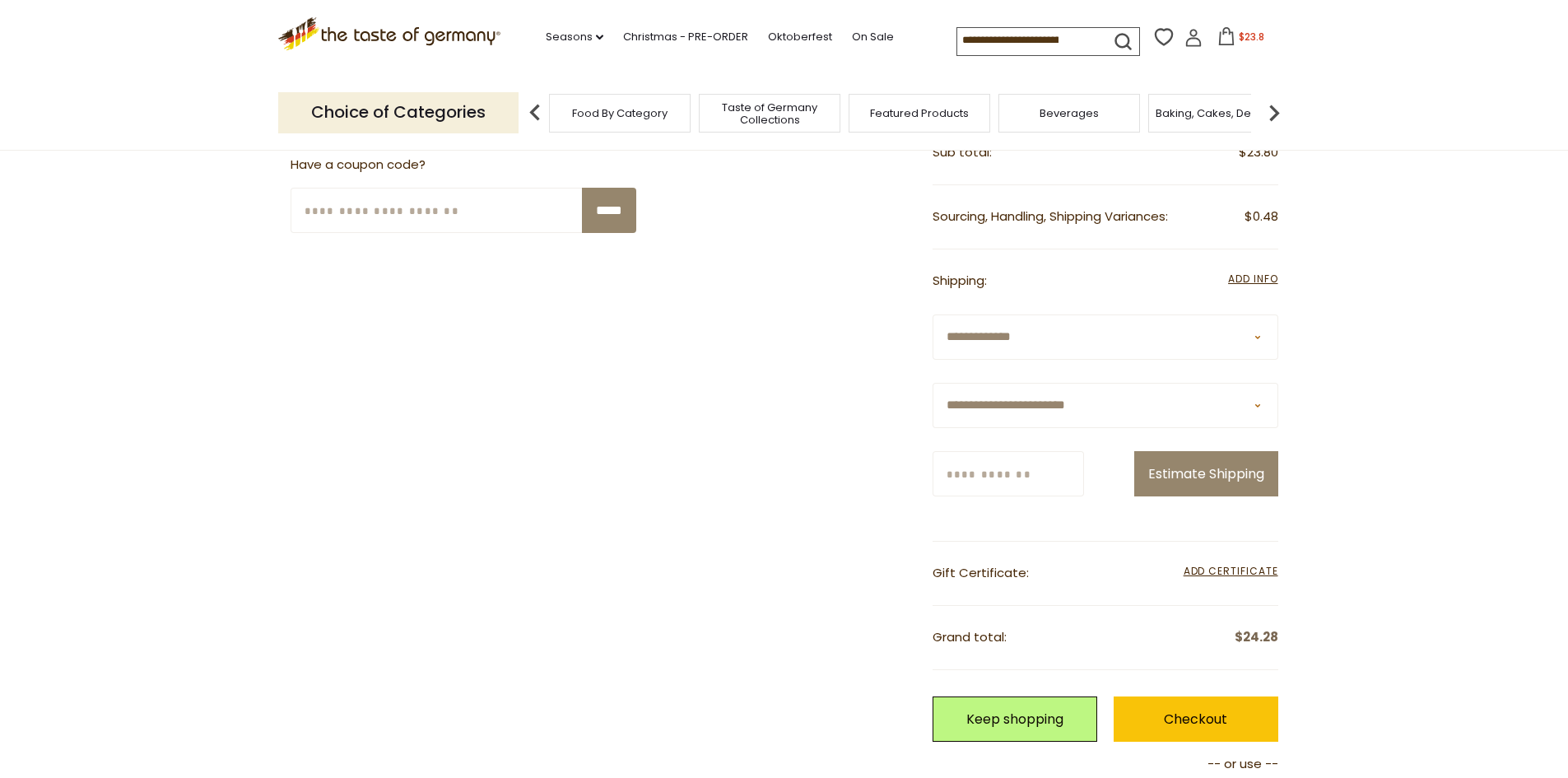
click at [963, 474] on input "Zip/Postcode" at bounding box center [1009, 473] width 152 height 46
type input "*****"
click at [1244, 477] on button "Estimate Shipping" at bounding box center [1206, 473] width 144 height 46
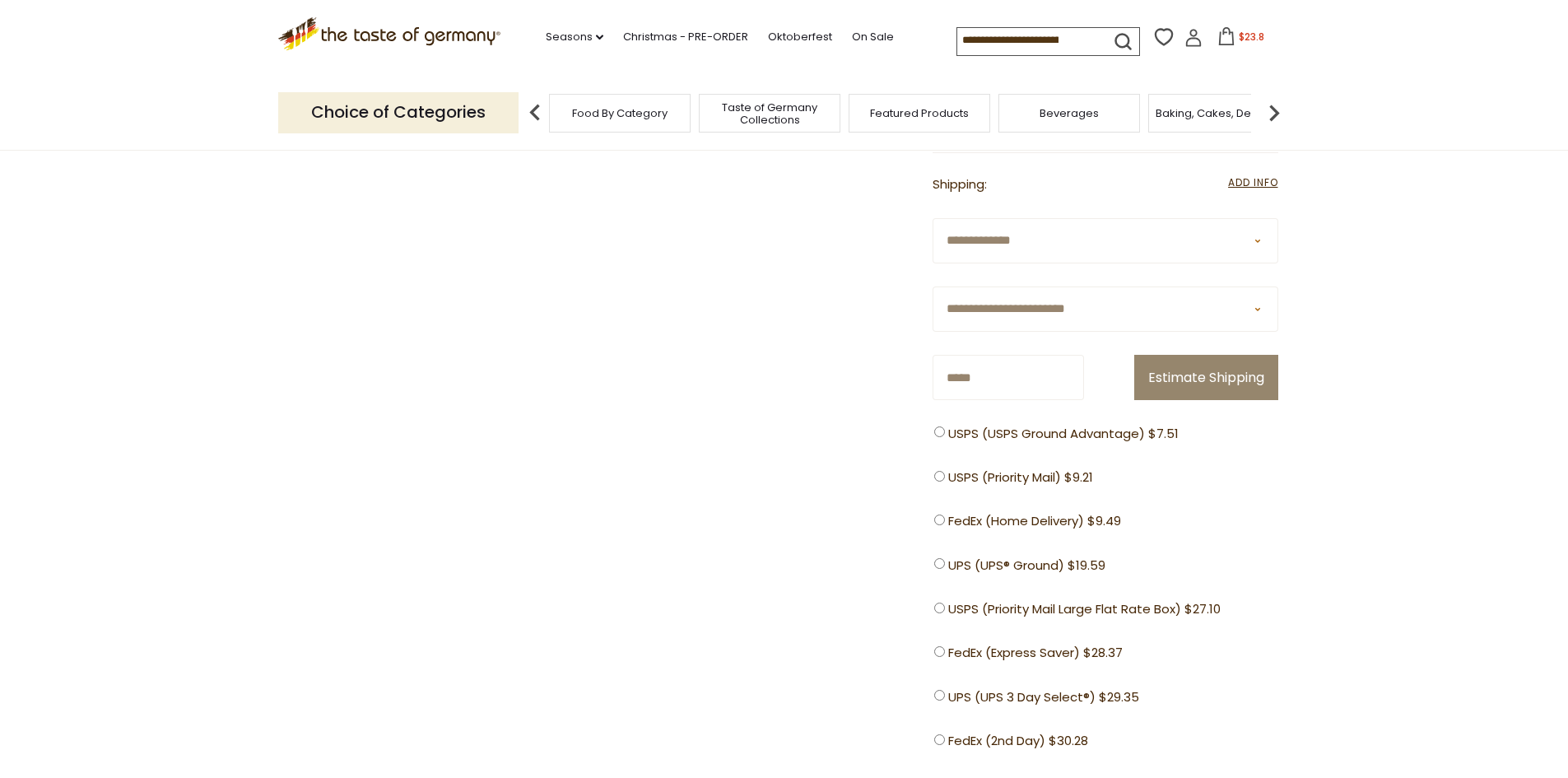
scroll to position [398, 0]
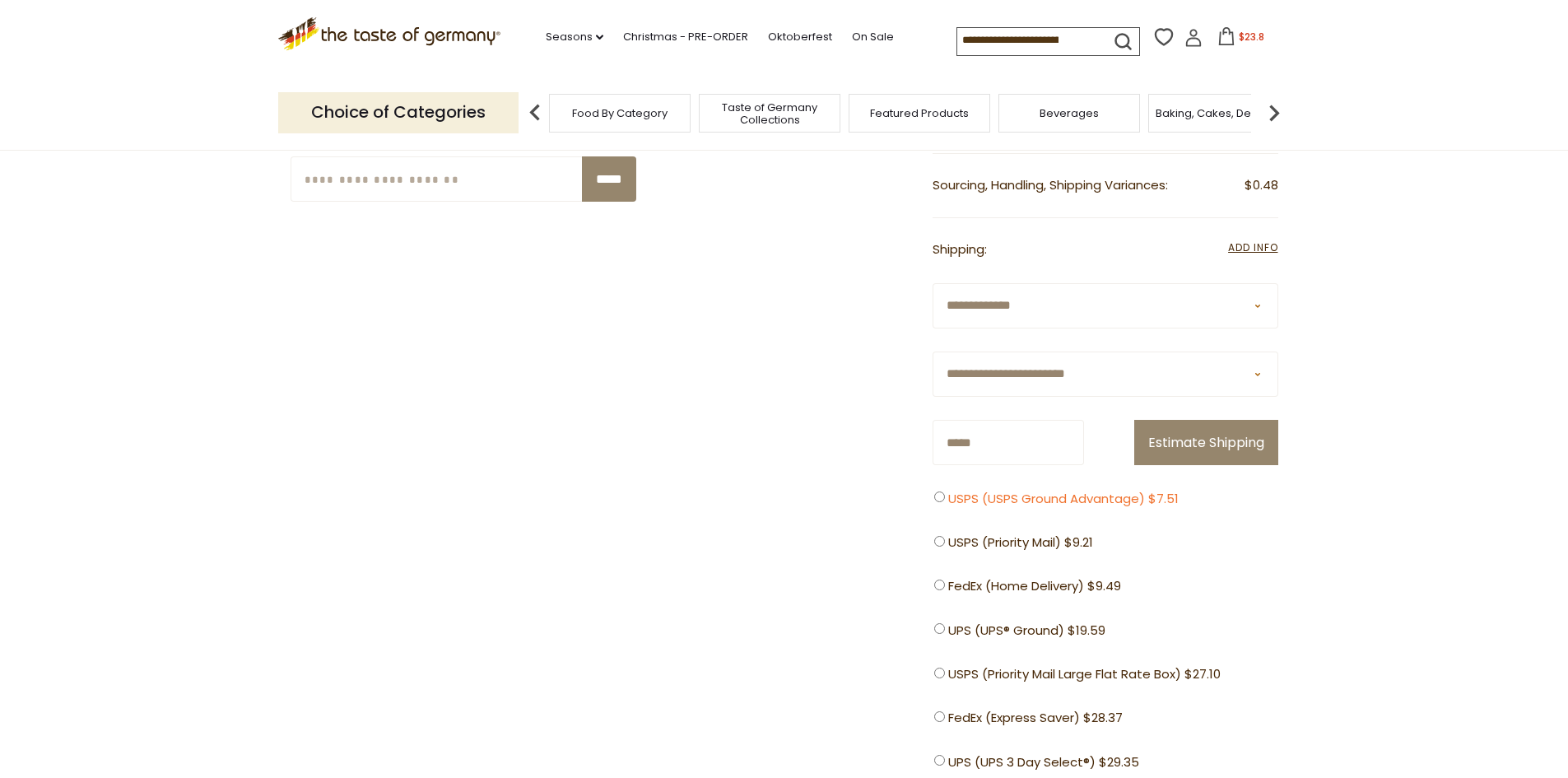
click at [945, 496] on label "USPS (USPS Ground Advantage) $7.51" at bounding box center [1060, 497] width 252 height 17
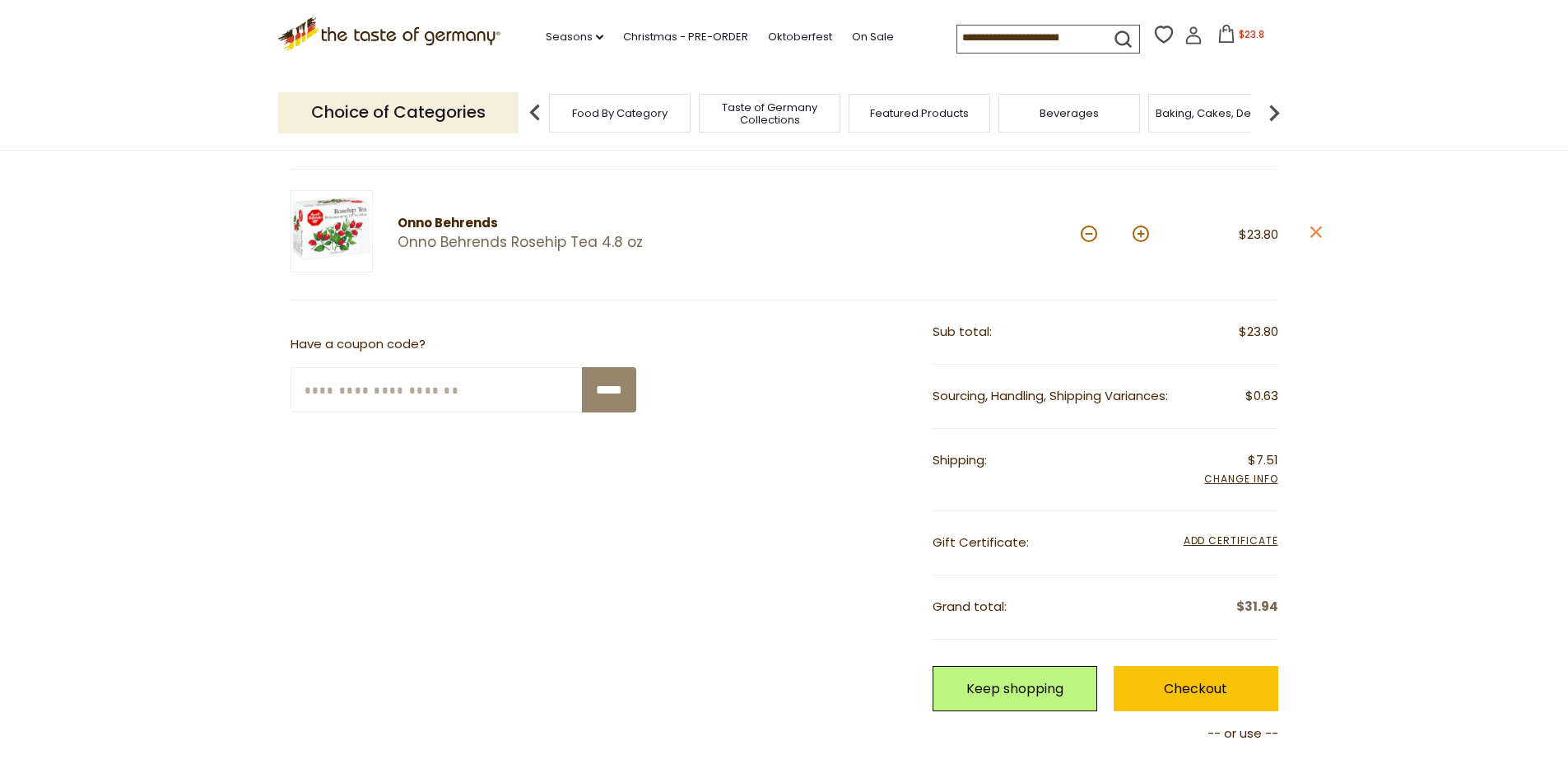
scroll to position [0, 0]
